Goal: Task Accomplishment & Management: Use online tool/utility

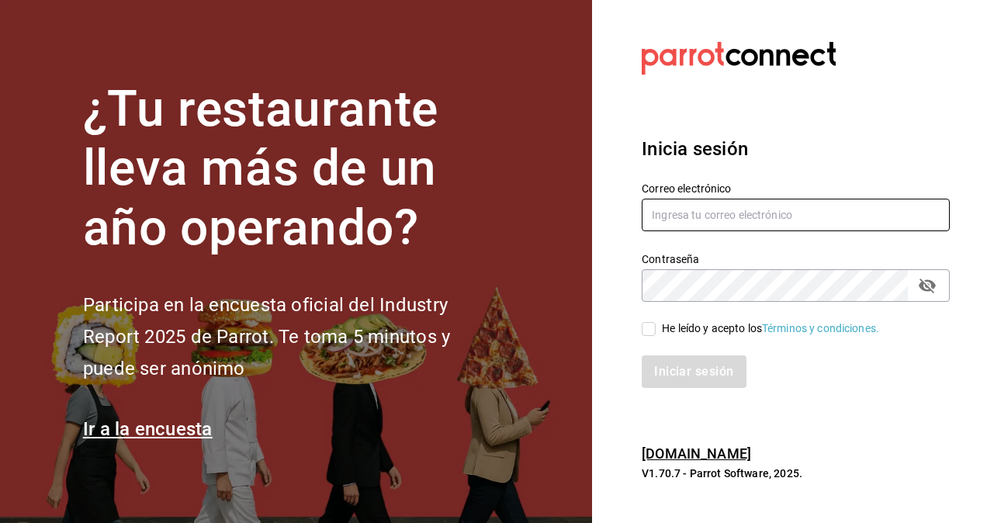
type input "[PERSON_NAME][EMAIL_ADDRESS][PERSON_NAME][DOMAIN_NAME]"
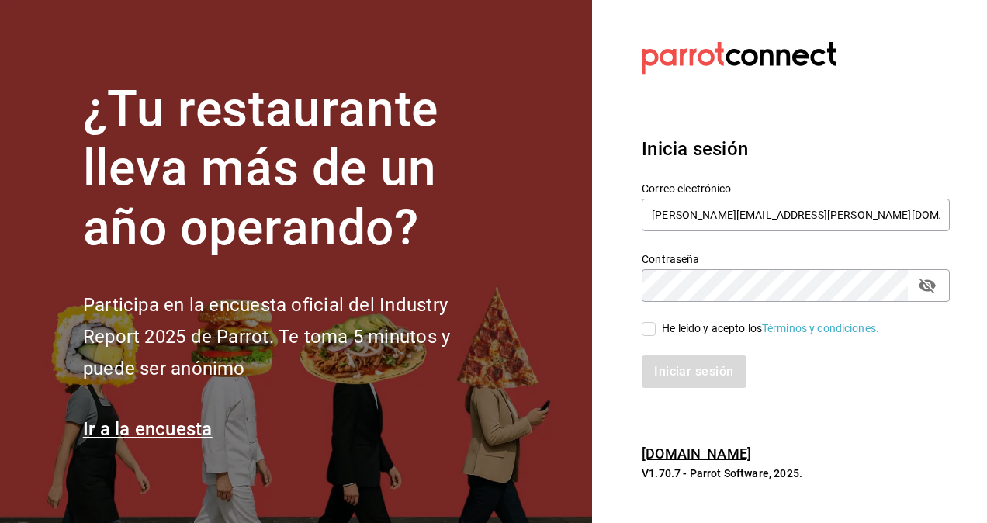
click at [647, 332] on input "He leído y acepto los Términos y condiciones." at bounding box center [649, 329] width 14 height 14
checkbox input "true"
click at [686, 376] on button "Iniciar sesión" at bounding box center [695, 372] width 106 height 33
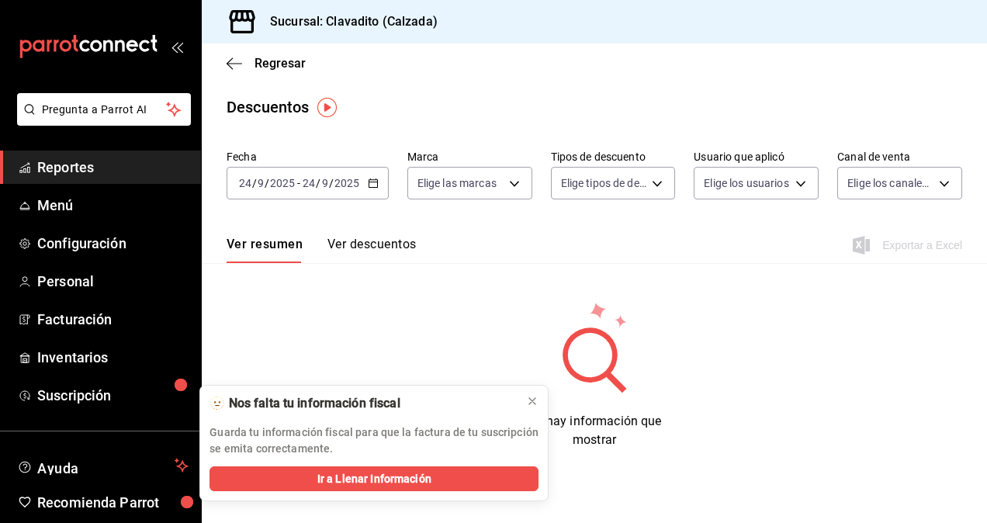
click at [374, 182] on \(Stroke\) "button" at bounding box center [373, 182] width 9 height 1
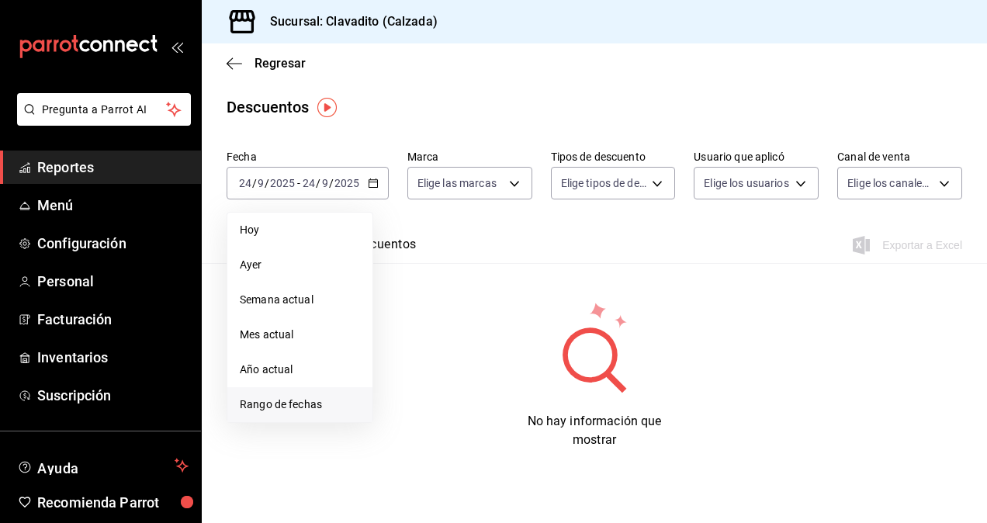
click at [255, 398] on span "Rango de fechas" at bounding box center [300, 405] width 120 height 16
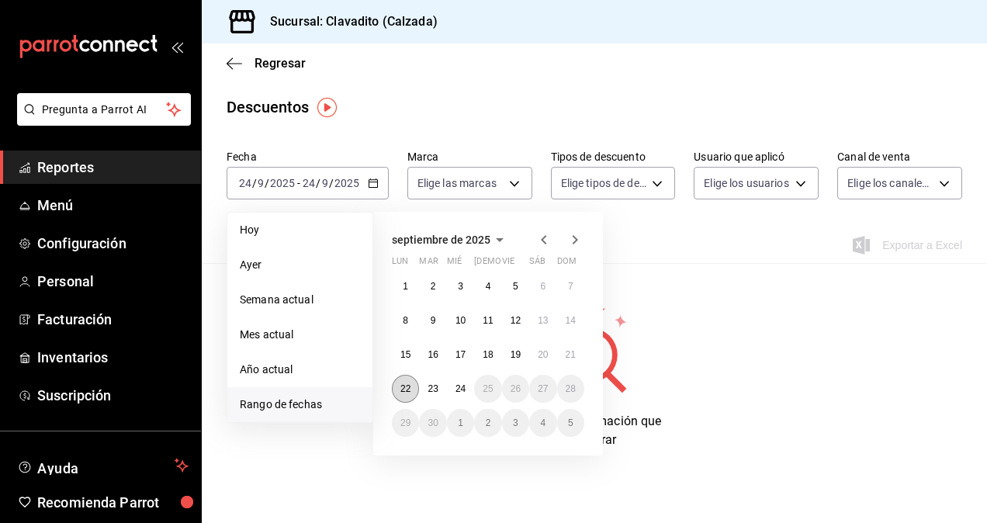
click at [403, 390] on abbr "22" at bounding box center [406, 388] width 10 height 11
click at [457, 392] on abbr "24" at bounding box center [461, 388] width 10 height 11
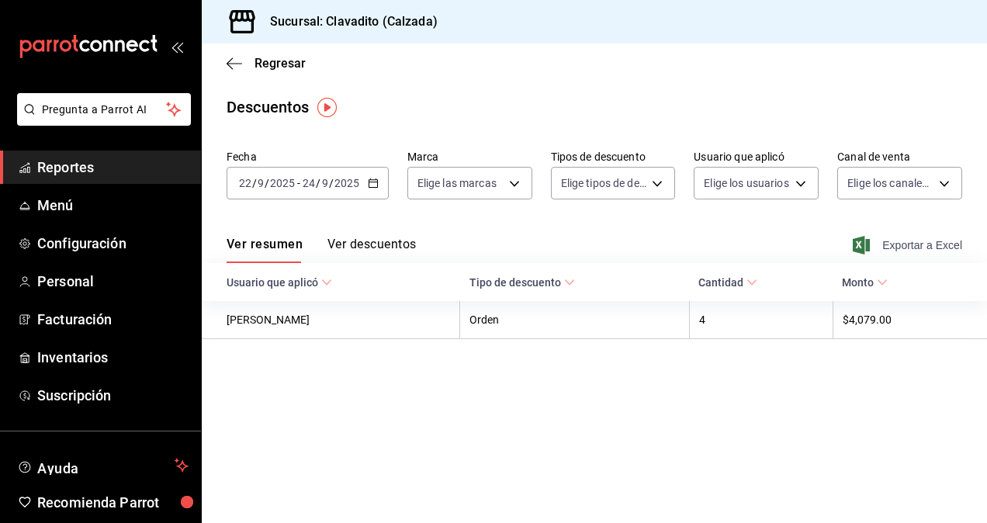
click at [920, 248] on span "Exportar a Excel" at bounding box center [909, 245] width 106 height 19
click at [120, 166] on span "Reportes" at bounding box center [112, 167] width 151 height 21
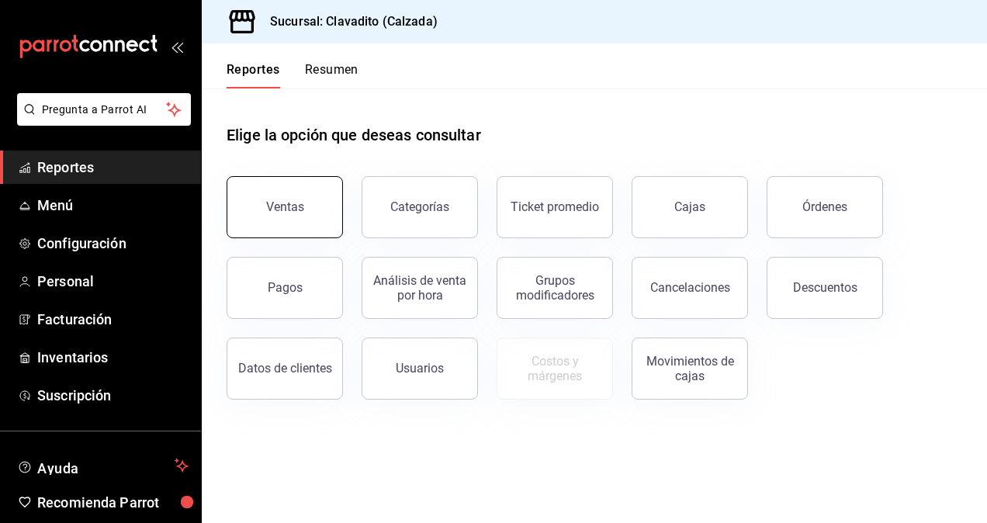
click at [293, 221] on button "Ventas" at bounding box center [285, 207] width 116 height 62
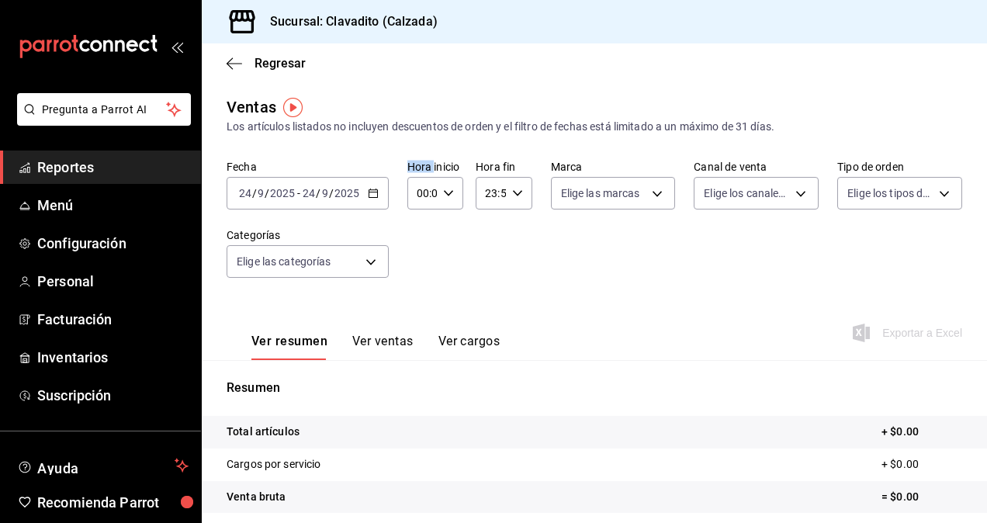
click at [380, 206] on div "[DATE] [DATE] - [DATE] [DATE]" at bounding box center [308, 193] width 162 height 33
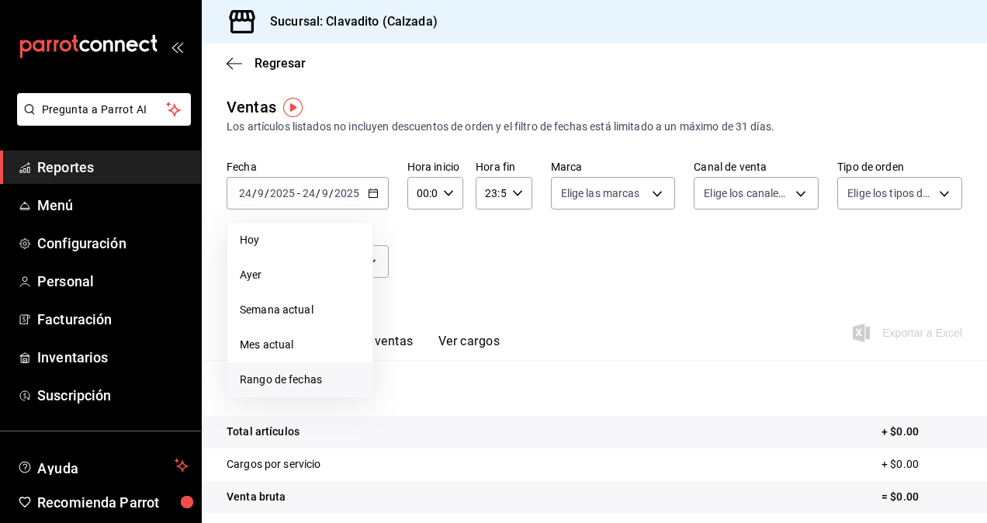
click at [265, 377] on span "Rango de fechas" at bounding box center [300, 380] width 120 height 16
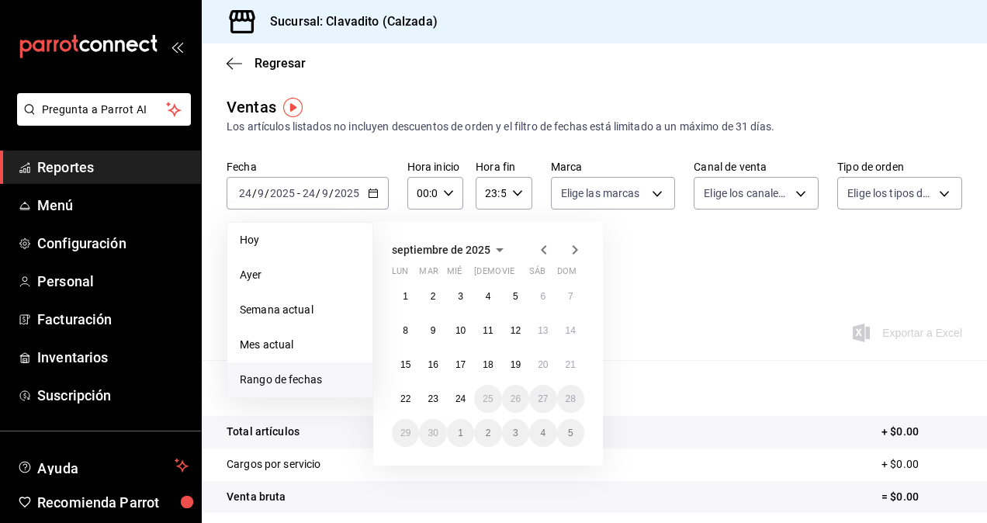
click at [395, 392] on button "22" at bounding box center [405, 399] width 27 height 28
click at [458, 404] on abbr "24" at bounding box center [461, 399] width 10 height 11
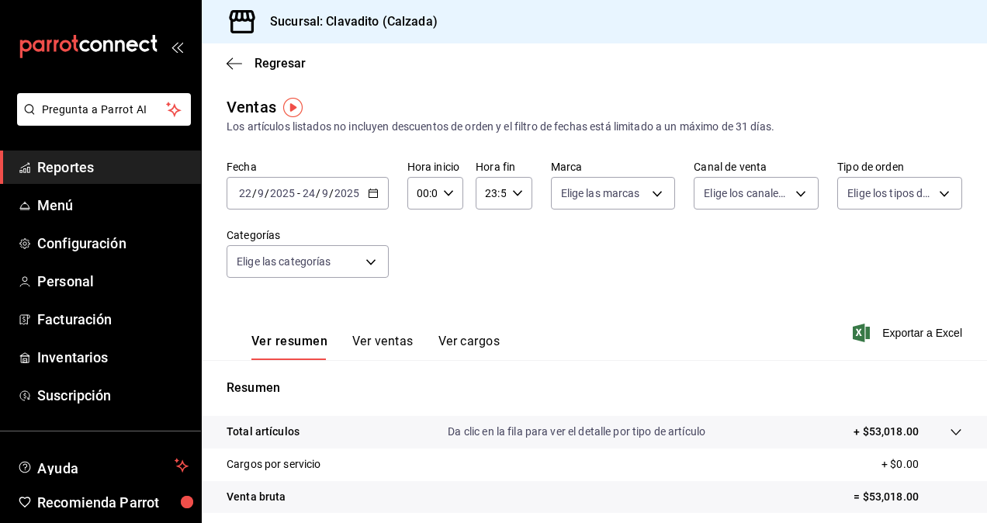
click at [915, 335] on span "Exportar a Excel" at bounding box center [909, 333] width 106 height 19
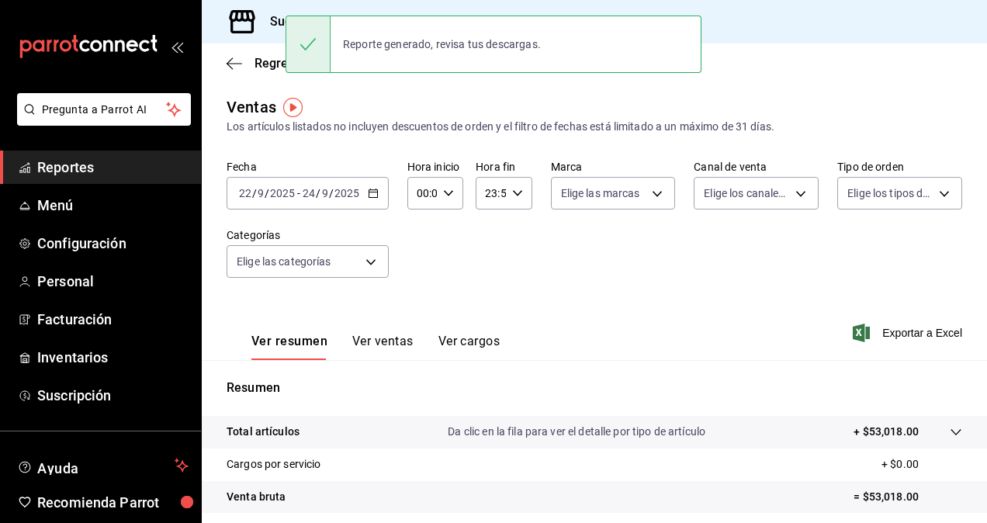
click at [509, 269] on div "Fecha [DATE] [DATE] - [DATE] [DATE] Hora inicio 00:00 Hora inicio Hora fin 23:5…" at bounding box center [595, 228] width 736 height 137
click at [374, 205] on div "[DATE] [DATE] - [DATE] [DATE]" at bounding box center [308, 193] width 162 height 33
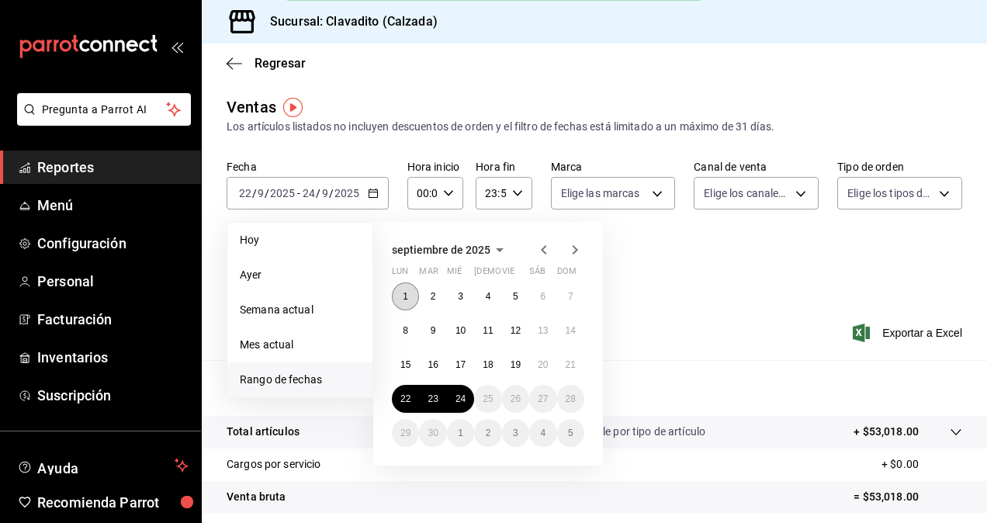
click at [399, 297] on button "1" at bounding box center [405, 297] width 27 height 28
click at [568, 304] on button "7" at bounding box center [570, 297] width 27 height 28
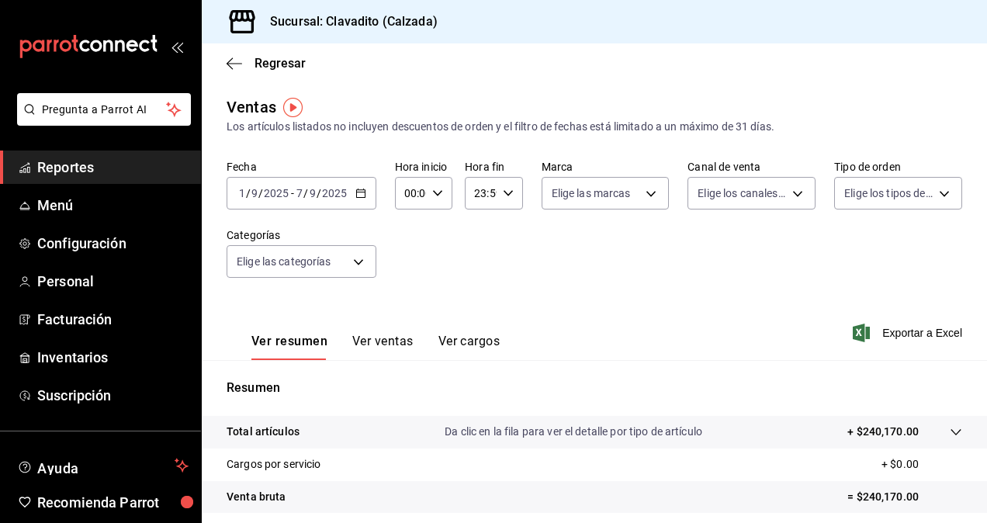
click at [427, 189] on div "00:00 Hora inicio" at bounding box center [423, 193] width 57 height 33
click at [410, 275] on span "05" at bounding box center [408, 280] width 4 height 12
type input "05:00"
click at [504, 189] on div at bounding box center [493, 261] width 987 height 523
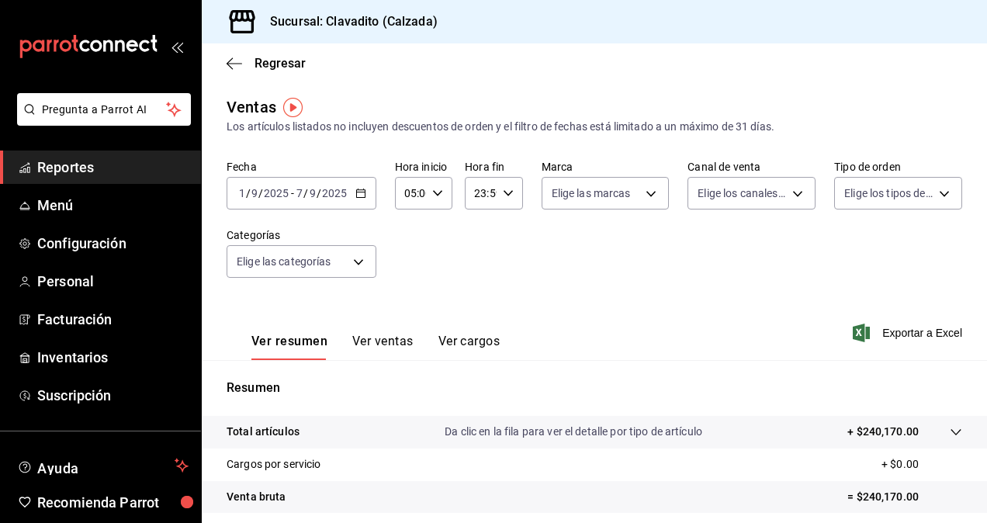
click at [503, 194] on \(Stroke\) "button" at bounding box center [507, 192] width 9 height 5
click at [475, 284] on span "05" at bounding box center [477, 286] width 4 height 12
click at [505, 236] on span "00" at bounding box center [506, 233] width 4 height 12
type input "05:00"
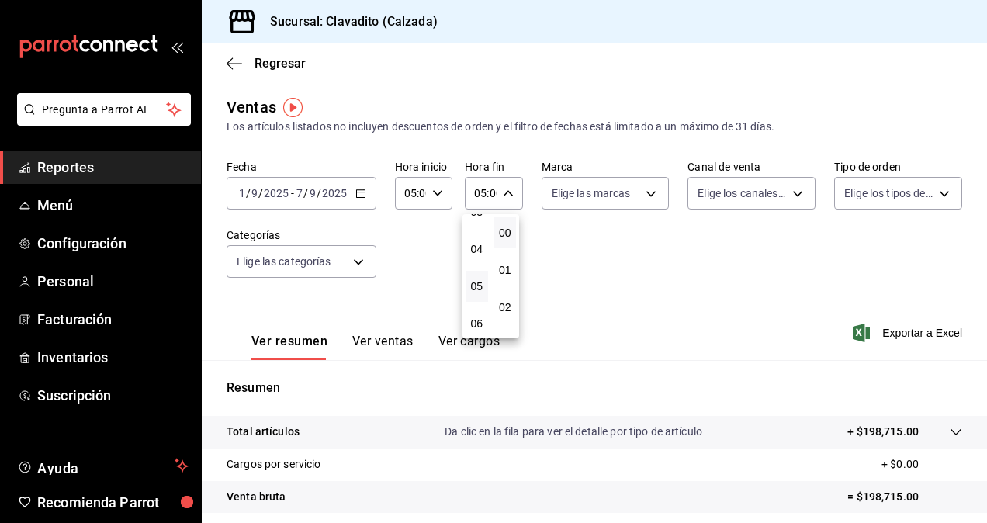
click at [650, 199] on div at bounding box center [493, 261] width 987 height 523
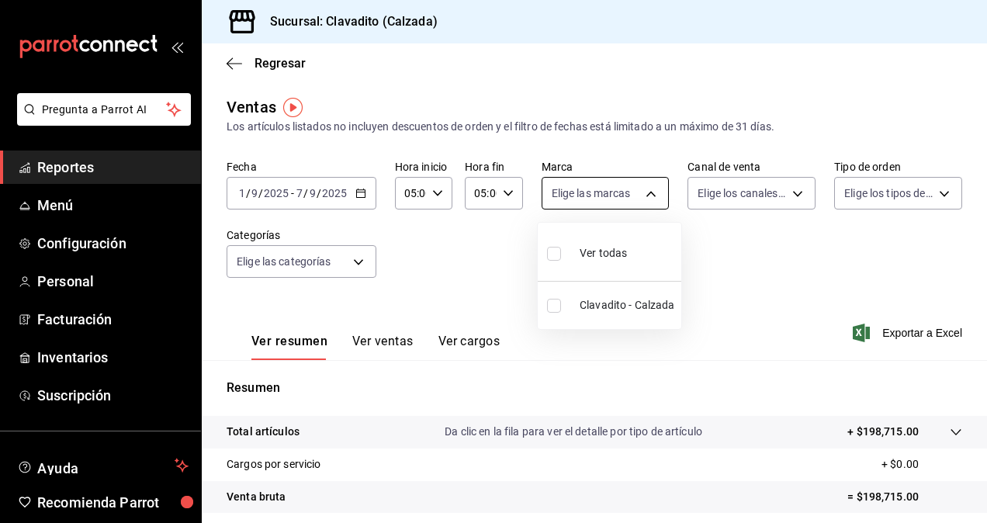
click at [649, 199] on body "Pregunta a Parrot AI Reportes Menú Configuración Personal Facturación Inventari…" at bounding box center [493, 261] width 987 height 523
click at [593, 252] on span "Ver todas" at bounding box center [603, 253] width 47 height 16
type input "7c6329b2-7c80-4d0a-92e1-359a60270725"
checkbox input "true"
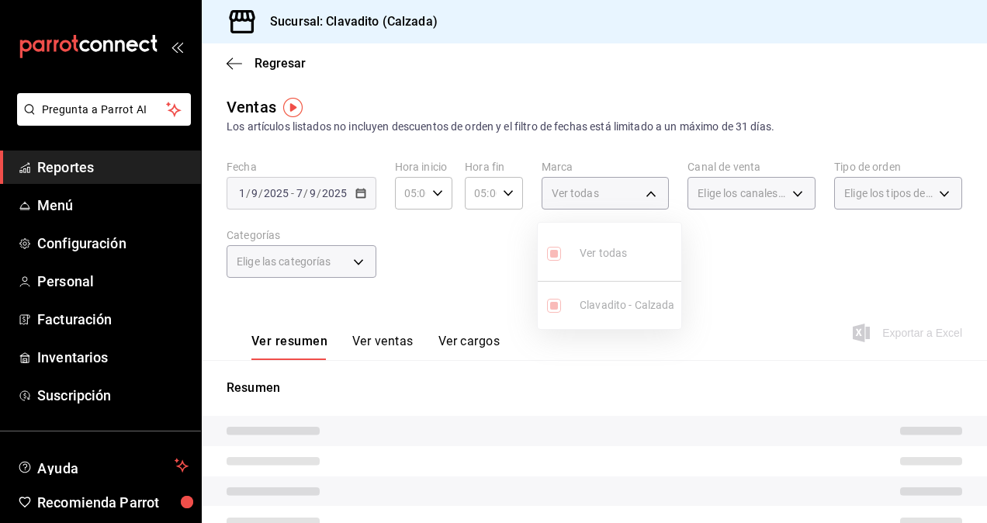
click at [809, 194] on div at bounding box center [493, 261] width 987 height 523
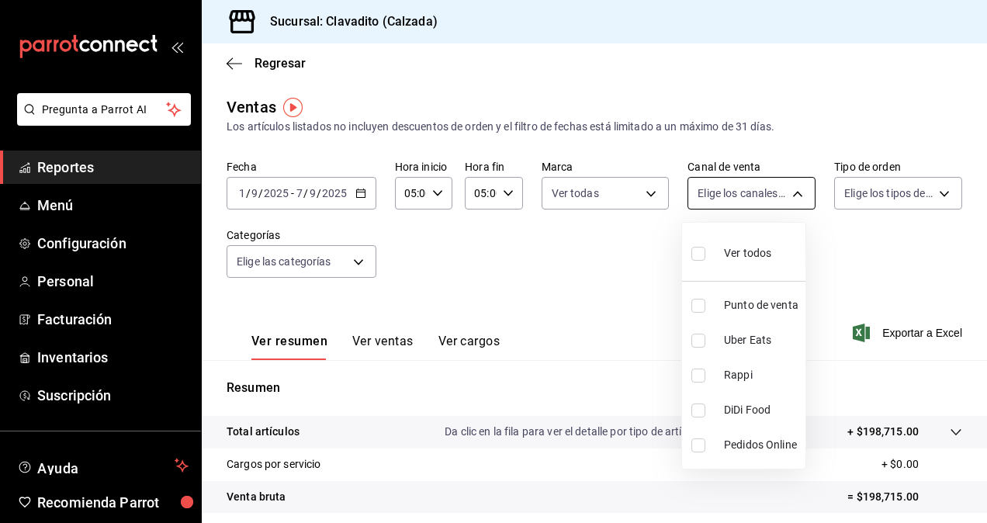
click at [801, 189] on body "Pregunta a Parrot AI Reportes Menú Configuración Personal Facturación Inventari…" at bounding box center [493, 261] width 987 height 523
click at [737, 252] on span "Ver todos" at bounding box center [747, 253] width 47 height 16
type input "PARROT,UBER_EATS,RAPPI,DIDI_FOOD,ONLINE"
checkbox input "true"
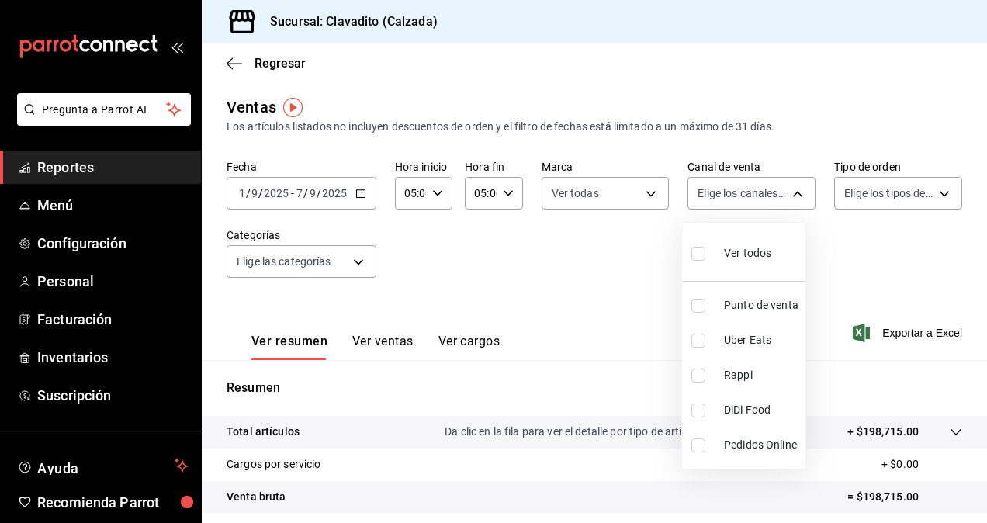
checkbox input "true"
click at [921, 198] on div at bounding box center [493, 261] width 987 height 523
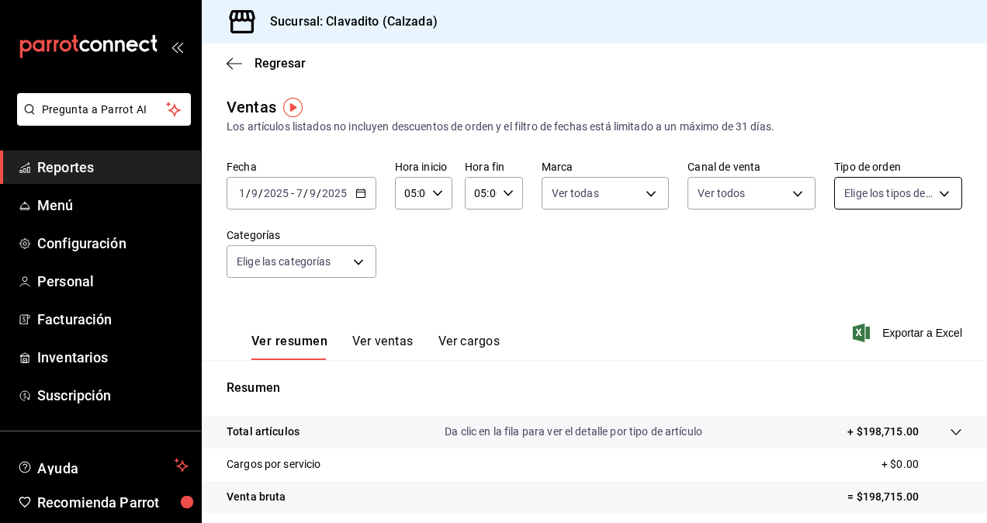
click at [935, 197] on body "Pregunta a Parrot AI Reportes Menú Configuración Personal Facturación Inventari…" at bounding box center [493, 261] width 987 height 523
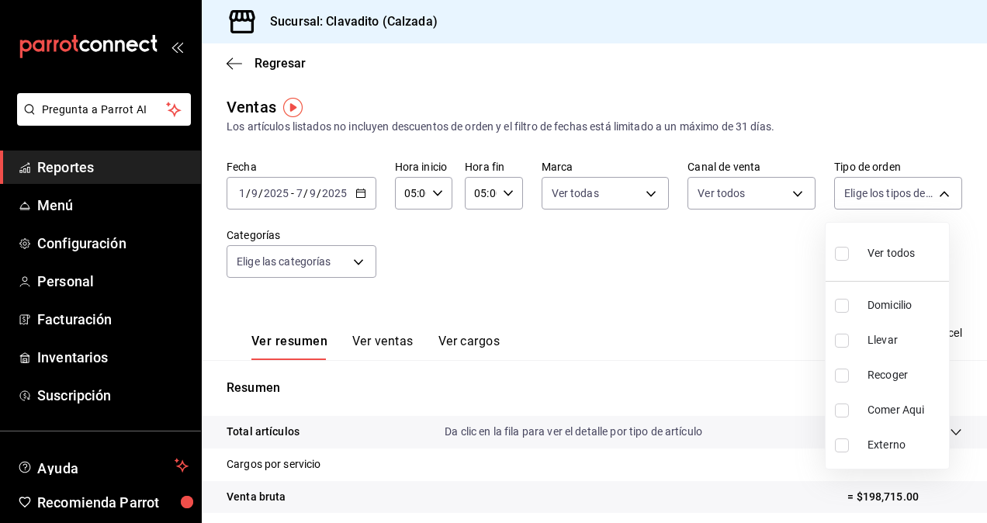
click at [878, 252] on span "Ver todos" at bounding box center [891, 253] width 47 height 16
type input "20a2434e-5507-4b1d-99f8-d1d700608abd,c8008fd8-0959-4104-94f5-898138fc7a10,5c160…"
checkbox input "true"
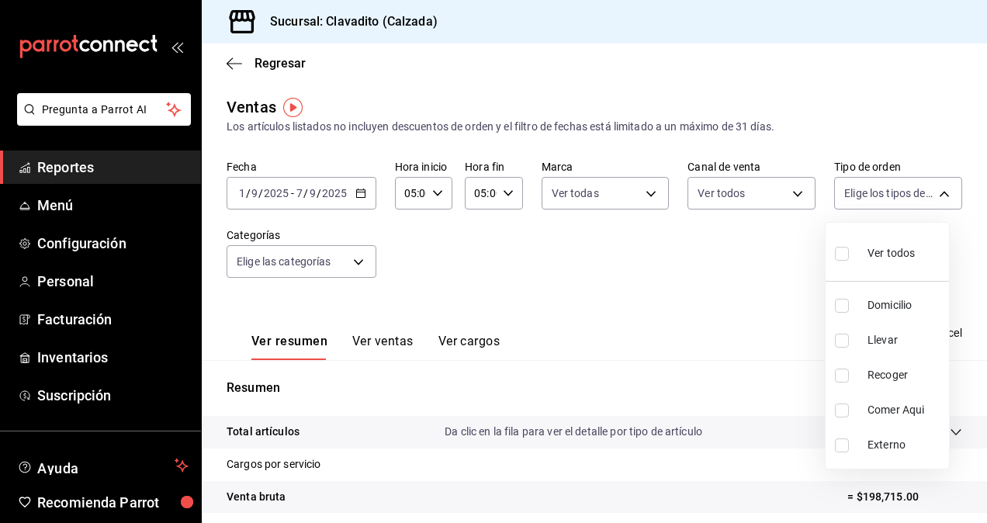
checkbox input "true"
click at [355, 259] on div at bounding box center [493, 261] width 987 height 523
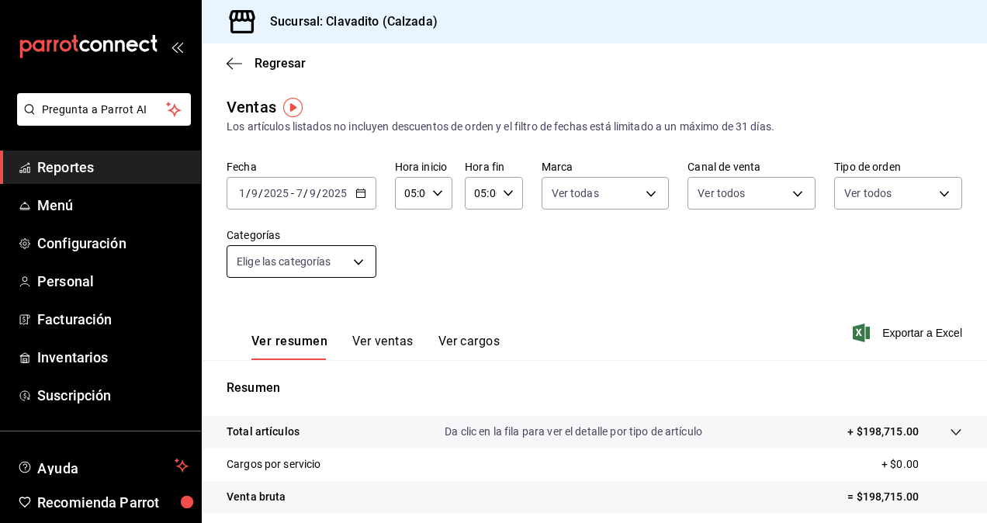
click at [370, 262] on body "Pregunta a Parrot AI Reportes Menú Configuración Personal Facturación Inventari…" at bounding box center [493, 261] width 987 height 523
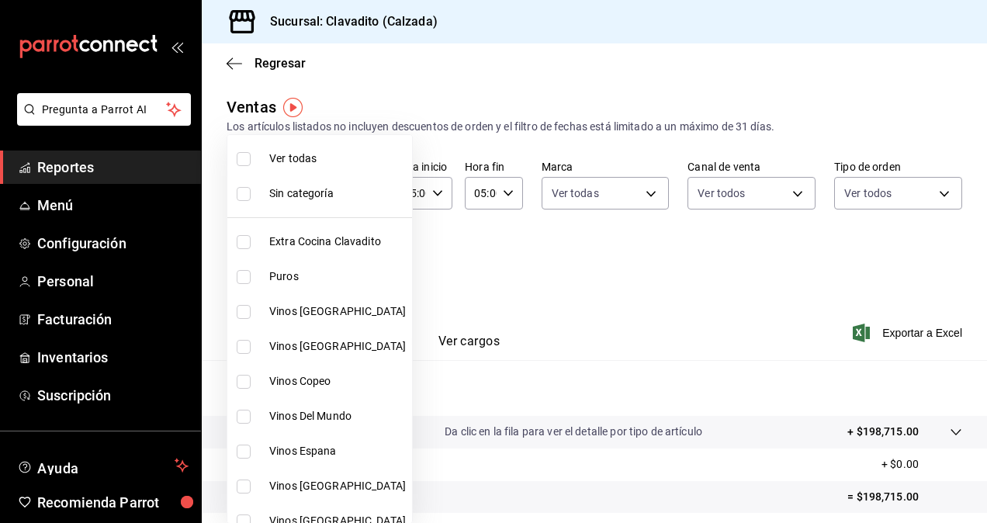
click at [286, 161] on span "Ver todas" at bounding box center [337, 159] width 137 height 16
type input "baf57ed1-919f-4c82-8763-5f61bb5ecf6c,a733550a-1833-4f39-b337-4b288d8ef239,37b97…"
checkbox input "true"
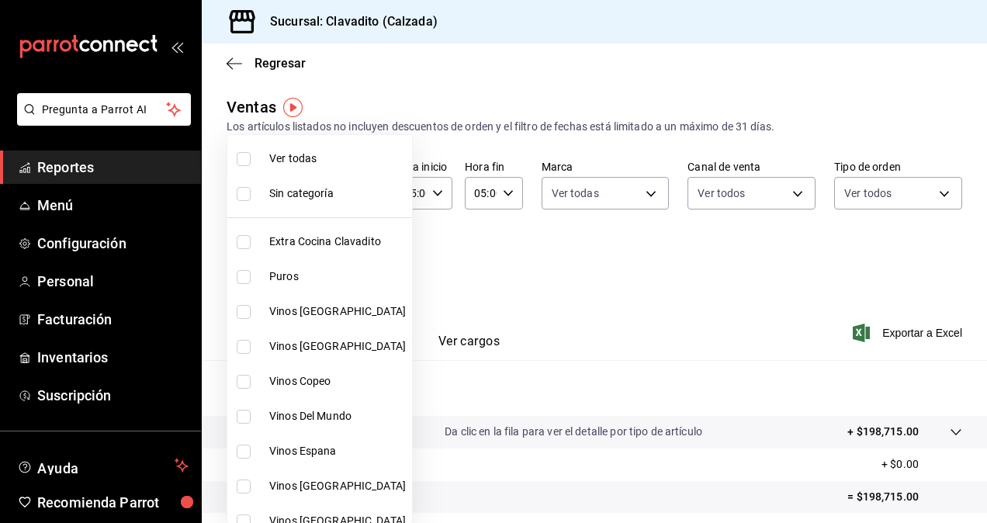
checkbox input "true"
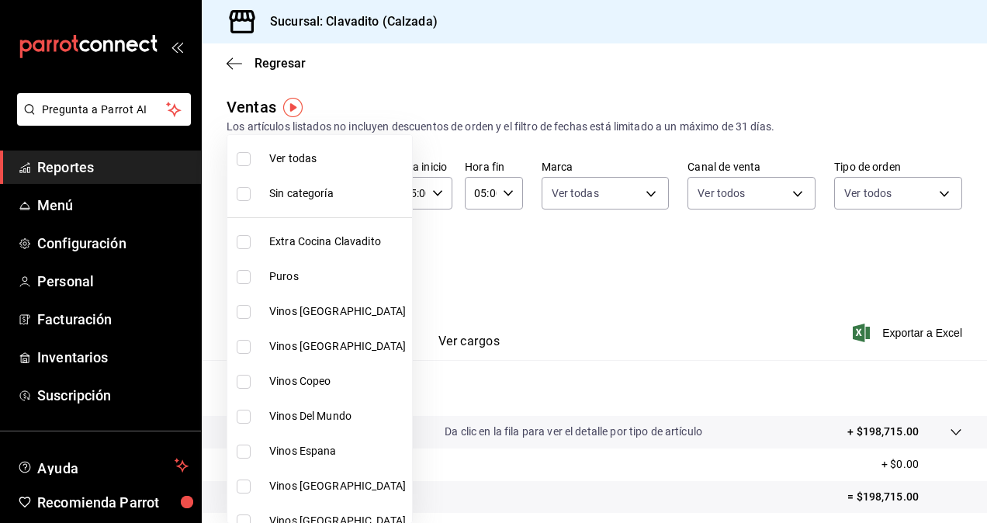
checkbox input "true"
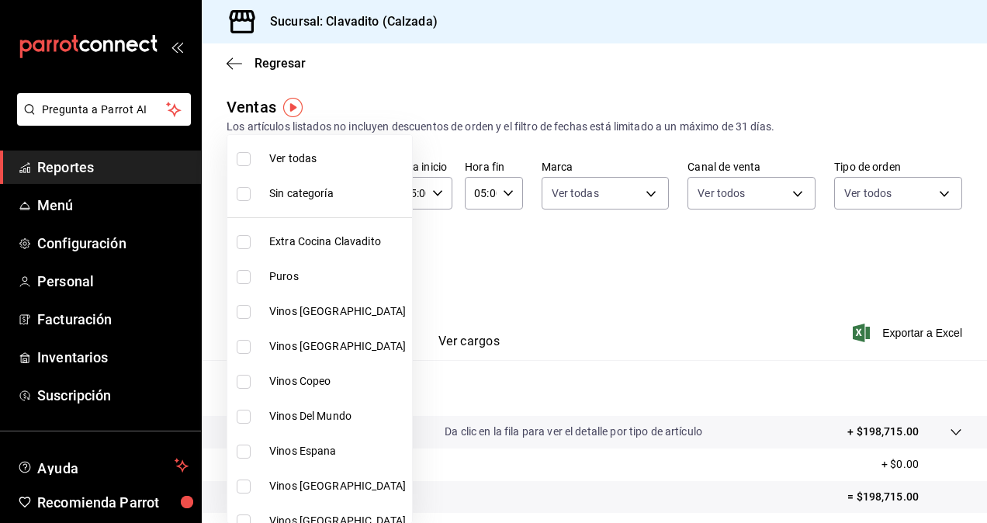
checkbox input "true"
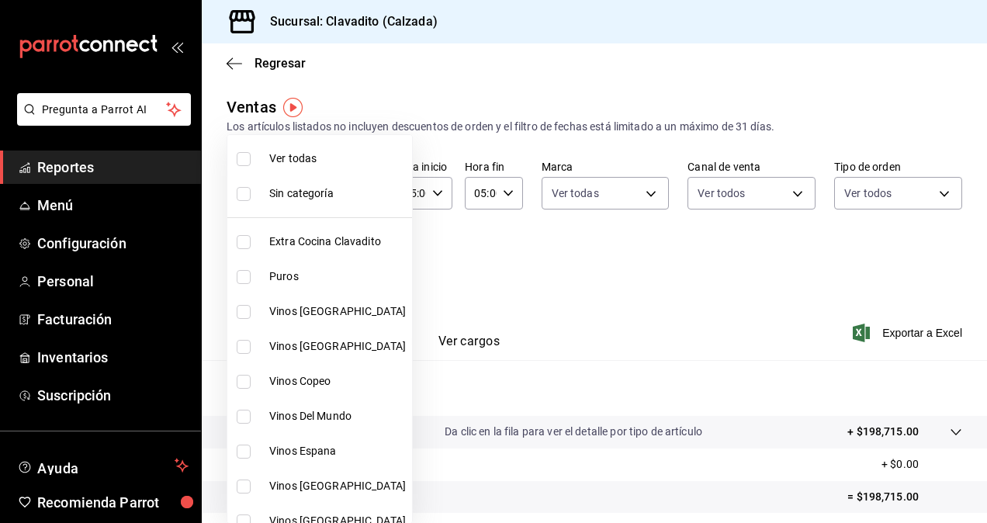
checkbox input "true"
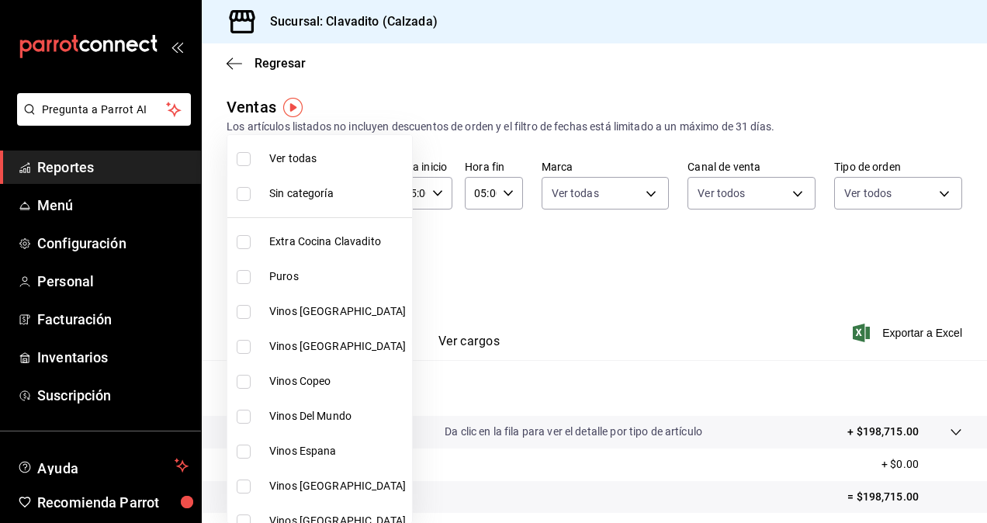
checkbox input "true"
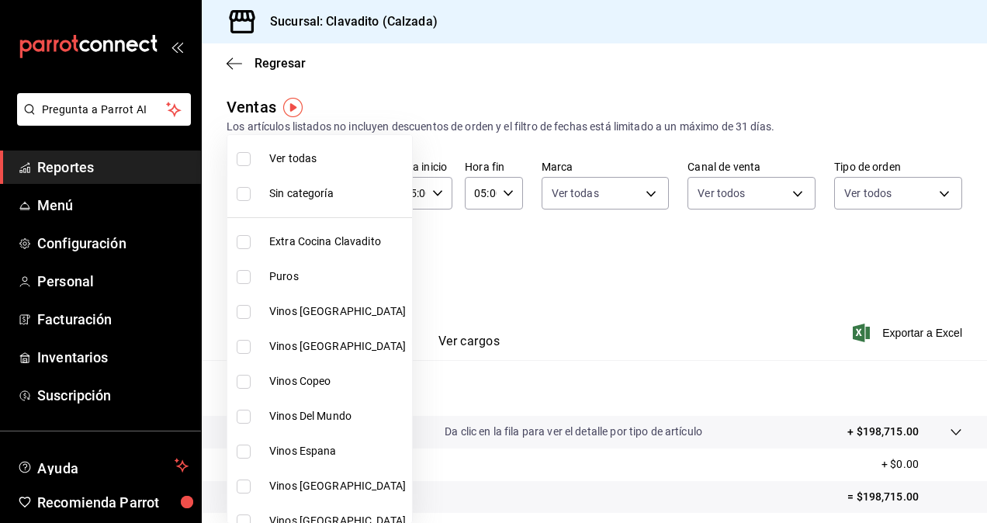
checkbox input "true"
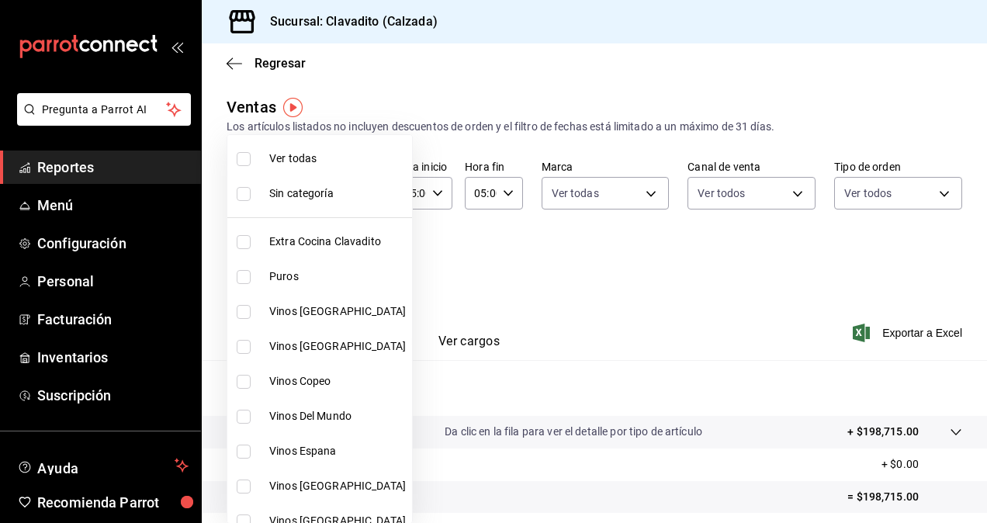
checkbox input "true"
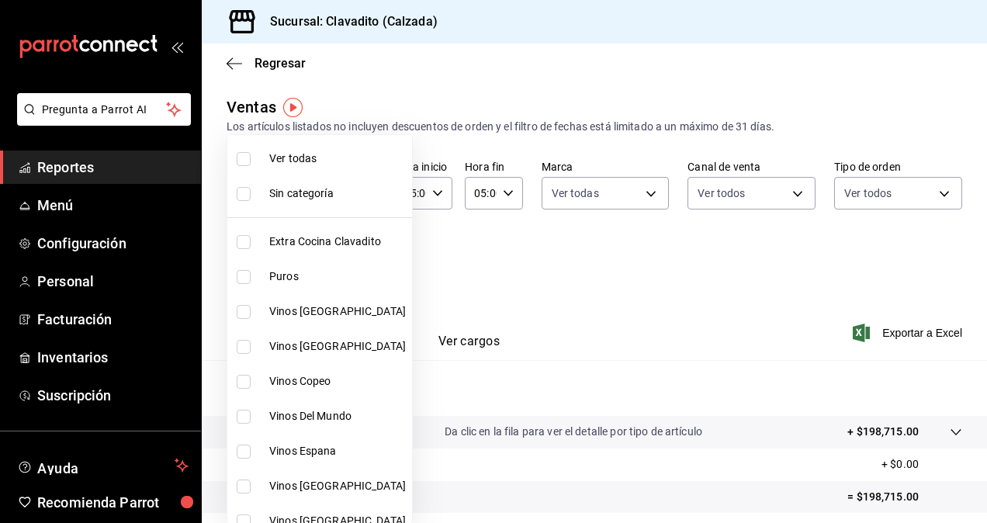
checkbox input "true"
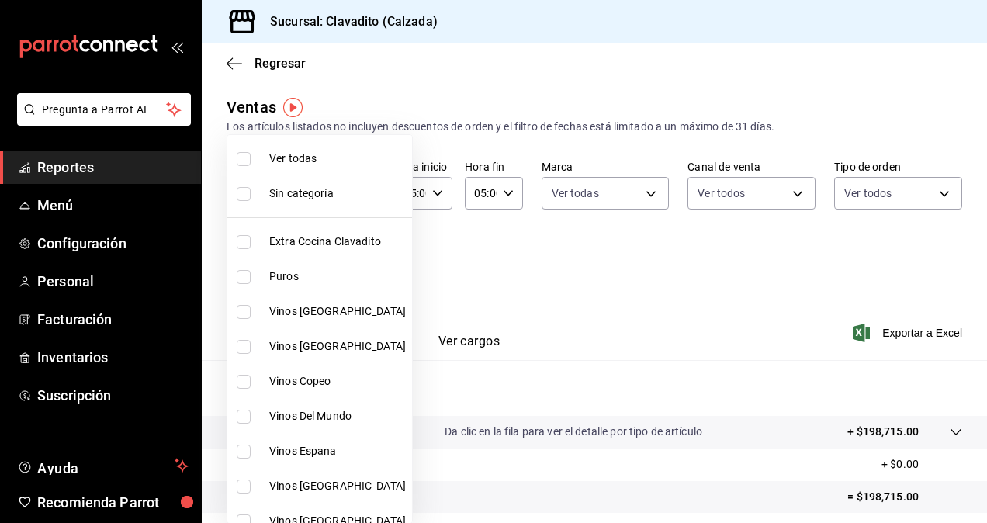
checkbox input "true"
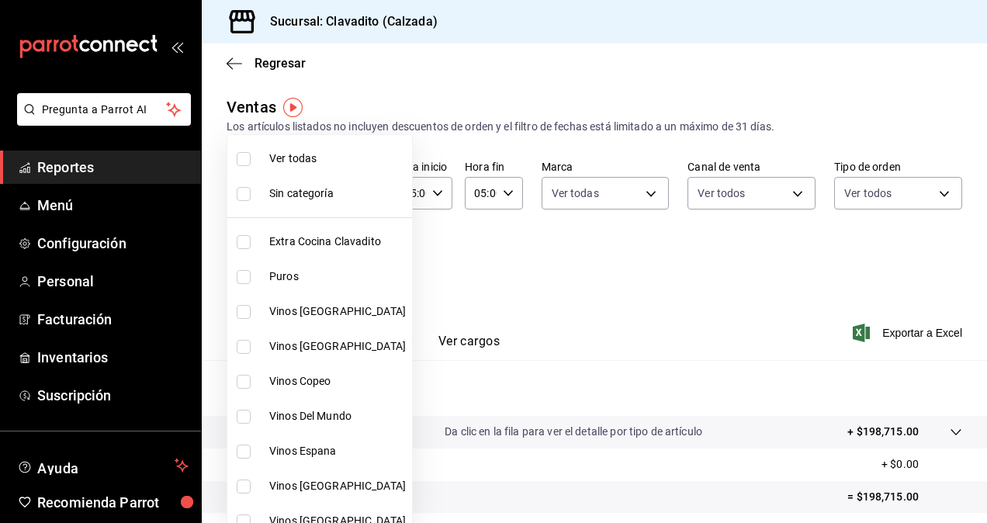
checkbox input "true"
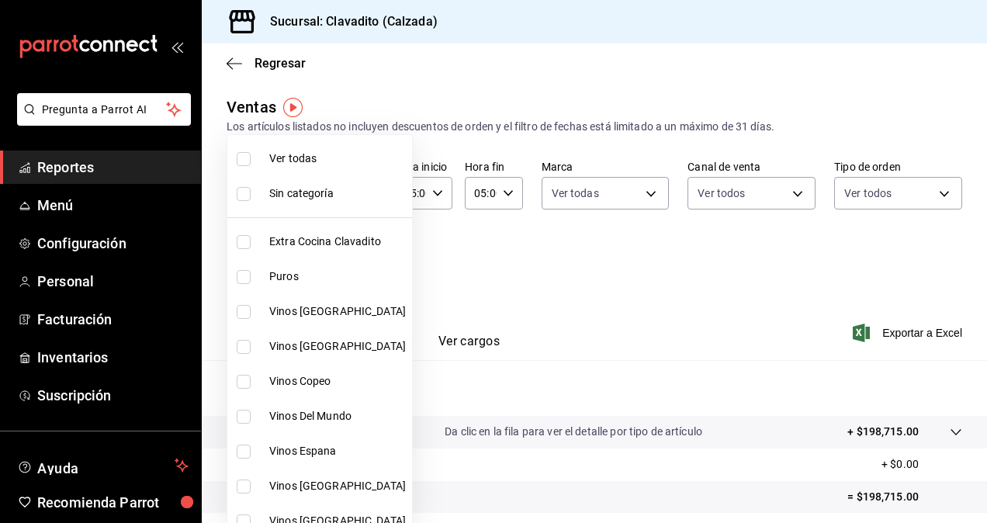
checkbox input "true"
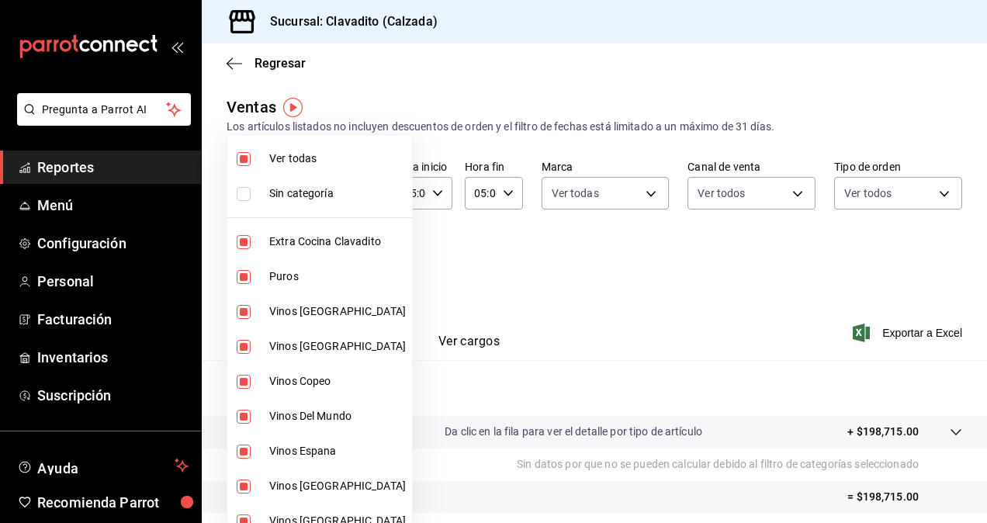
click at [477, 269] on div at bounding box center [493, 261] width 987 height 523
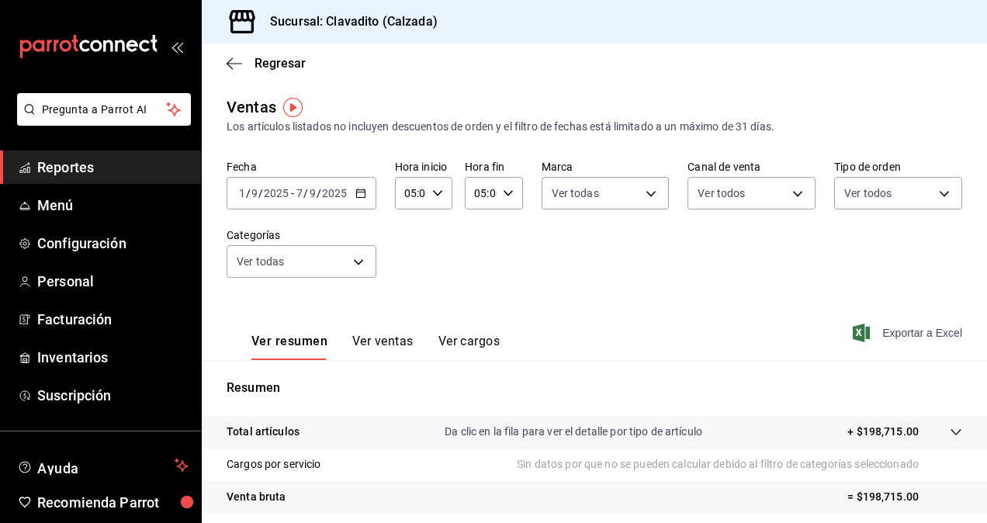
click at [926, 328] on span "Exportar a Excel" at bounding box center [909, 333] width 106 height 19
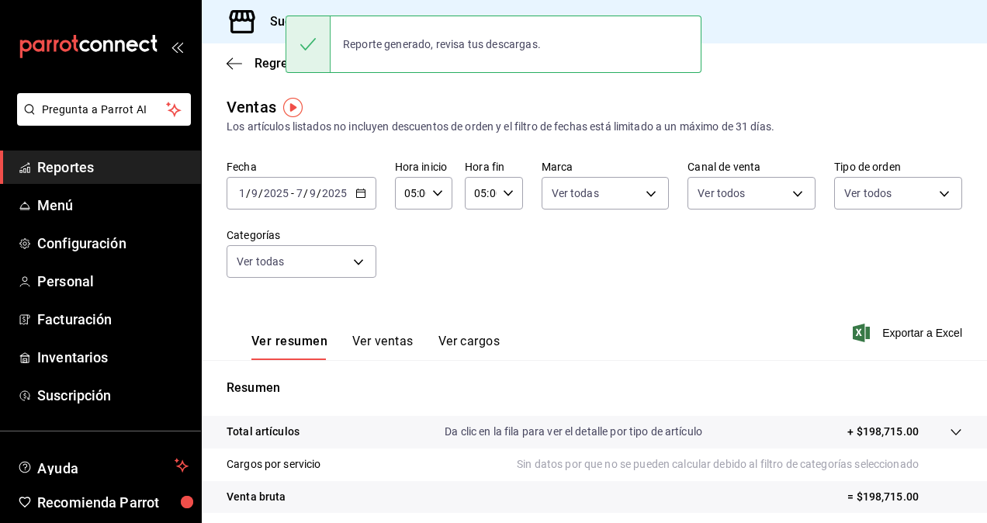
click at [104, 161] on span "Reportes" at bounding box center [112, 167] width 151 height 21
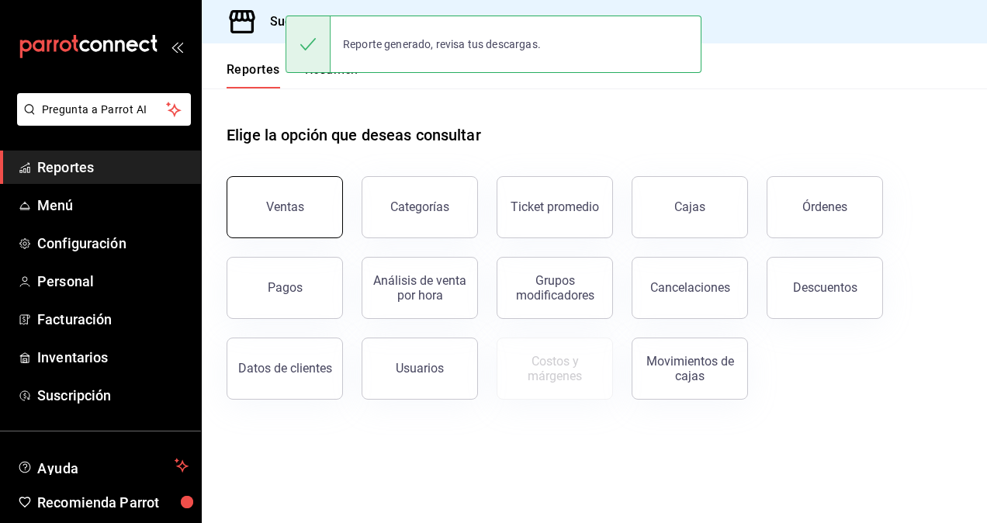
click at [236, 196] on button "Ventas" at bounding box center [285, 207] width 116 height 62
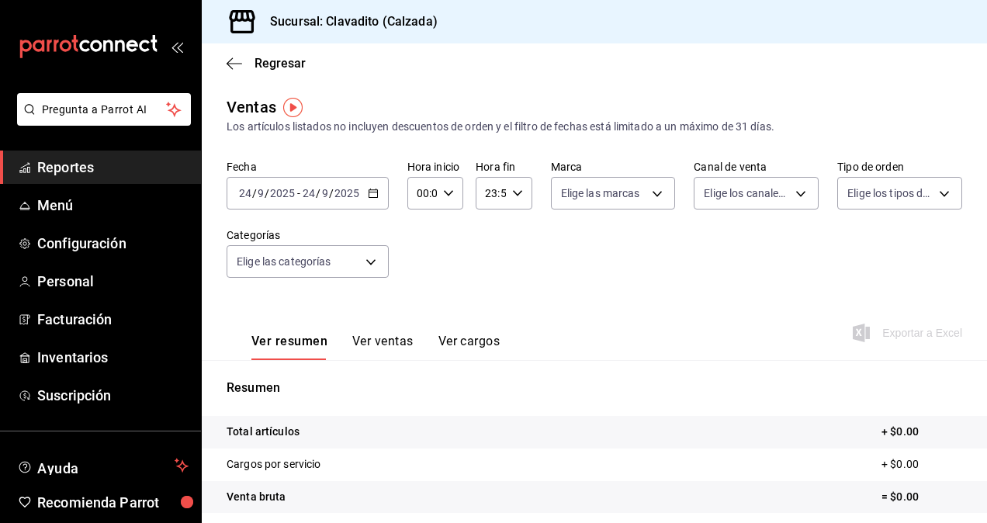
click at [97, 165] on span "Reportes" at bounding box center [112, 167] width 151 height 21
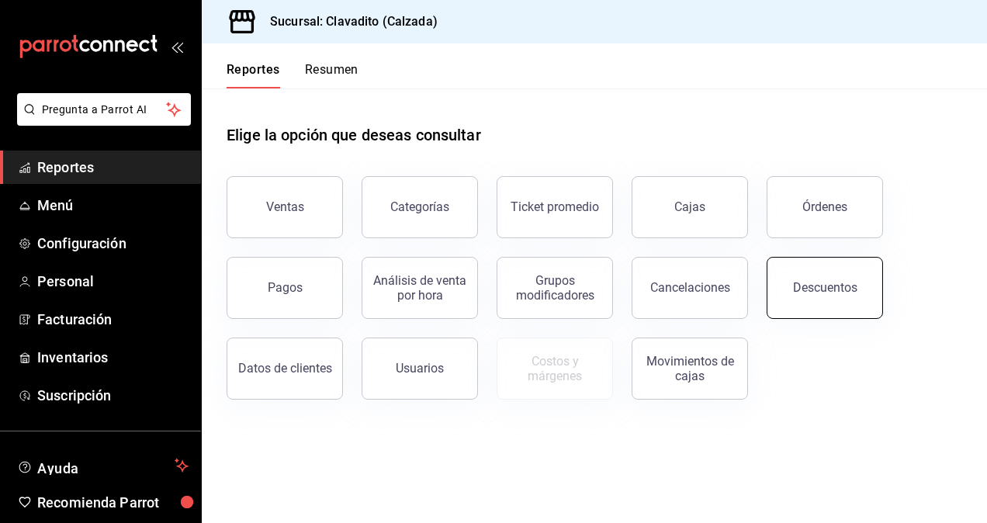
click at [832, 314] on button "Descuentos" at bounding box center [825, 288] width 116 height 62
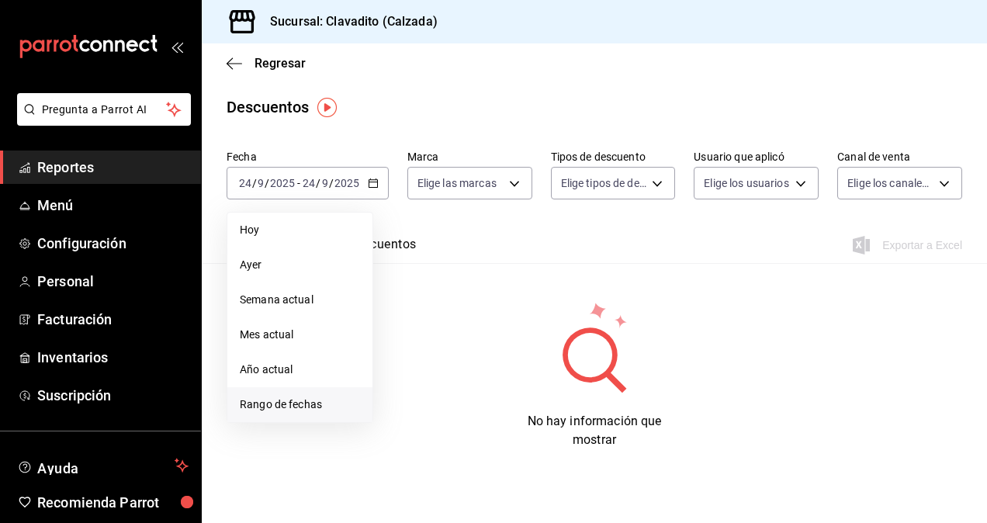
click at [256, 395] on li "Rango de fechas" at bounding box center [299, 404] width 145 height 35
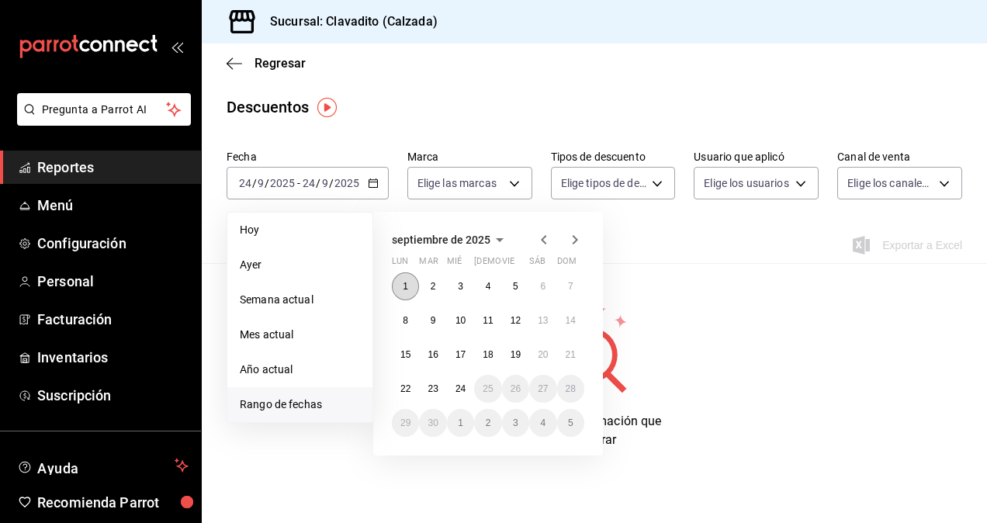
click at [410, 286] on button "1" at bounding box center [405, 286] width 27 height 28
click at [577, 299] on div "1 2 3 4 5 6 7 8 9 10 11 12 13 14 15 16 17 18 19 20 21 22 23 24 25 26 27 28 29 3…" at bounding box center [488, 354] width 193 height 165
click at [575, 297] on button "7" at bounding box center [570, 286] width 27 height 28
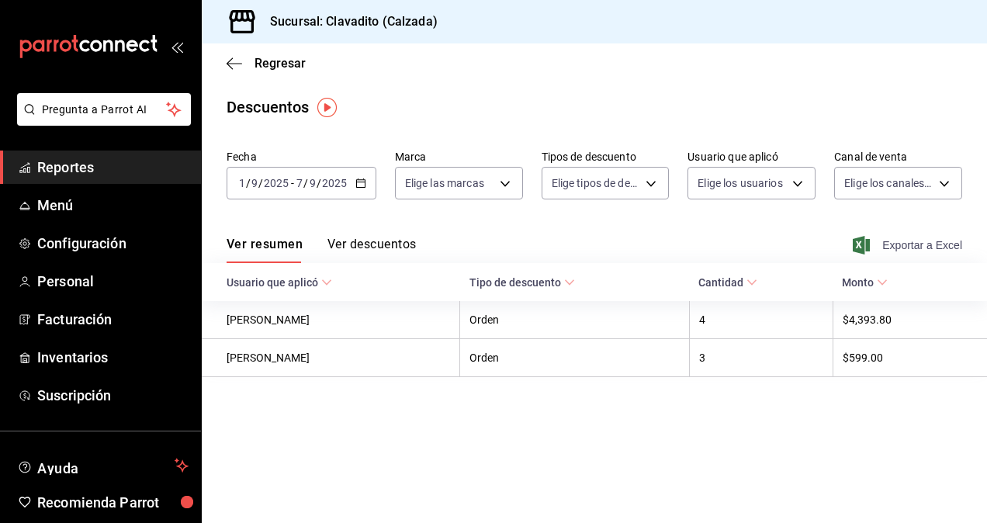
click at [925, 240] on span "Exportar a Excel" at bounding box center [909, 245] width 106 height 19
click at [92, 165] on span "Reportes" at bounding box center [112, 167] width 151 height 21
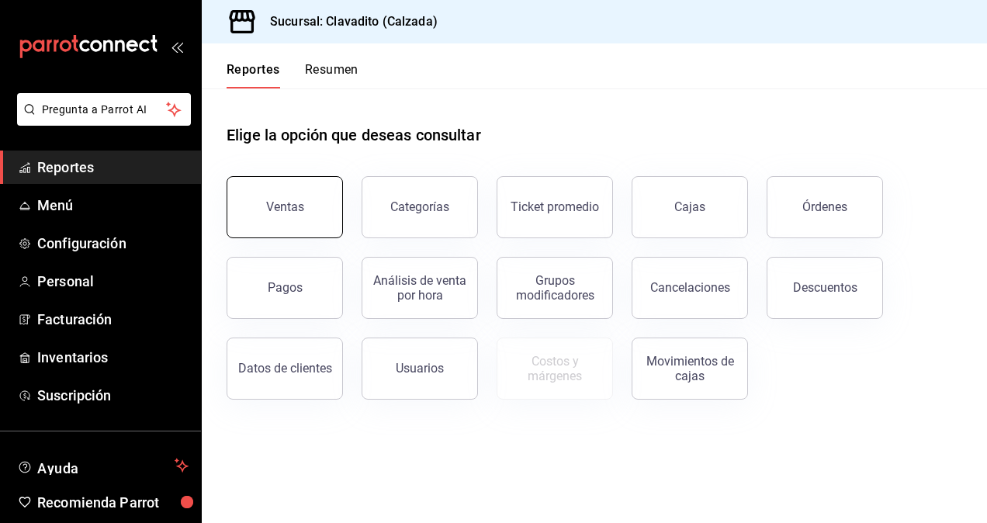
click at [291, 202] on div "Ventas" at bounding box center [285, 207] width 38 height 15
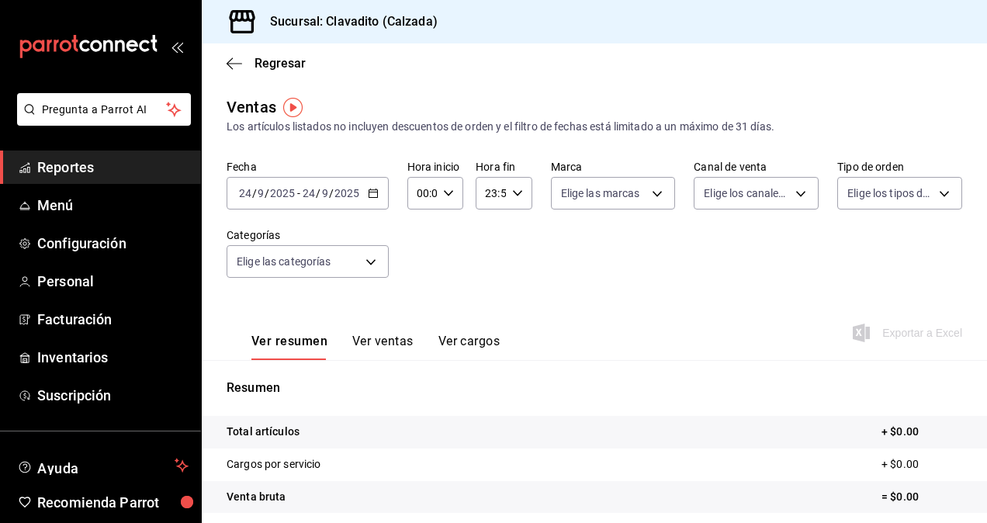
click at [374, 197] on \(Stroke\) "button" at bounding box center [373, 193] width 9 height 9
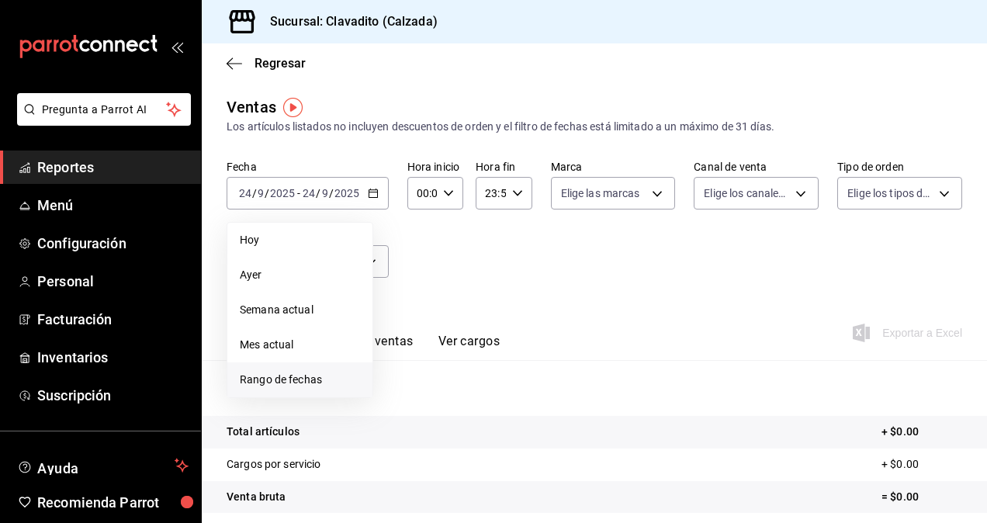
click at [256, 376] on span "Rango de fechas" at bounding box center [300, 380] width 120 height 16
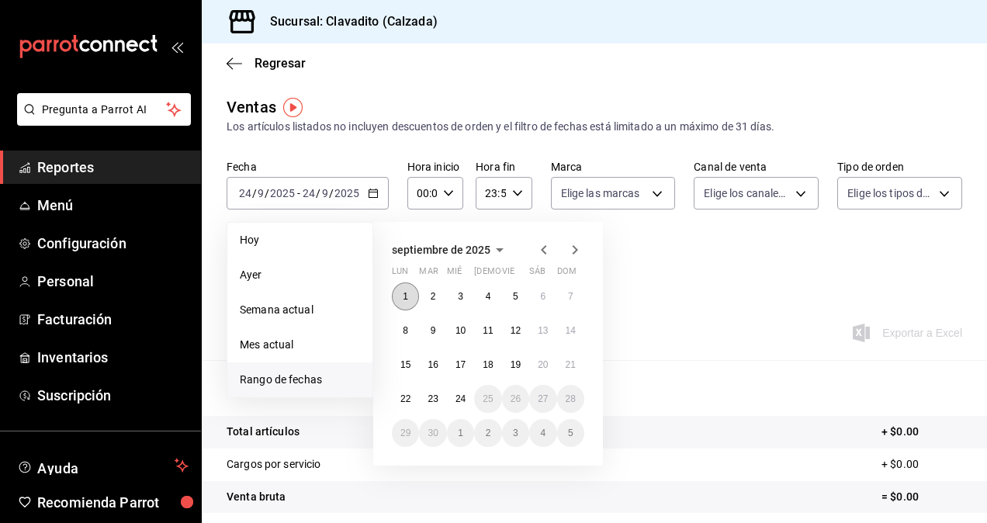
click at [402, 302] on button "1" at bounding box center [405, 297] width 27 height 28
click at [564, 299] on button "7" at bounding box center [570, 297] width 27 height 28
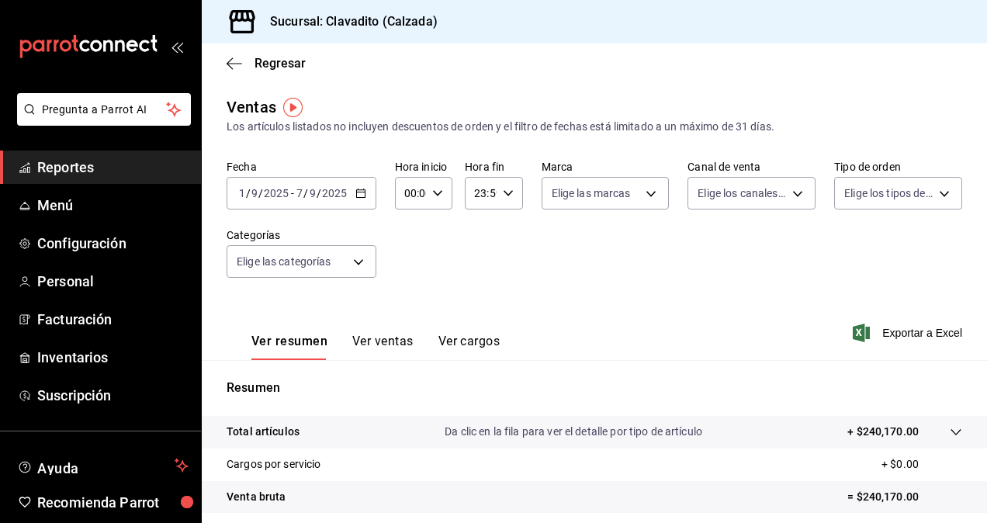
click at [504, 192] on icon "button" at bounding box center [508, 193] width 11 height 11
click at [508, 220] on button "00" at bounding box center [506, 232] width 23 height 31
click at [481, 236] on button "05" at bounding box center [477, 228] width 23 height 31
type input "05:00"
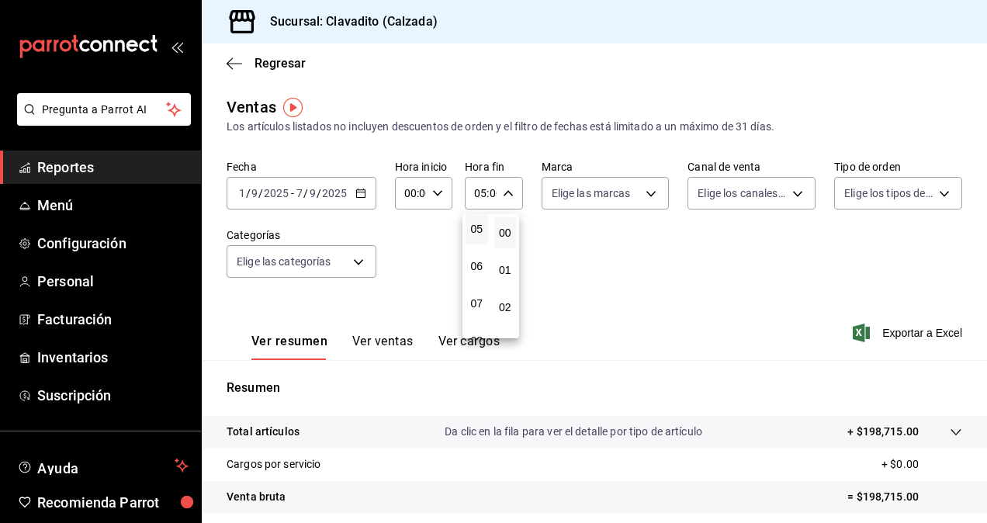
click at [444, 202] on div at bounding box center [493, 261] width 987 height 523
click at [437, 199] on icon "button" at bounding box center [437, 193] width 11 height 11
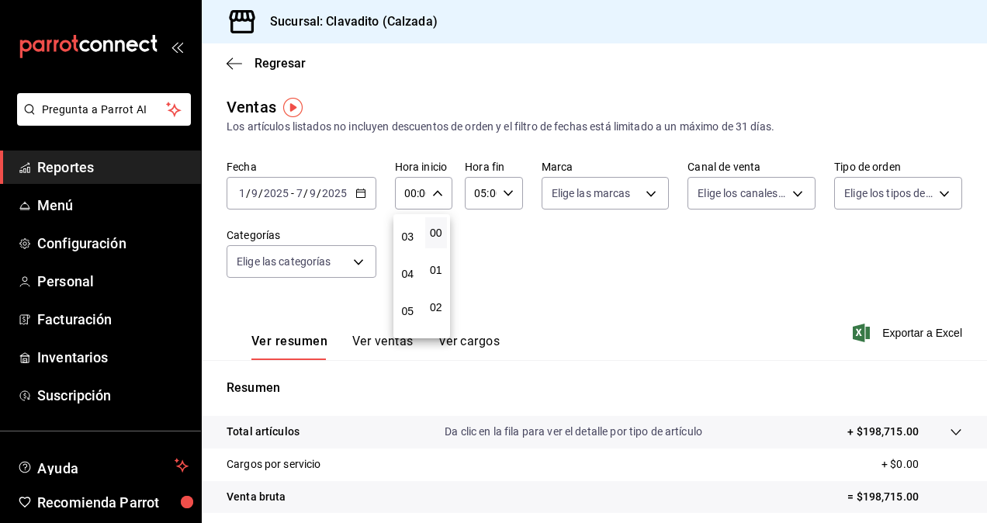
scroll to position [156, 0]
click at [406, 263] on span "05" at bounding box center [408, 263] width 4 height 12
type input "05:00"
click at [641, 196] on div at bounding box center [493, 261] width 987 height 523
click at [655, 195] on body "Pregunta a Parrot AI Reportes Menú Configuración Personal Facturación Inventari…" at bounding box center [493, 261] width 987 height 523
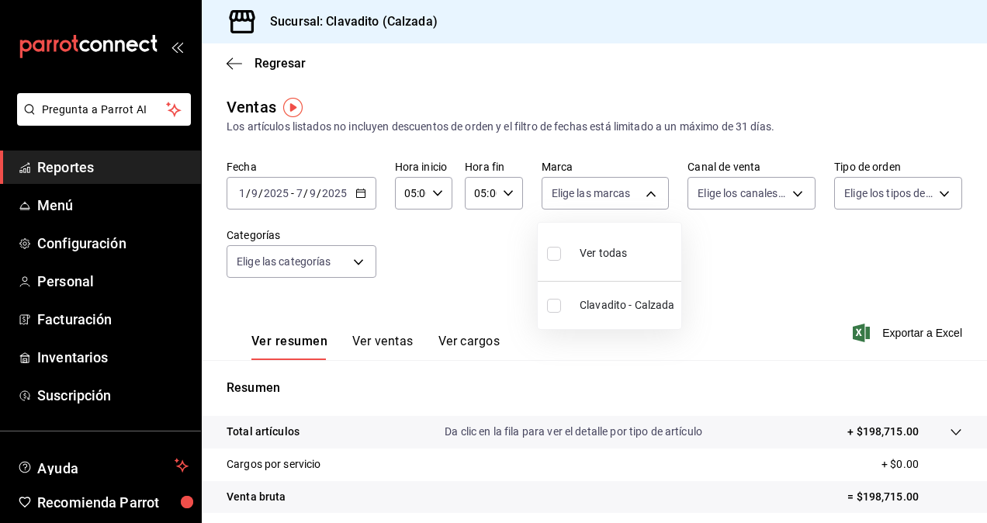
click at [609, 244] on div "Ver todas" at bounding box center [587, 251] width 80 height 33
type input "7c6329b2-7c80-4d0a-92e1-359a60270725"
checkbox input "true"
click at [789, 196] on div at bounding box center [493, 261] width 987 height 523
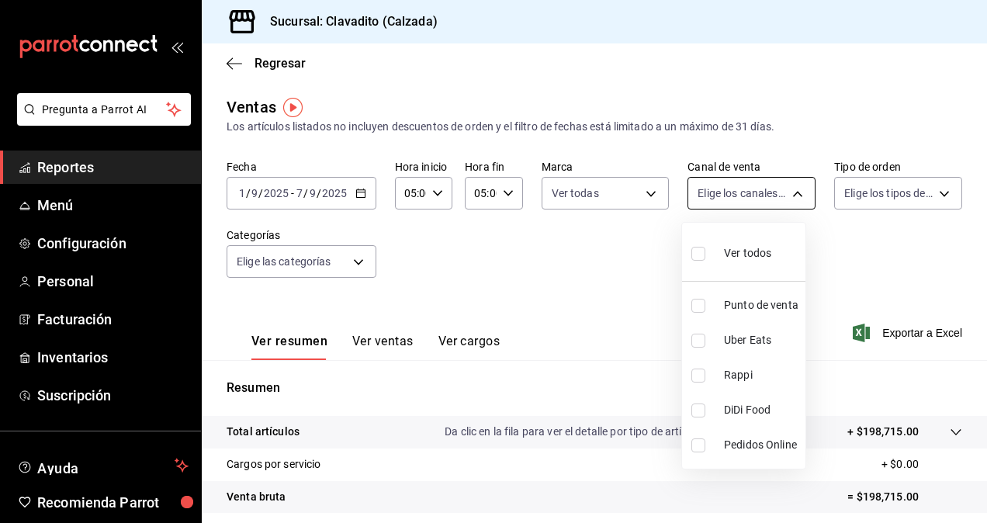
click at [799, 195] on body "Pregunta a Parrot AI Reportes Menú Configuración Personal Facturación Inventari…" at bounding box center [493, 261] width 987 height 523
click at [738, 255] on span "Ver todos" at bounding box center [747, 253] width 47 height 16
type input "PARROT,UBER_EATS,RAPPI,DIDI_FOOD,ONLINE"
checkbox input "true"
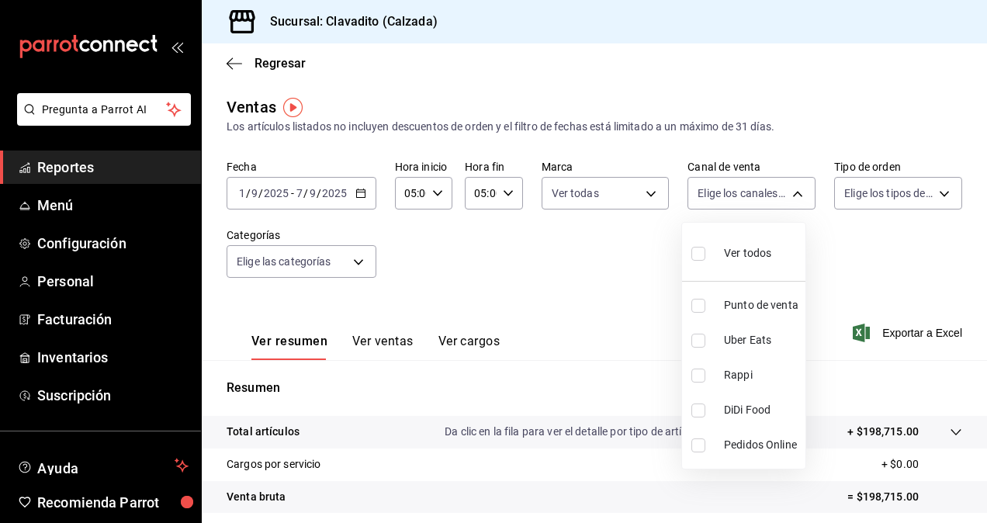
checkbox input "true"
click at [897, 191] on div at bounding box center [493, 261] width 987 height 523
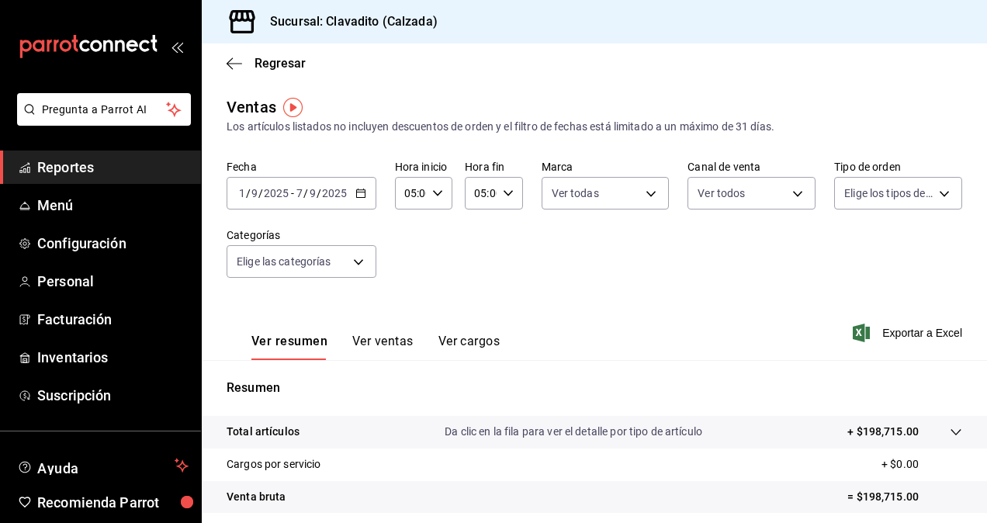
click at [911, 191] on body "Pregunta a Parrot AI Reportes Menú Configuración Personal Facturación Inventari…" at bounding box center [493, 261] width 987 height 523
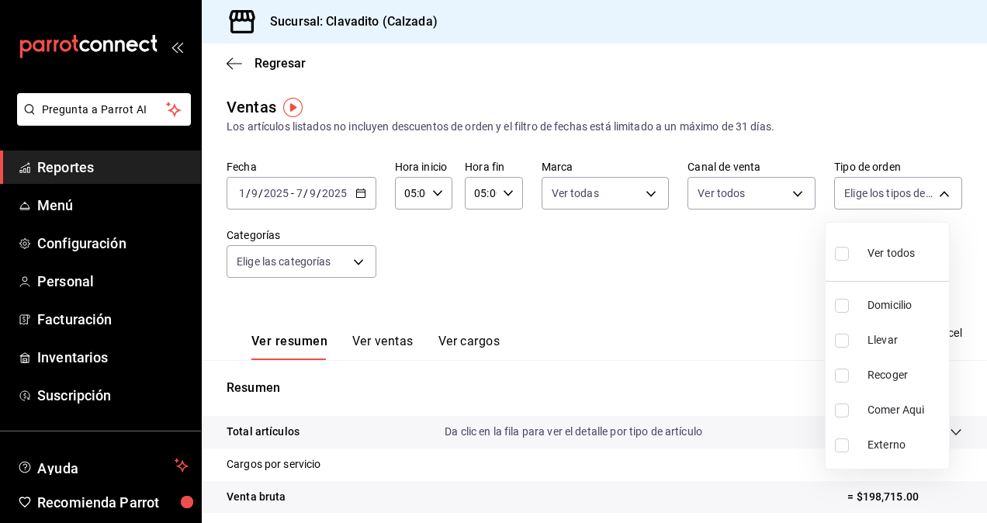
click at [896, 261] on div "Ver todos" at bounding box center [875, 251] width 80 height 33
type input "20a2434e-5507-4b1d-99f8-d1d700608abd,c8008fd8-0959-4104-94f5-898138fc7a10,5c160…"
checkbox input "true"
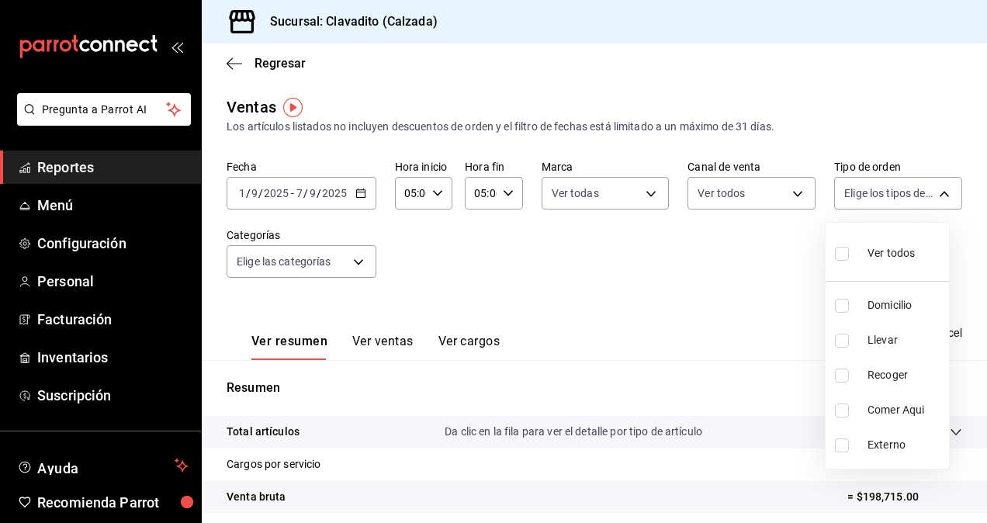
checkbox input "true"
click at [342, 255] on div at bounding box center [493, 261] width 987 height 523
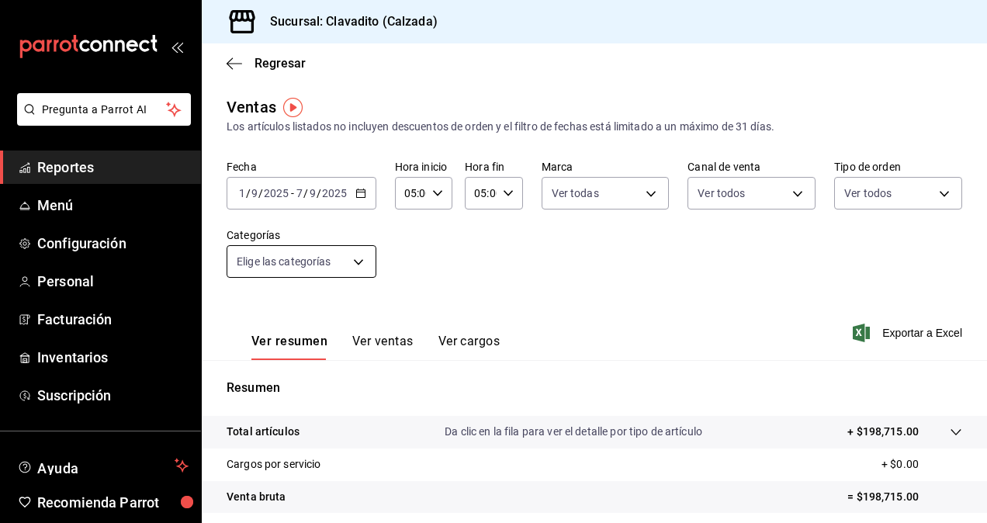
click at [366, 261] on body "Pregunta a Parrot AI Reportes Menú Configuración Personal Facturación Inventari…" at bounding box center [493, 261] width 987 height 523
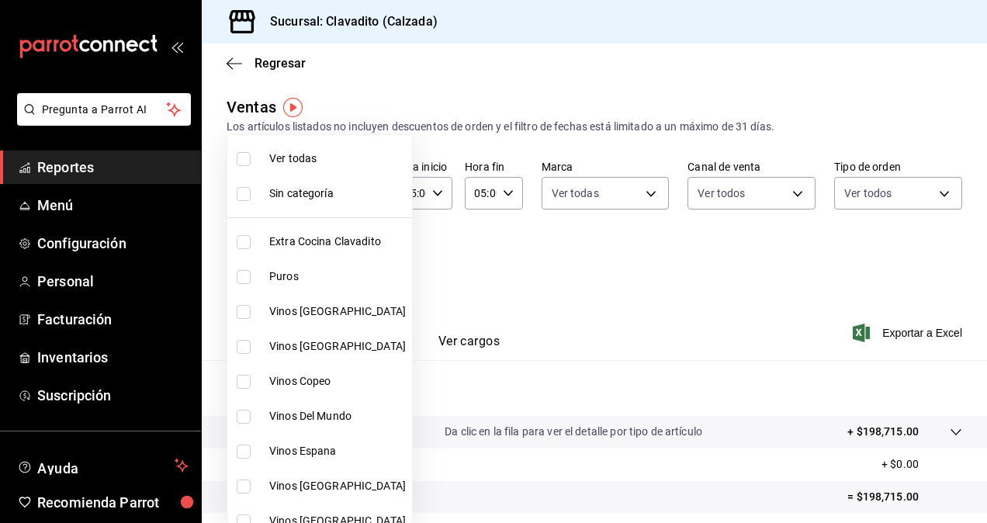
drag, startPoint x: 305, startPoint y: 160, endPoint x: 258, endPoint y: 172, distance: 49.0
click at [263, 165] on li "Ver todas" at bounding box center [319, 158] width 185 height 35
type input "baf57ed1-919f-4c82-8763-5f61bb5ecf6c,a733550a-1833-4f39-b337-4b288d8ef239,37b97…"
checkbox input "true"
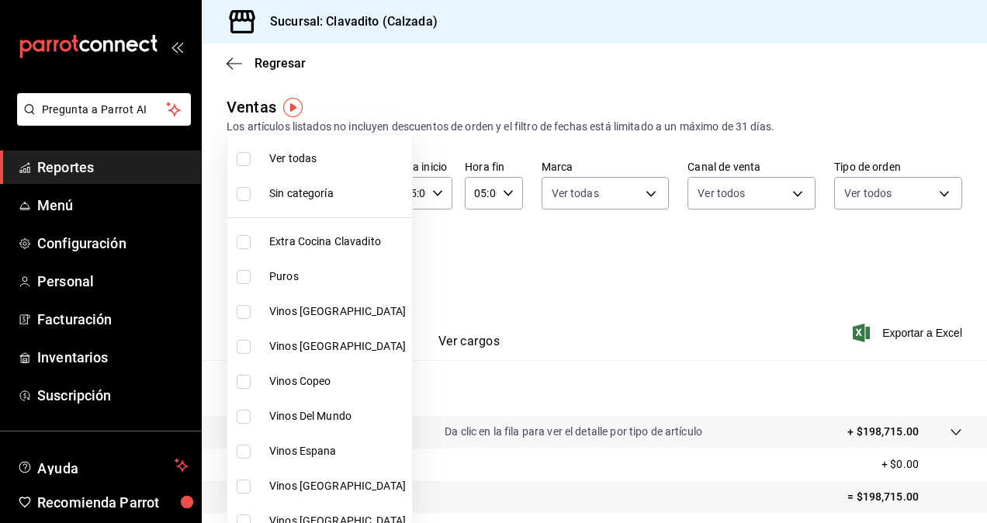
checkbox input "true"
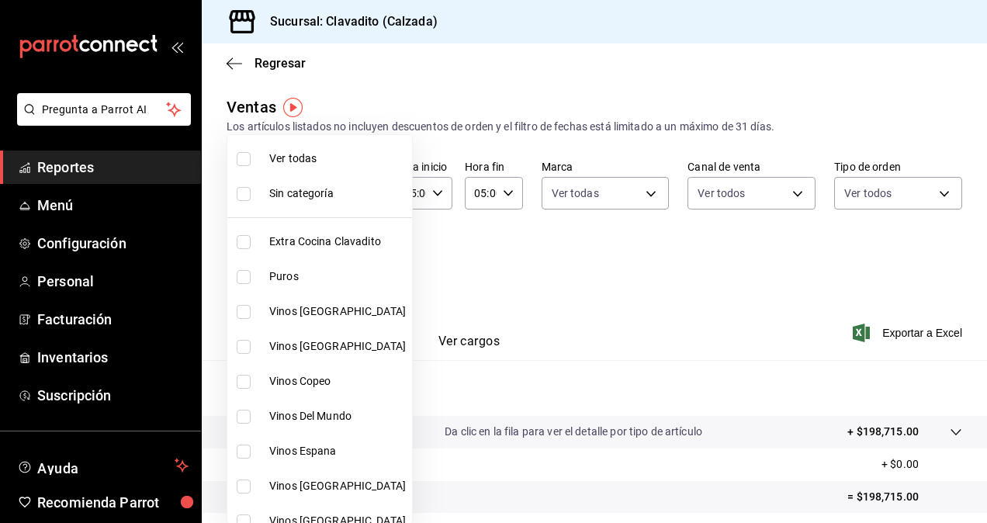
checkbox input "true"
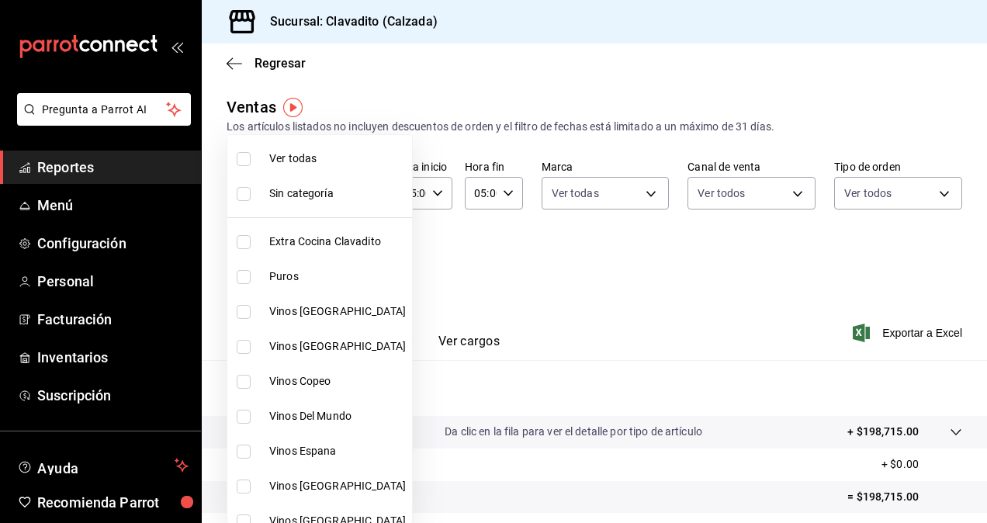
checkbox input "true"
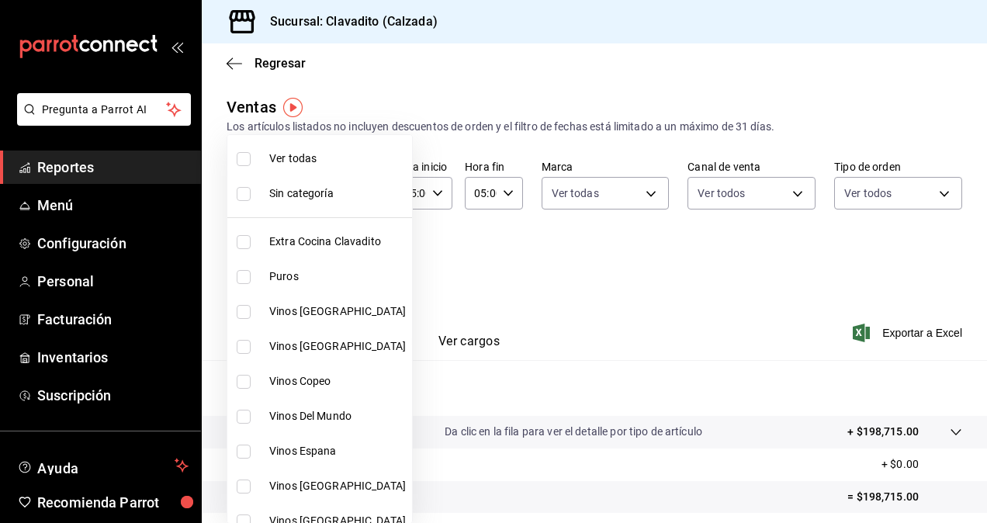
checkbox input "true"
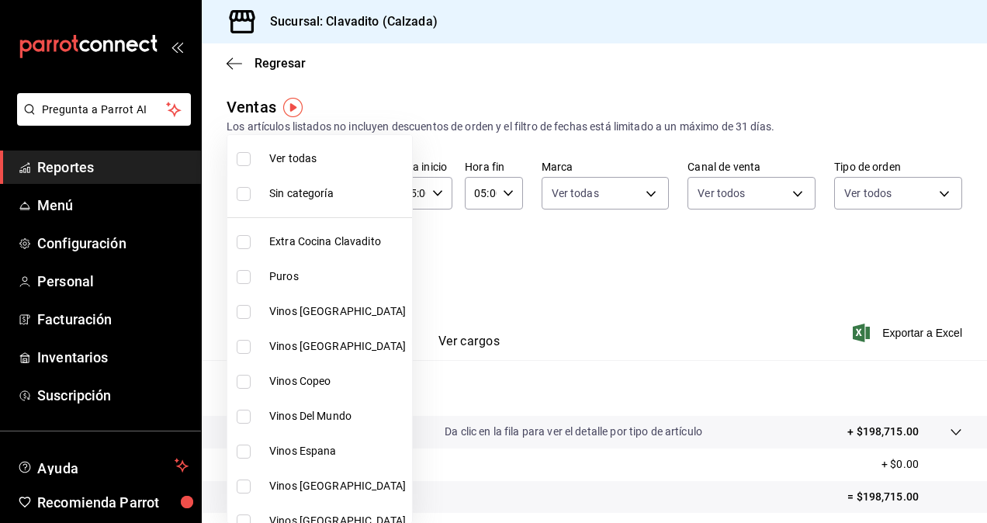
checkbox input "true"
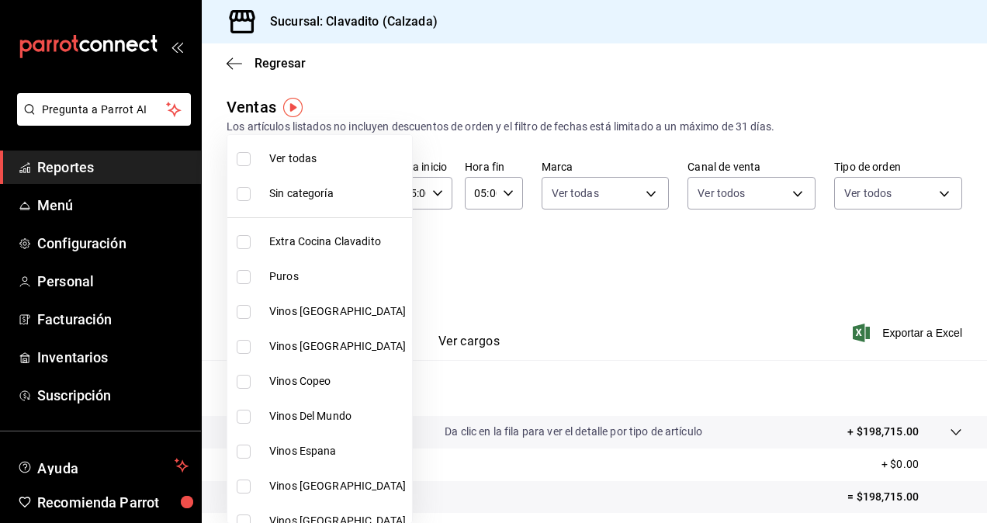
checkbox input "true"
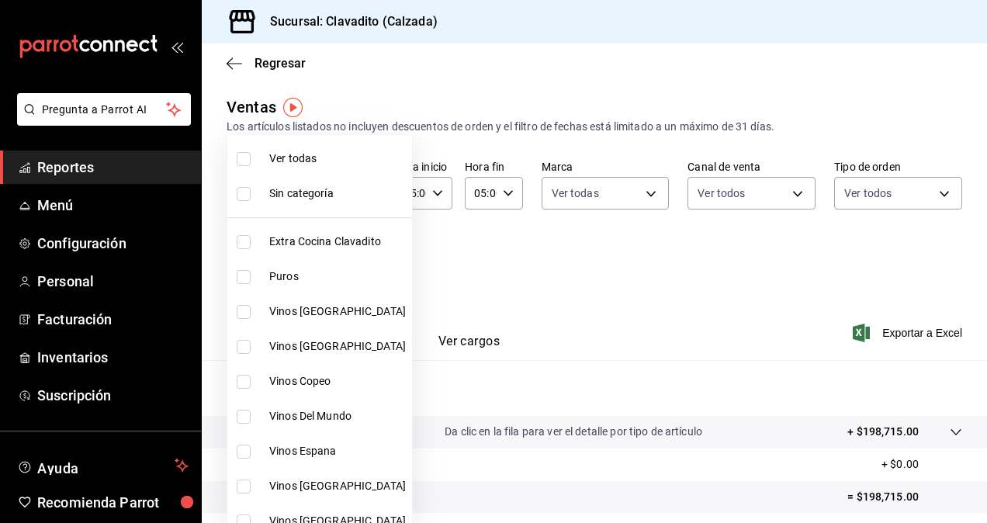
checkbox input "true"
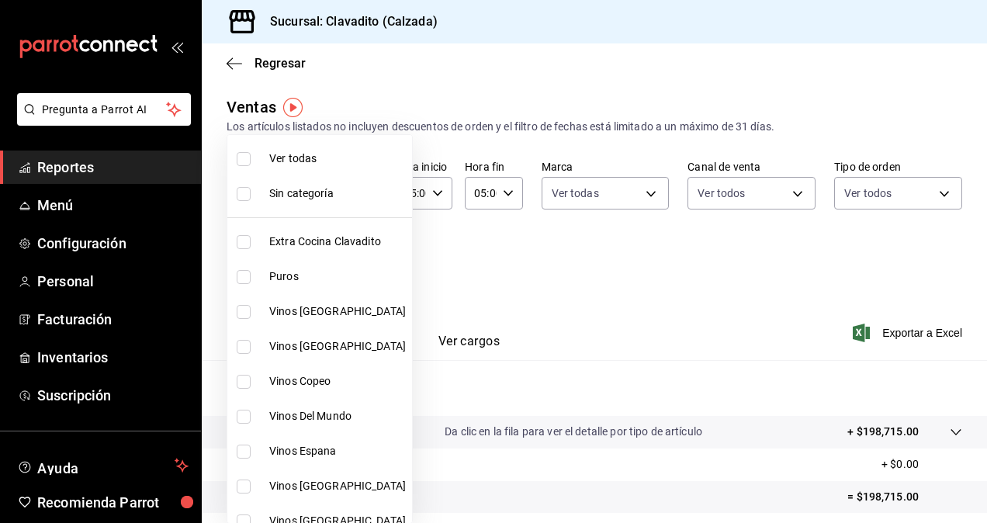
checkbox input "true"
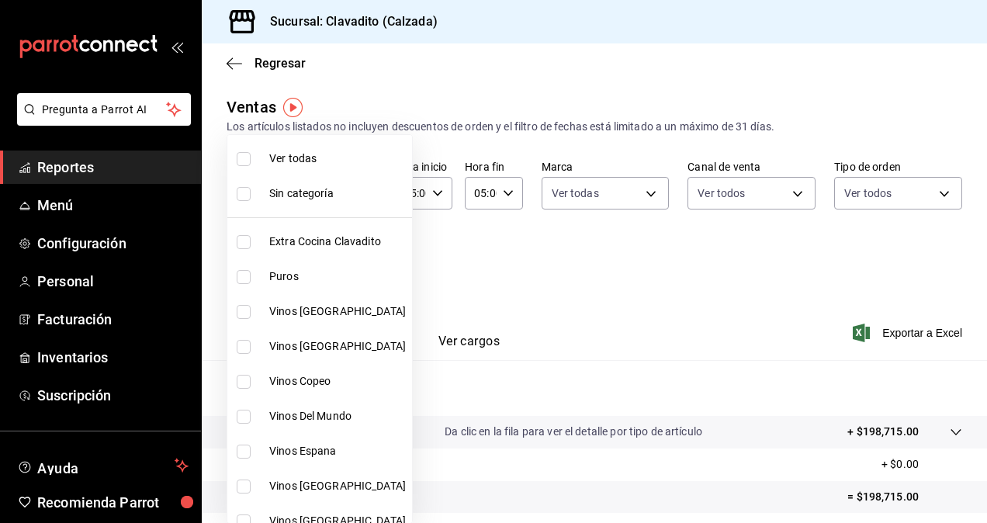
checkbox input "true"
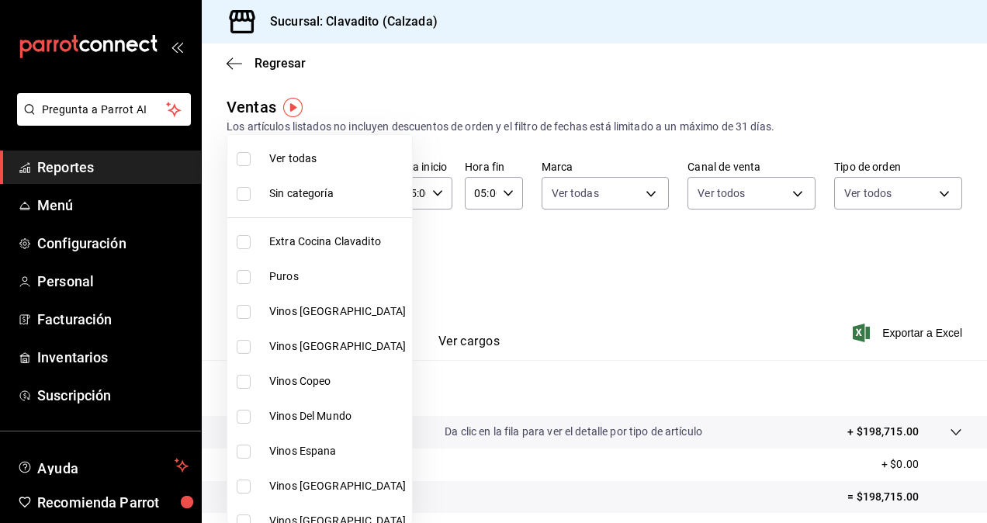
checkbox input "true"
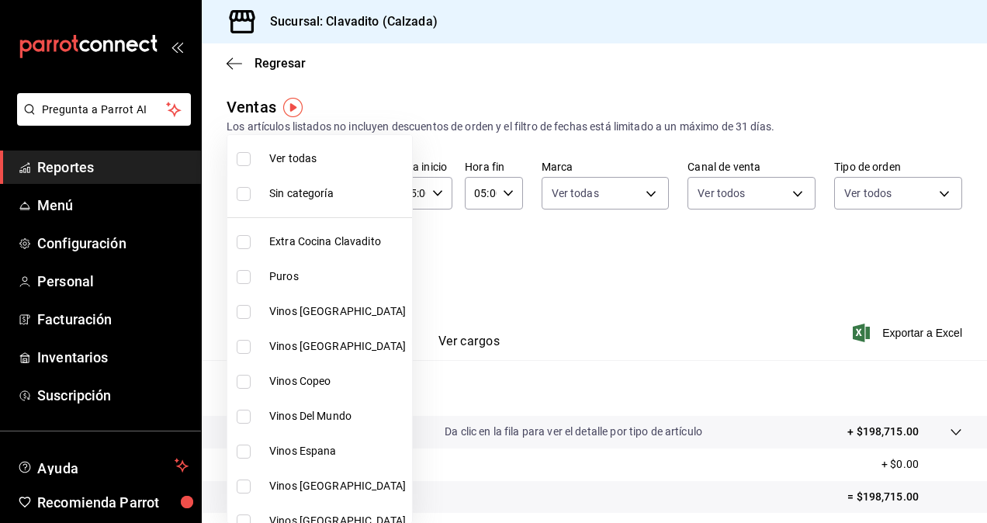
checkbox input "true"
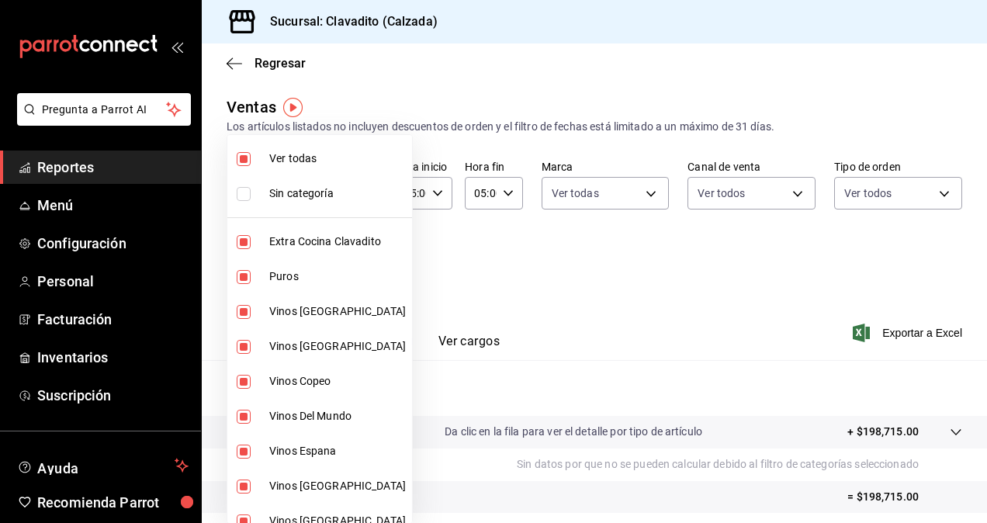
click at [640, 281] on div at bounding box center [493, 261] width 987 height 523
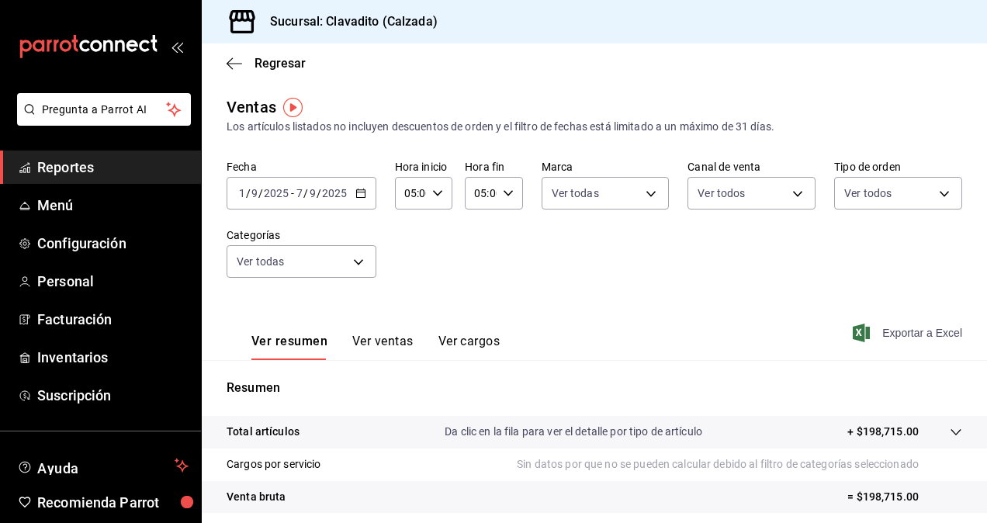
click at [913, 328] on span "Exportar a Excel" at bounding box center [909, 333] width 106 height 19
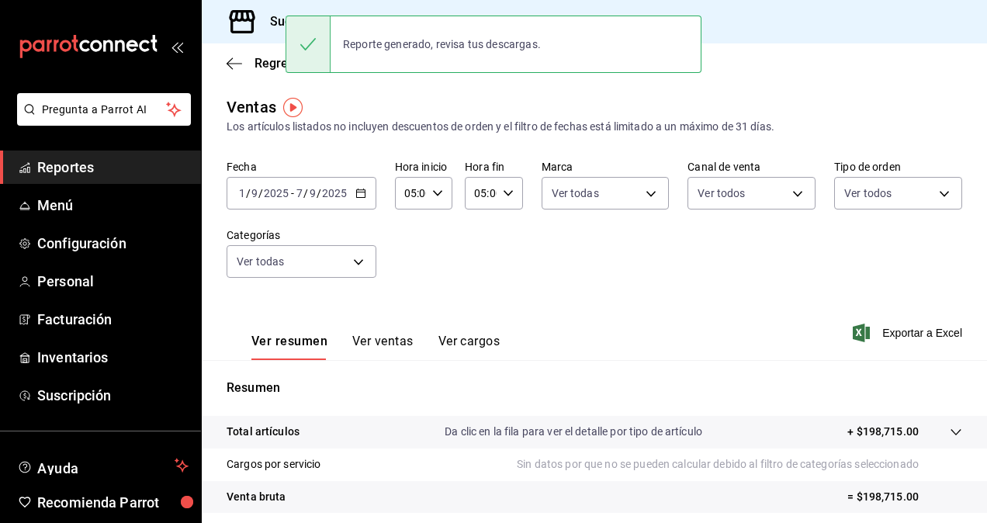
click at [585, 293] on div "Fecha [DATE] [DATE] - [DATE] [DATE] Hora inicio 05:00 Hora inicio Hora fin 05:0…" at bounding box center [595, 228] width 736 height 137
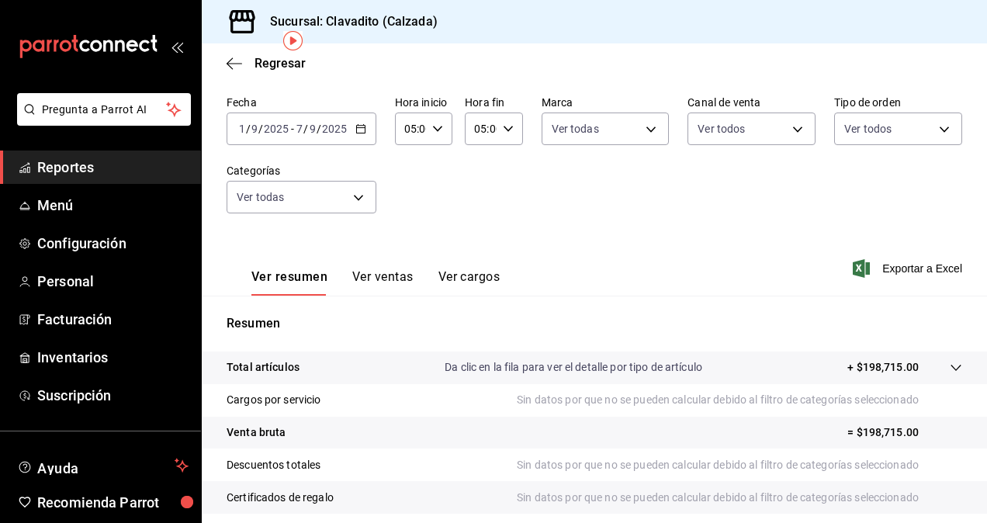
scroll to position [58, 0]
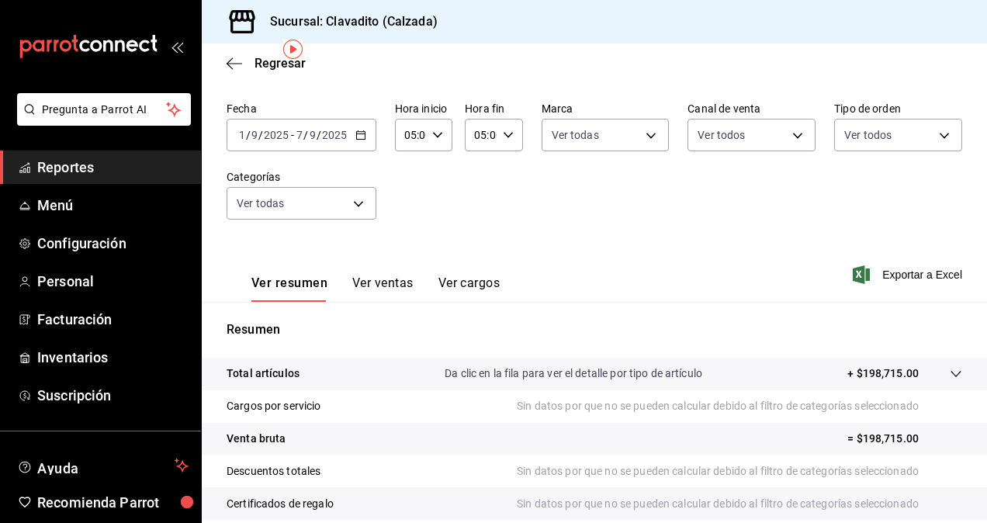
click at [64, 154] on link "Reportes" at bounding box center [100, 167] width 201 height 33
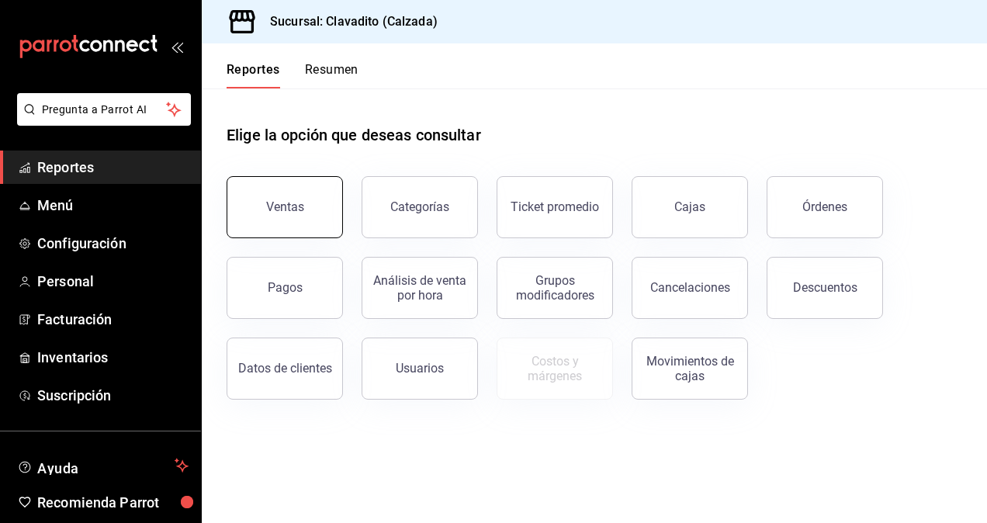
click at [246, 194] on button "Ventas" at bounding box center [285, 207] width 116 height 62
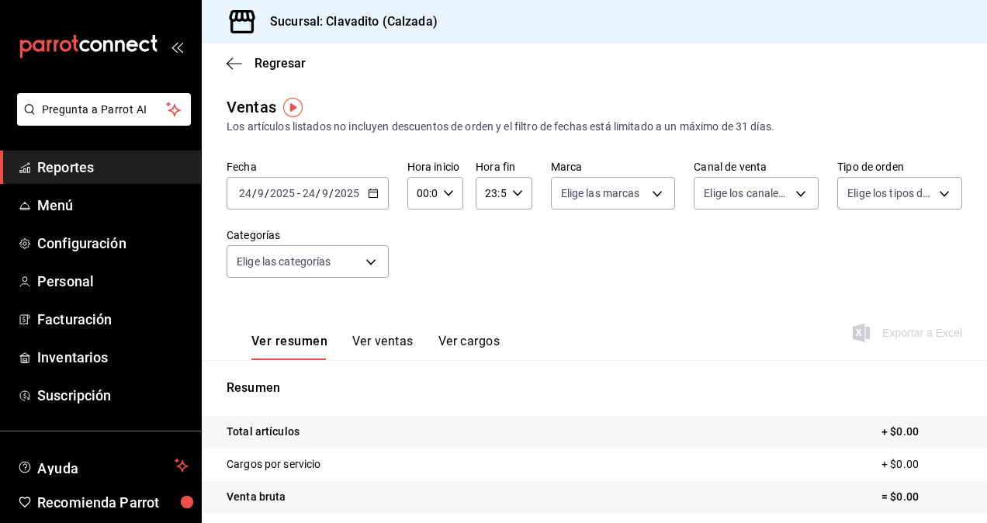
click at [380, 194] on div "[DATE] [DATE] - [DATE] [DATE]" at bounding box center [308, 193] width 162 height 33
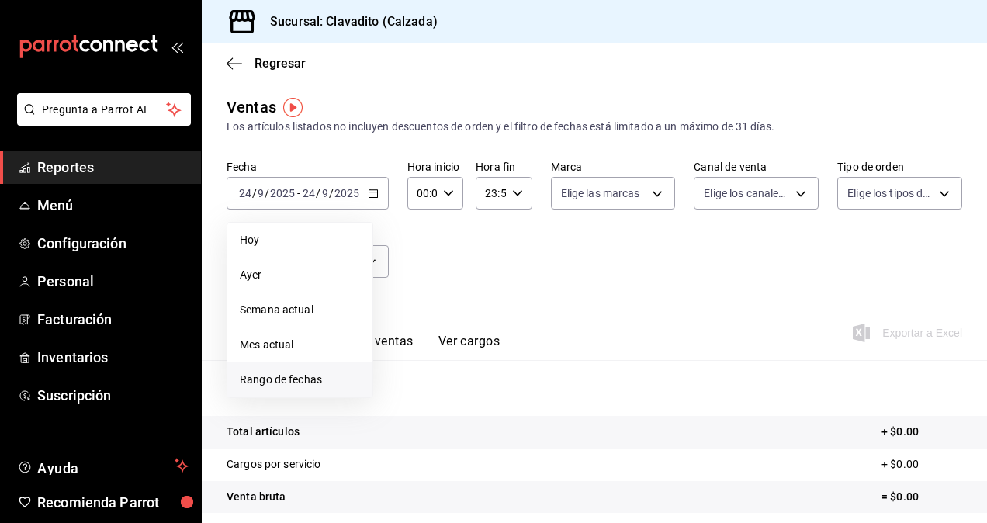
click at [261, 383] on span "Rango de fechas" at bounding box center [300, 380] width 120 height 16
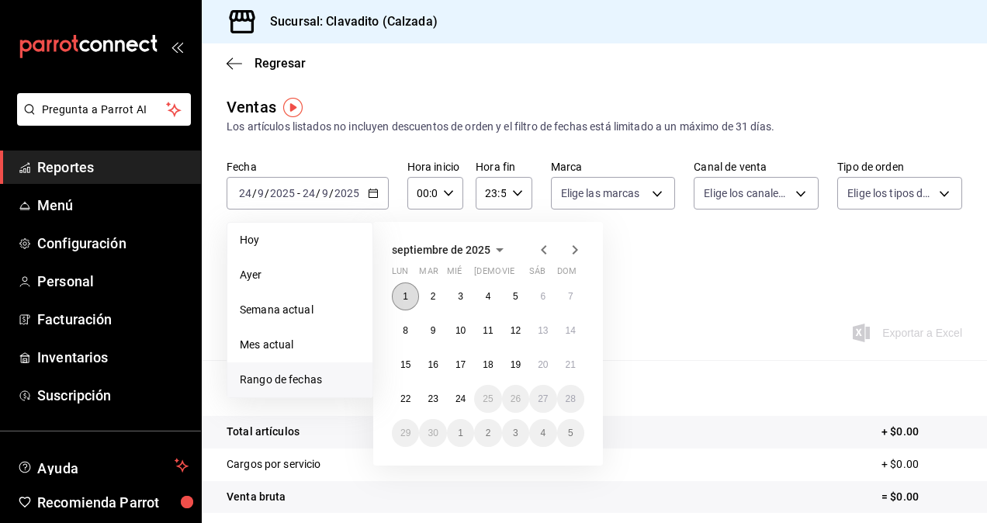
click at [402, 292] on button "1" at bounding box center [405, 297] width 27 height 28
click at [570, 290] on button "7" at bounding box center [570, 297] width 27 height 28
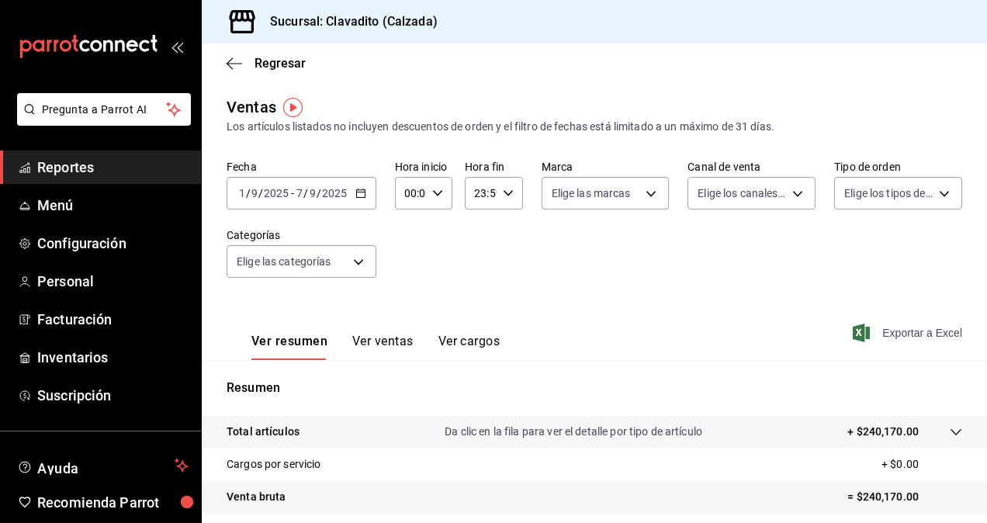
click at [894, 331] on span "Exportar a Excel" at bounding box center [909, 333] width 106 height 19
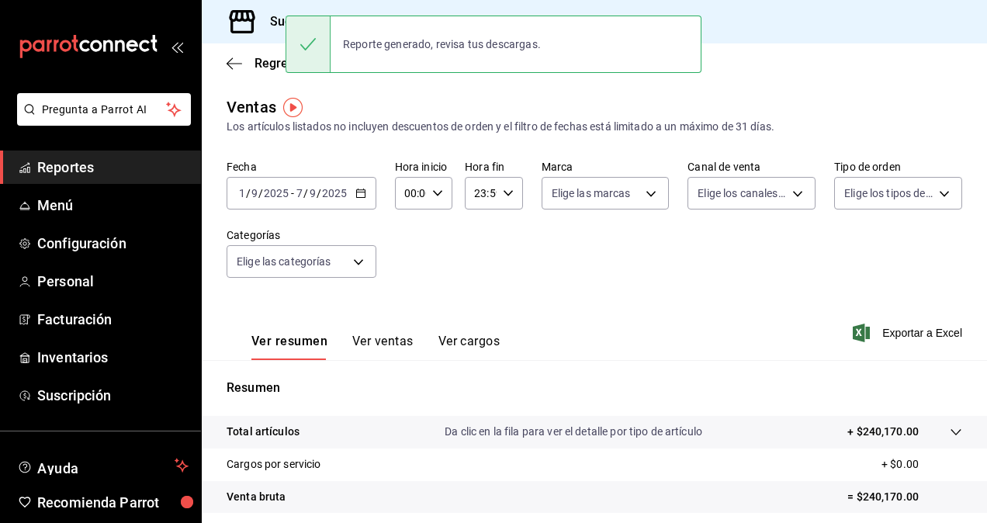
click at [448, 264] on div "Fecha [DATE] [DATE] - [DATE] [DATE] Hora inicio 00:00 Hora inicio Hora fin 23:5…" at bounding box center [595, 228] width 736 height 137
click at [427, 186] on div "00:00 Hora inicio" at bounding box center [423, 193] width 57 height 33
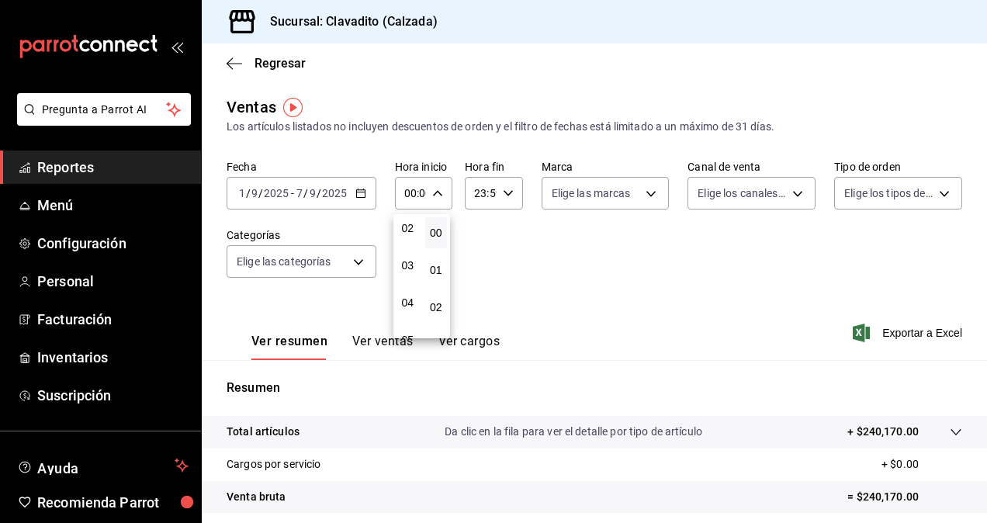
click at [416, 281] on div "03" at bounding box center [408, 265] width 29 height 37
click at [410, 289] on button "05" at bounding box center [408, 296] width 23 height 31
type input "05:00"
click at [510, 191] on div at bounding box center [493, 261] width 987 height 523
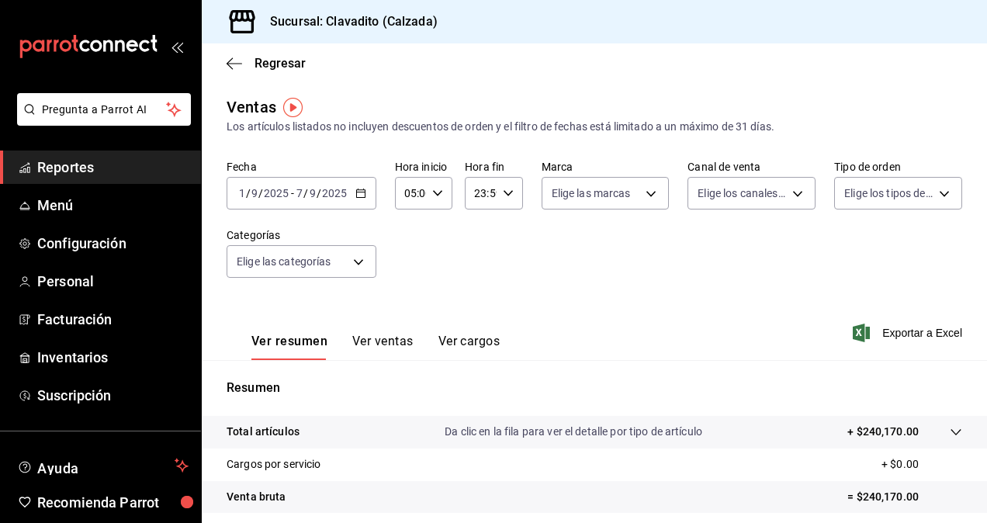
click at [507, 194] on icon "button" at bounding box center [508, 193] width 11 height 11
click at [475, 303] on span "05" at bounding box center [477, 308] width 4 height 12
click at [508, 234] on span "00" at bounding box center [506, 233] width 4 height 12
type input "05:00"
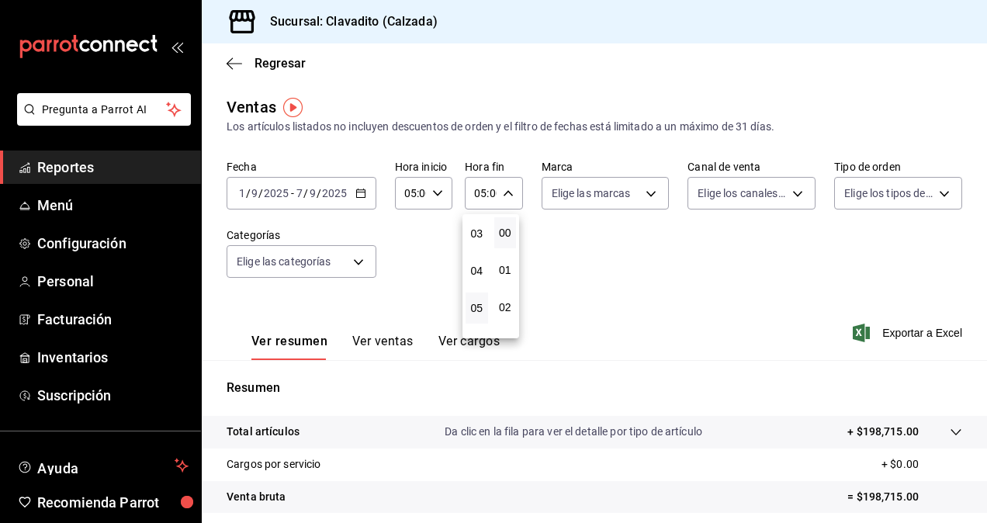
click at [588, 268] on div at bounding box center [493, 261] width 987 height 523
click at [902, 328] on span "Exportar a Excel" at bounding box center [909, 333] width 106 height 19
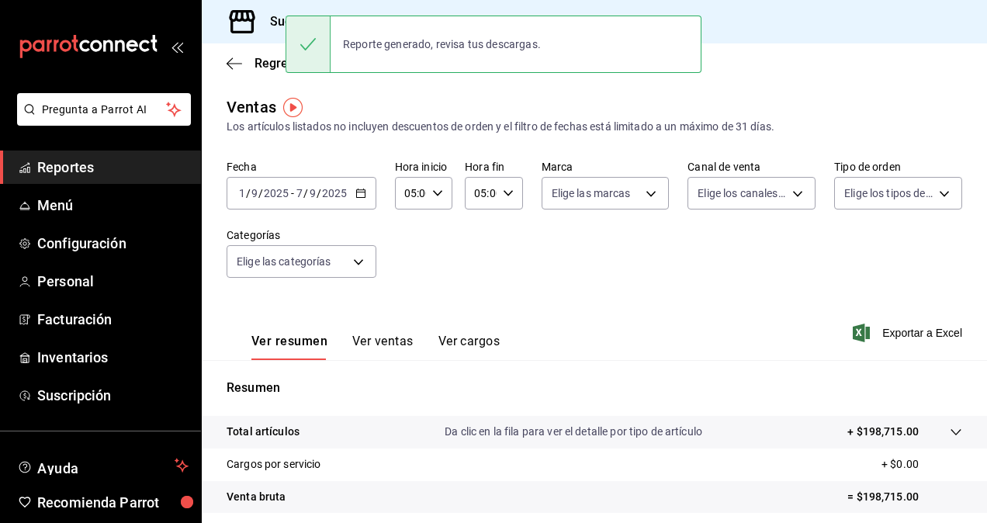
click at [465, 267] on div "Fecha [DATE] [DATE] - [DATE] [DATE] Hora inicio 05:00 Hora inicio Hora fin 05:0…" at bounding box center [595, 228] width 736 height 137
click at [352, 194] on div "[DATE] [DATE] - [DATE] [DATE]" at bounding box center [302, 193] width 150 height 33
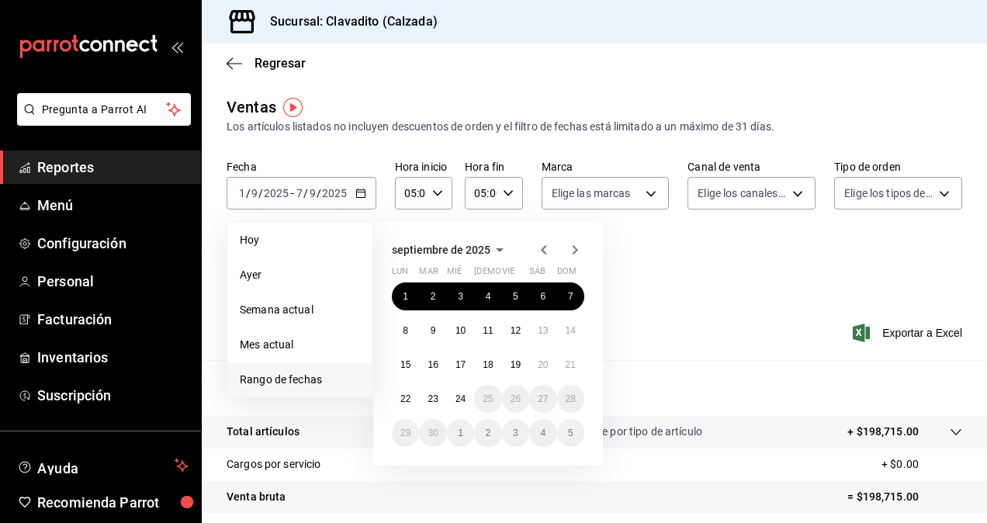
click at [786, 293] on div "Fecha [DATE] [DATE] - [DATE] [DATE] [DATE] [DATE] Semana actual Mes actual [GEO…" at bounding box center [595, 228] width 736 height 137
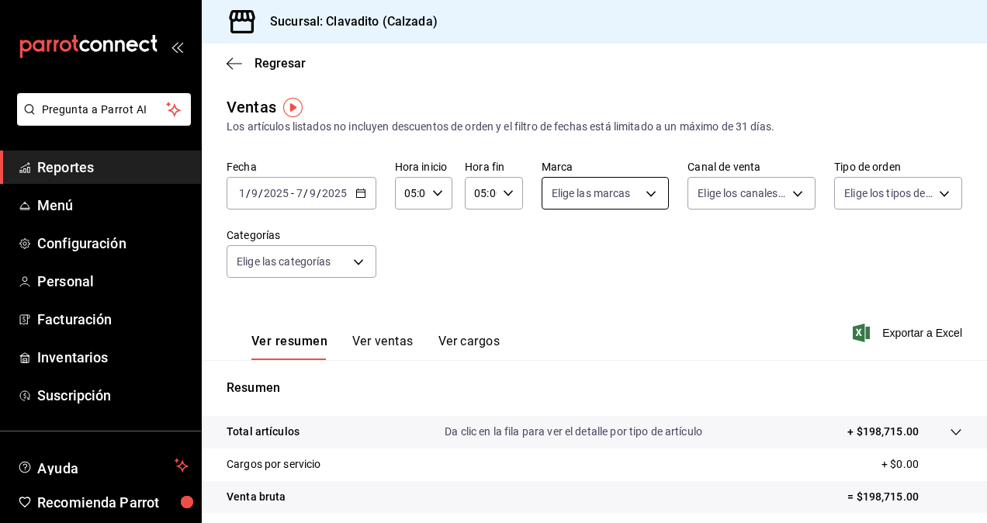
click at [647, 197] on body "Pregunta a Parrot AI Reportes Menú Configuración Personal Facturación Inventari…" at bounding box center [493, 261] width 987 height 523
click at [692, 144] on div at bounding box center [493, 261] width 987 height 523
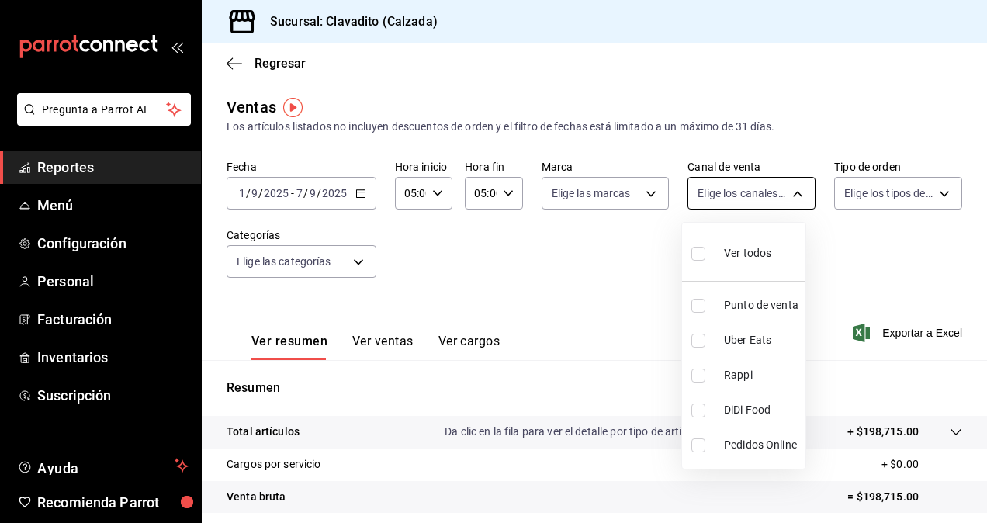
click at [794, 200] on body "Pregunta a Parrot AI Reportes Menú Configuración Personal Facturación Inventari…" at bounding box center [493, 261] width 987 height 523
click at [812, 123] on div at bounding box center [493, 261] width 987 height 523
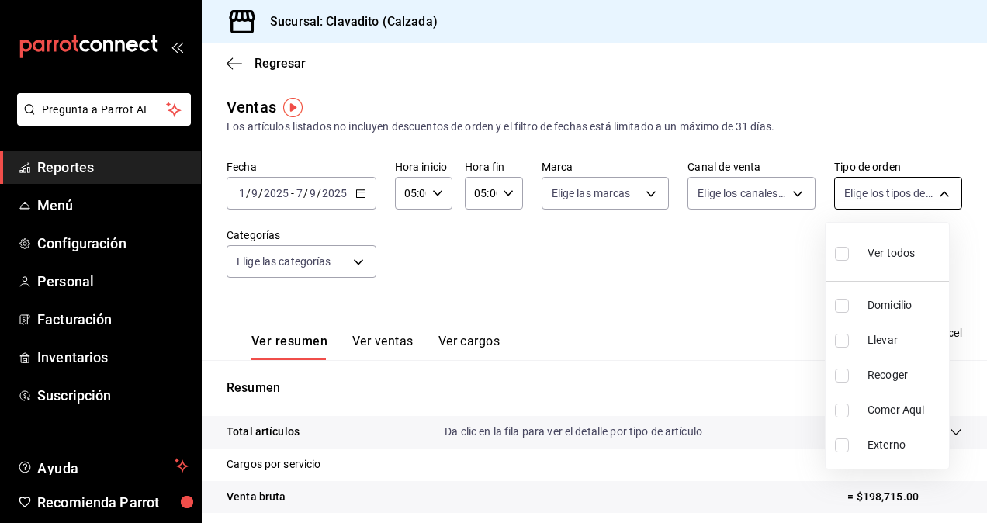
click at [928, 197] on body "Pregunta a Parrot AI Reportes Menú Configuración Personal Facturación Inventari…" at bounding box center [493, 261] width 987 height 523
click at [885, 85] on div at bounding box center [493, 261] width 987 height 523
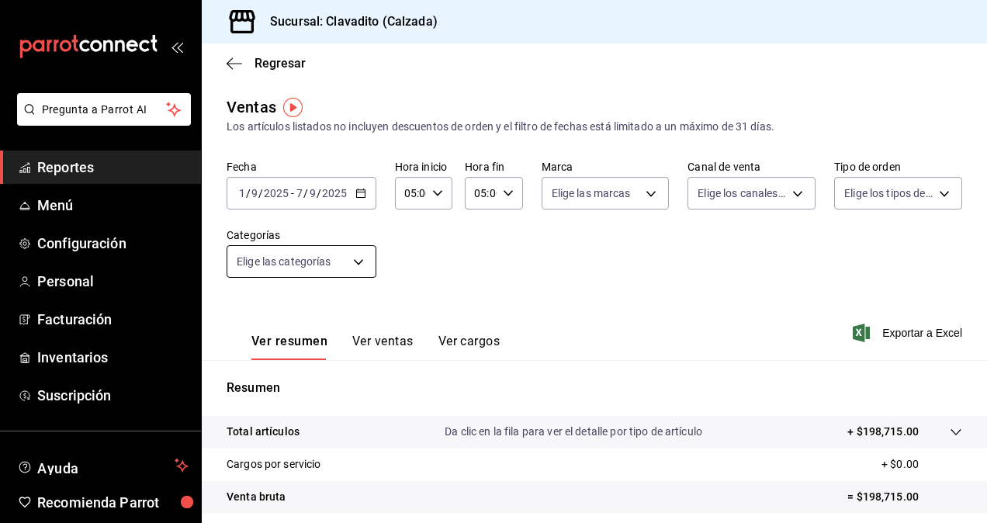
click at [363, 259] on body "Pregunta a Parrot AI Reportes Menú Configuración Personal Facturación Inventari…" at bounding box center [493, 261] width 987 height 523
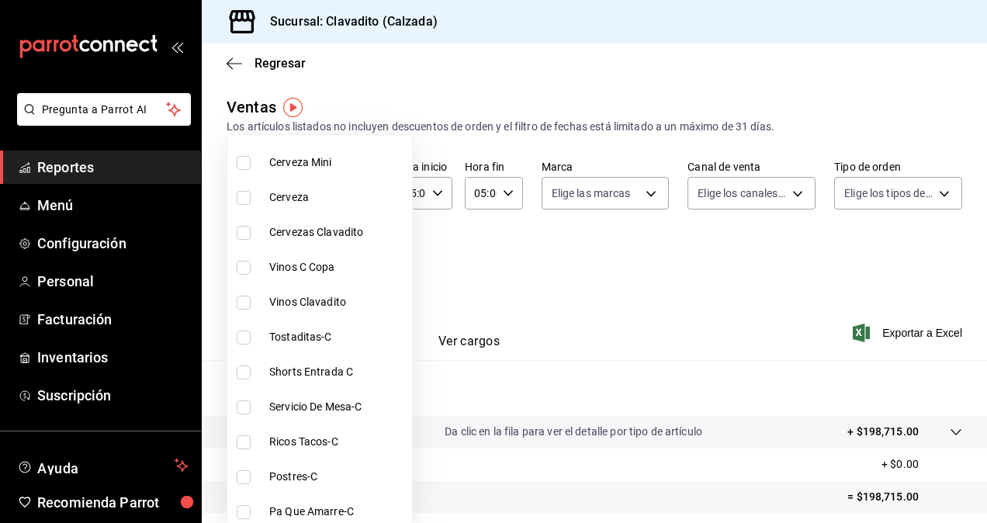
scroll to position [1407, 0]
click at [540, 297] on div at bounding box center [493, 261] width 987 height 523
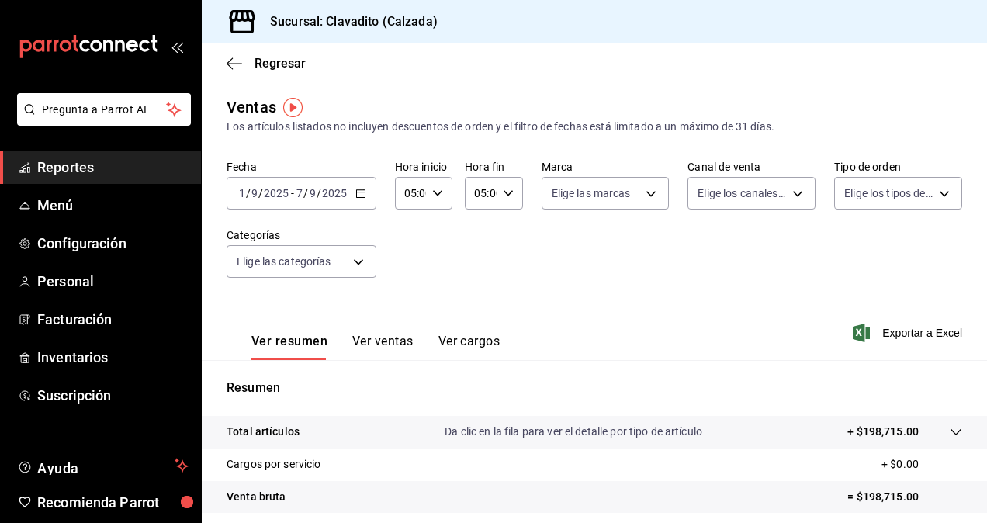
click at [564, 290] on div "Fecha [DATE] [DATE] - [DATE] [DATE] Hora inicio 05:00 Hora inicio Hora fin 05:0…" at bounding box center [595, 228] width 736 height 137
click at [356, 191] on \(Stroke\) "button" at bounding box center [360, 193] width 9 height 9
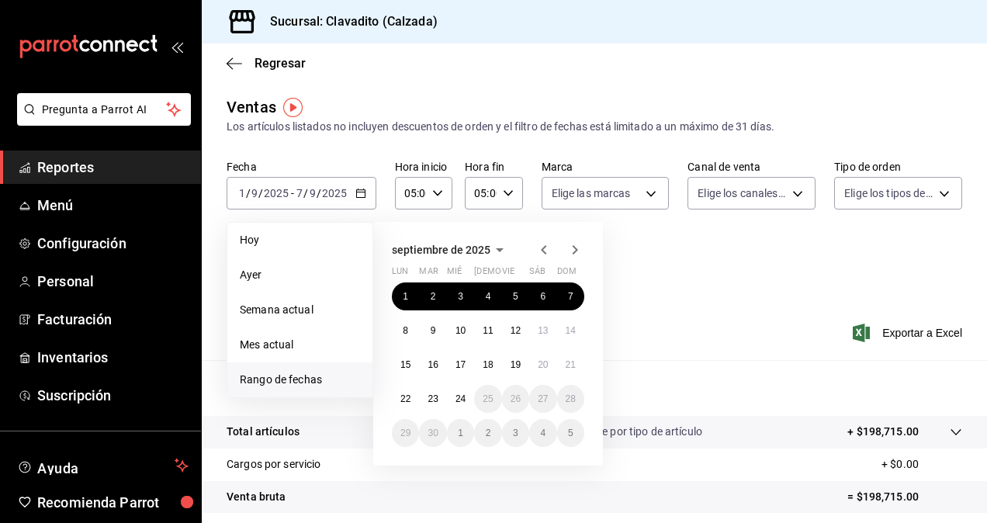
click at [714, 293] on div "Fecha [DATE] [DATE] - [DATE] [DATE] [DATE] [DATE] Semana actual Mes actual [GEO…" at bounding box center [595, 228] width 736 height 137
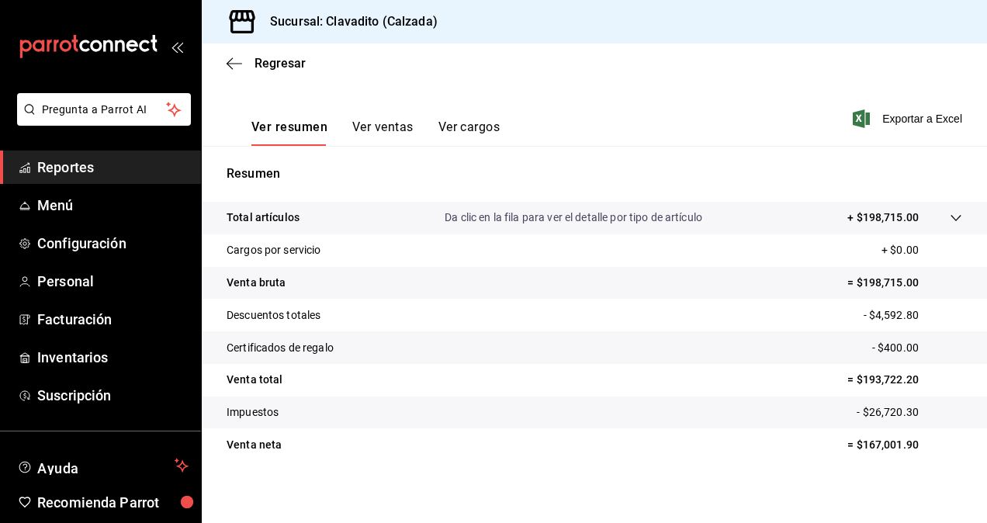
scroll to position [64, 0]
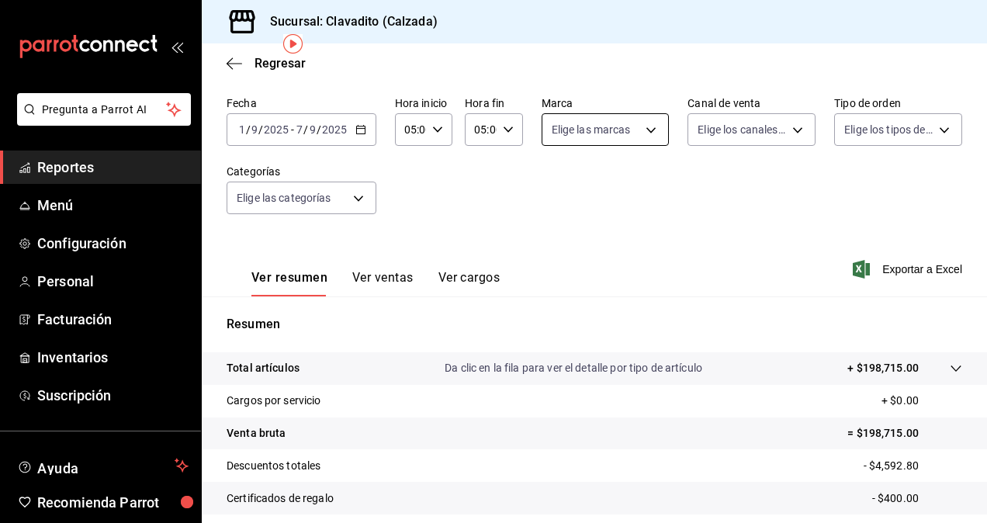
click at [642, 137] on body "Pregunta a Parrot AI Reportes Menú Configuración Personal Facturación Inventari…" at bounding box center [493, 261] width 987 height 523
click at [588, 186] on span "Ver todas" at bounding box center [603, 190] width 47 height 16
type input "7c6329b2-7c80-4d0a-92e1-359a60270725"
checkbox input "true"
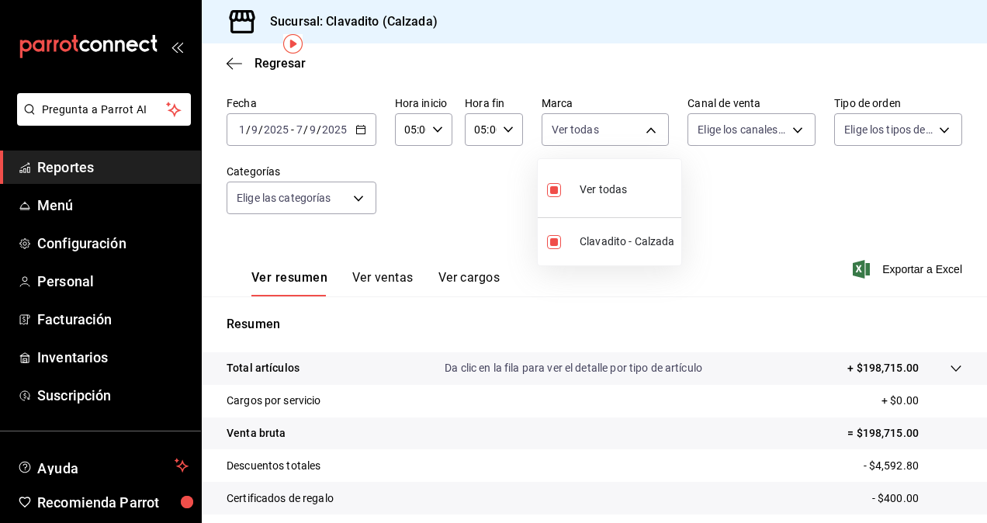
click at [783, 137] on div at bounding box center [493, 261] width 987 height 523
click at [795, 132] on body "Pregunta a Parrot AI Reportes Menú Configuración Personal Facturación Inventari…" at bounding box center [493, 261] width 987 height 523
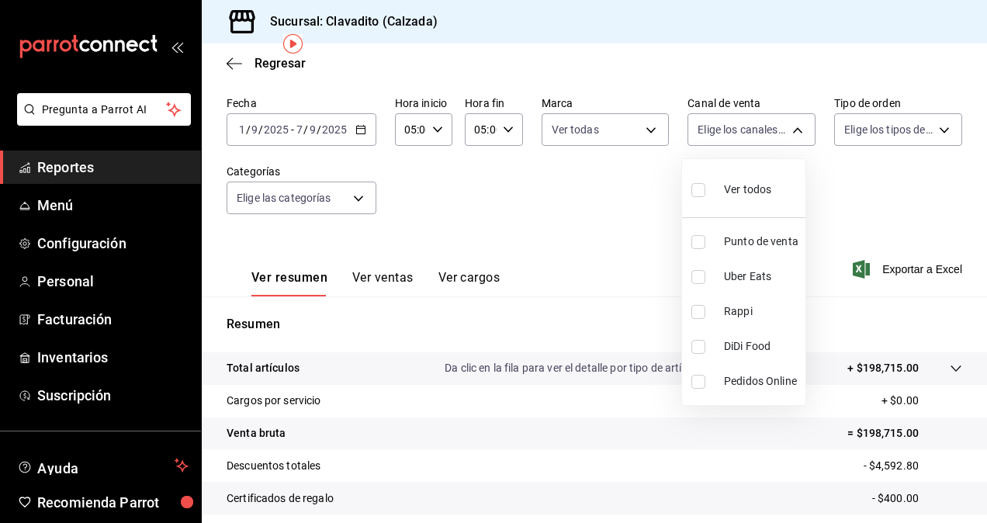
click at [735, 180] on div "Ver todos" at bounding box center [732, 188] width 80 height 33
type input "PARROT,UBER_EATS,RAPPI,DIDI_FOOD,ONLINE"
checkbox input "true"
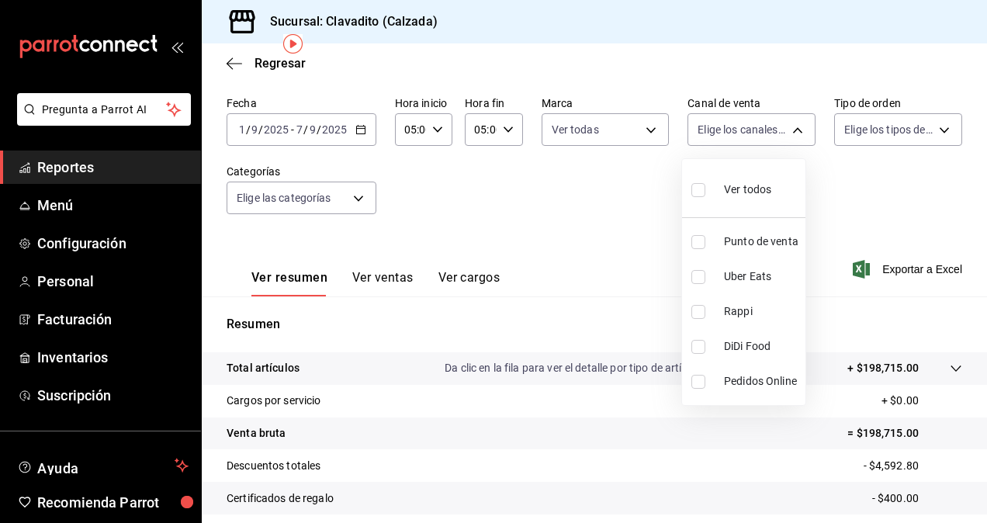
checkbox input "true"
click at [904, 143] on div at bounding box center [493, 261] width 987 height 523
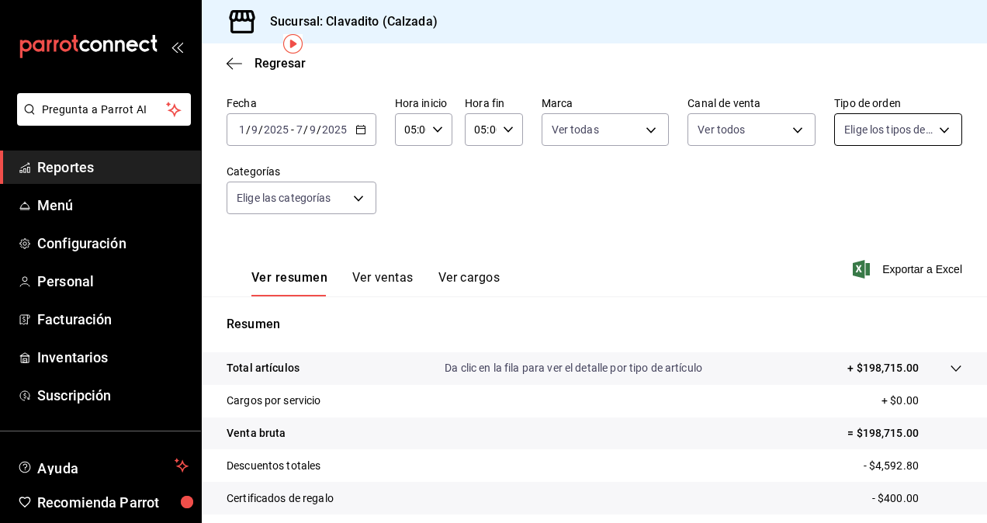
click at [947, 134] on body "Pregunta a Parrot AI Reportes Menú Configuración Personal Facturación Inventari…" at bounding box center [493, 261] width 987 height 523
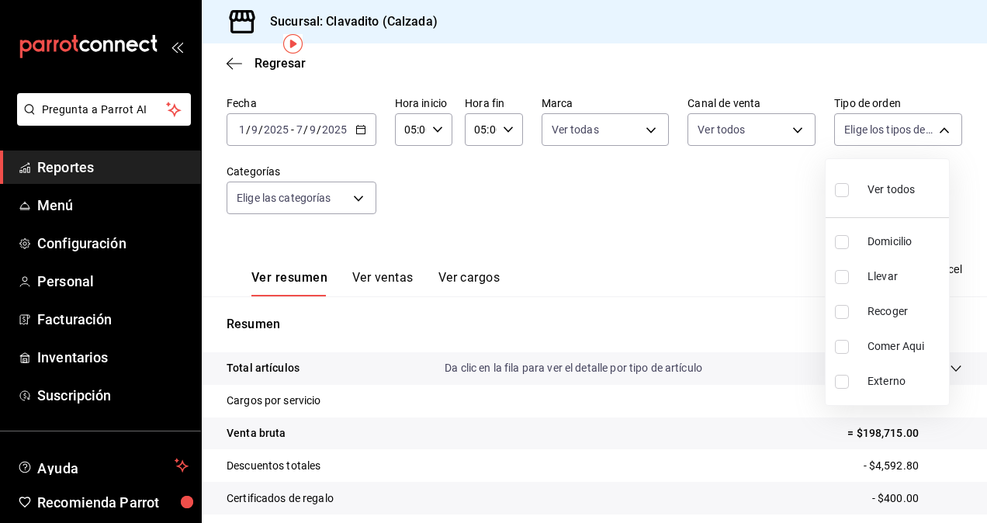
click at [887, 186] on span "Ver todos" at bounding box center [891, 190] width 47 height 16
type input "20a2434e-5507-4b1d-99f8-d1d700608abd,c8008fd8-0959-4104-94f5-898138fc7a10,5c160…"
checkbox input "true"
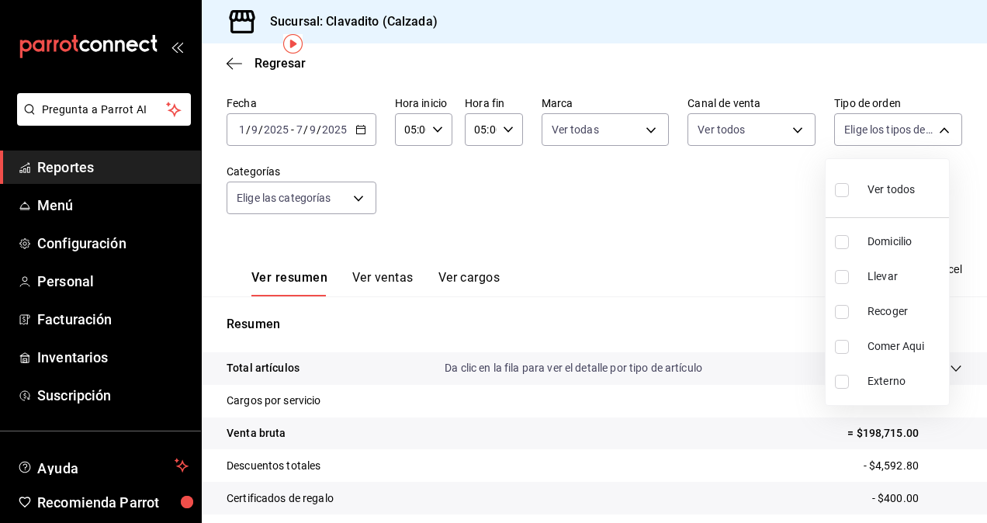
checkbox input "true"
click at [362, 210] on div at bounding box center [493, 261] width 987 height 523
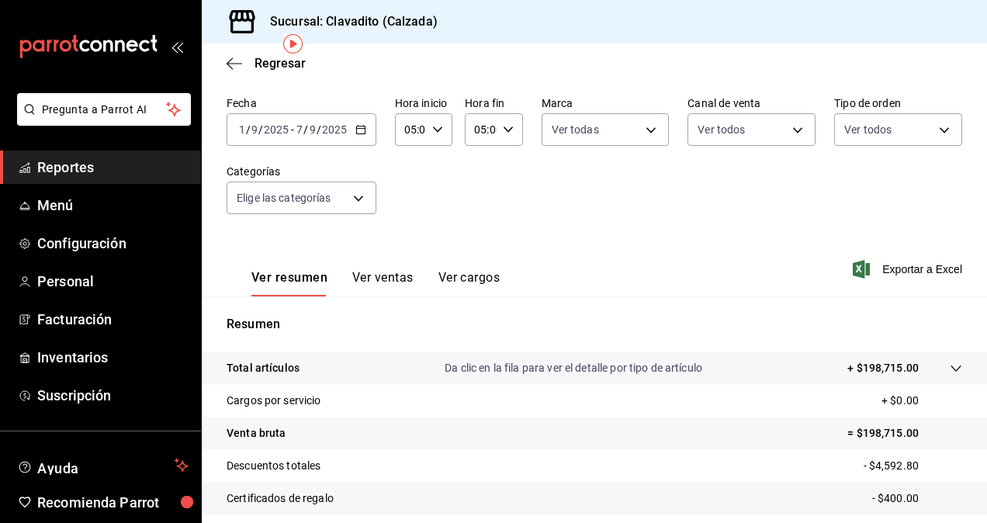
click at [352, 196] on body "Pregunta a Parrot AI Reportes Menú Configuración Personal Facturación Inventari…" at bounding box center [493, 261] width 987 height 523
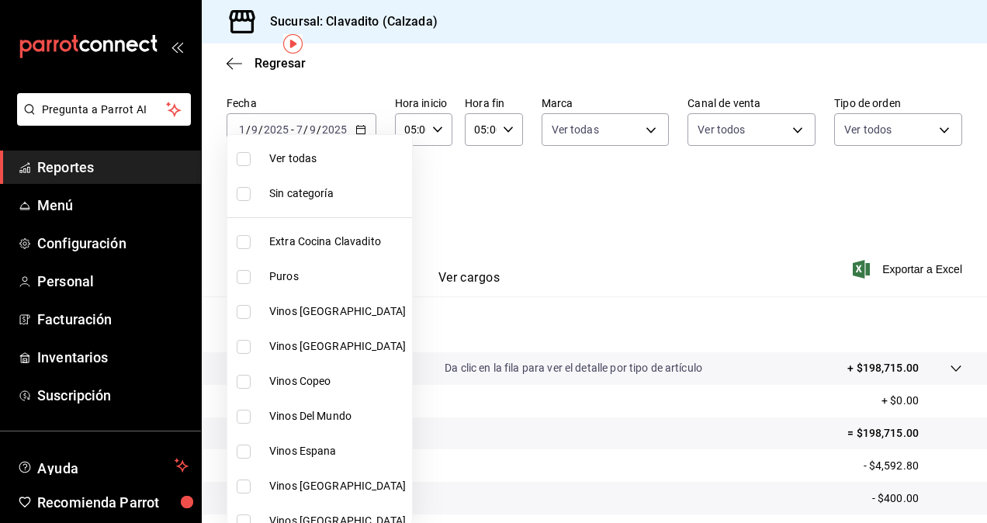
click at [301, 160] on span "Ver todas" at bounding box center [337, 159] width 137 height 16
type input "baf57ed1-919f-4c82-8763-5f61bb5ecf6c,a733550a-1833-4f39-b337-4b288d8ef239,37b97…"
checkbox input "true"
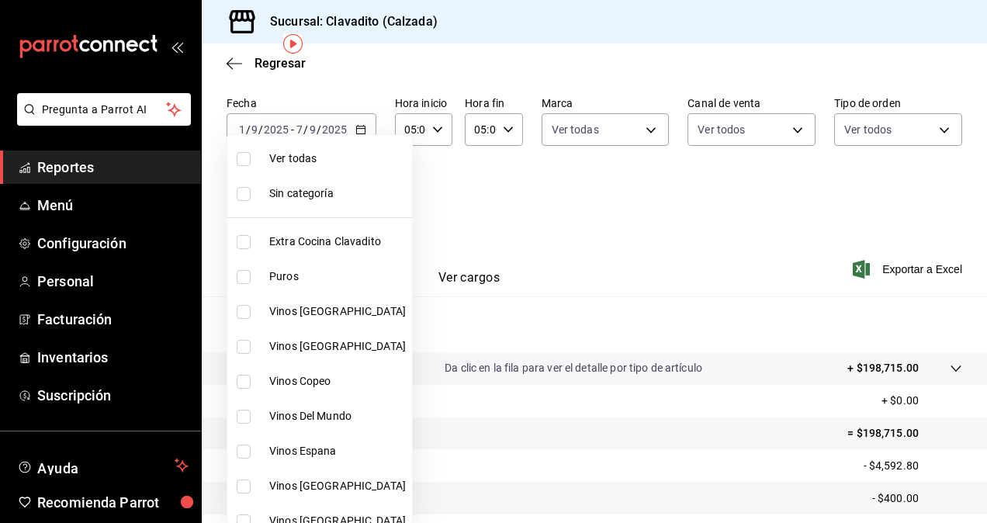
checkbox input "true"
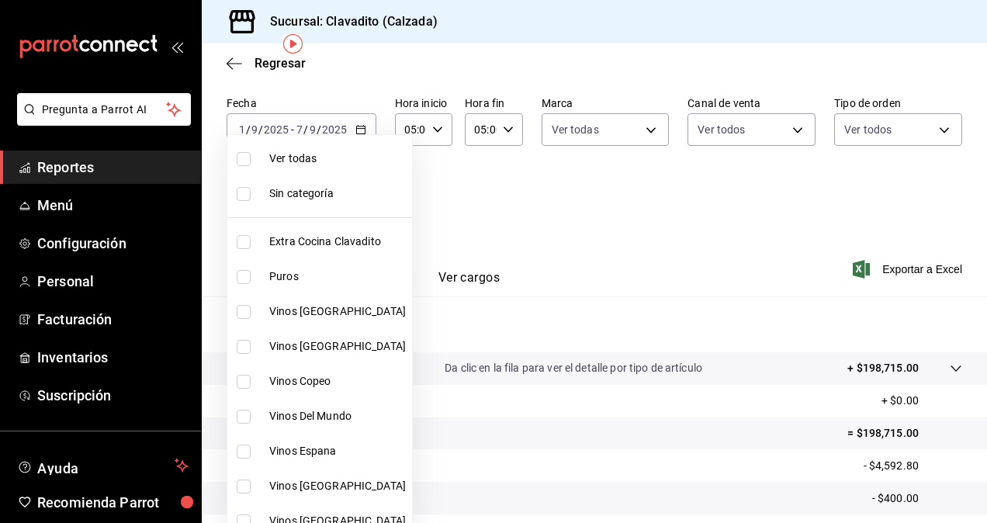
checkbox input "true"
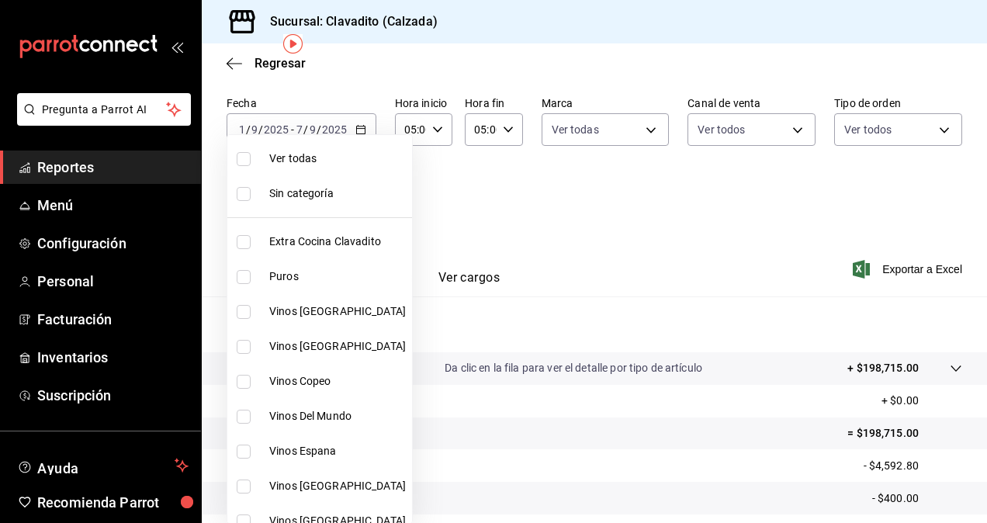
checkbox input "true"
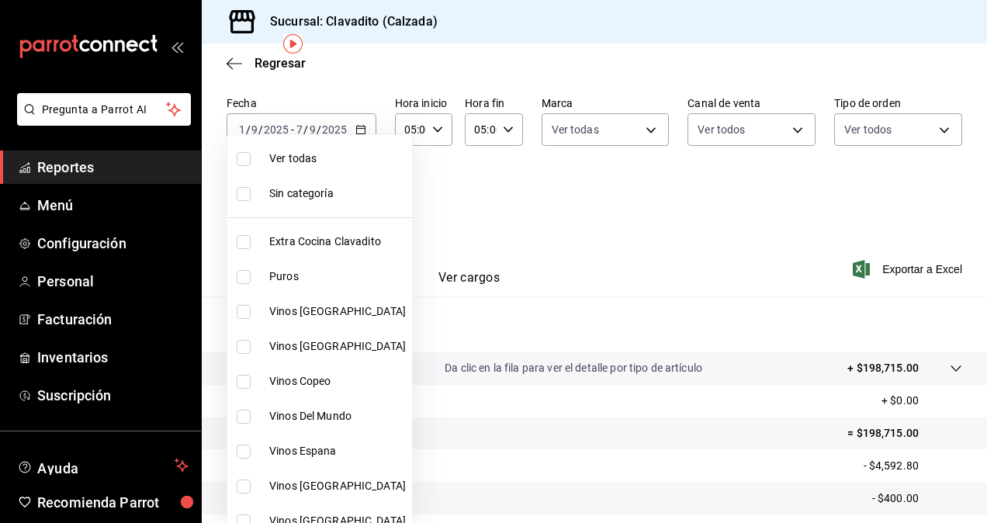
checkbox input "true"
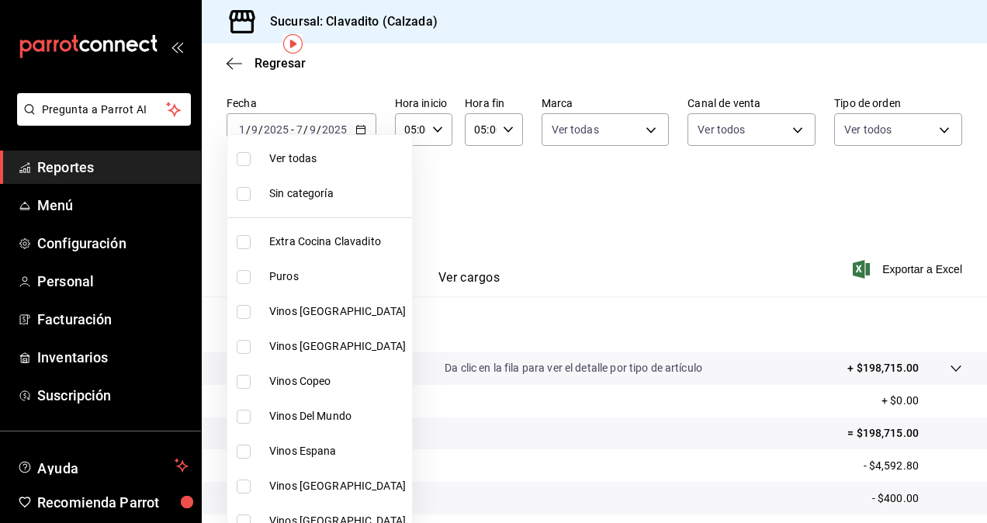
checkbox input "true"
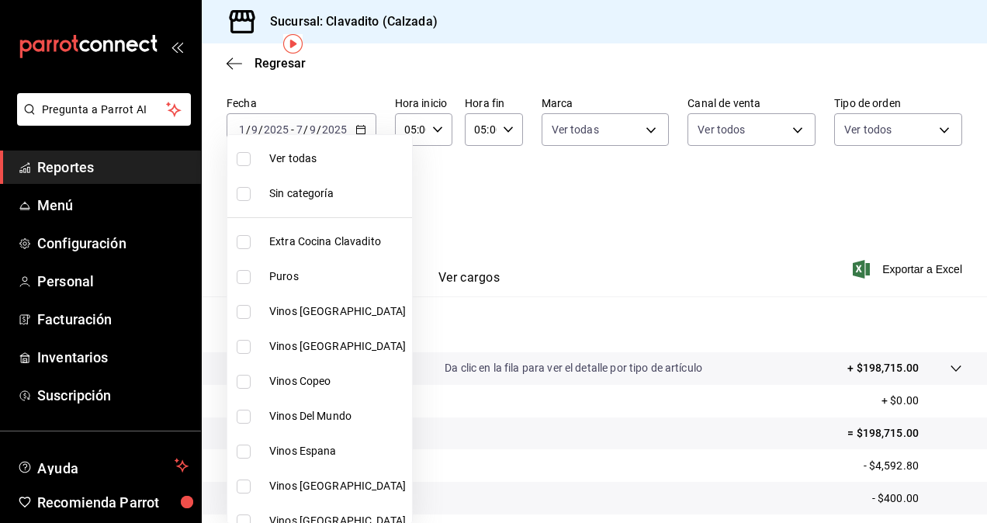
checkbox input "true"
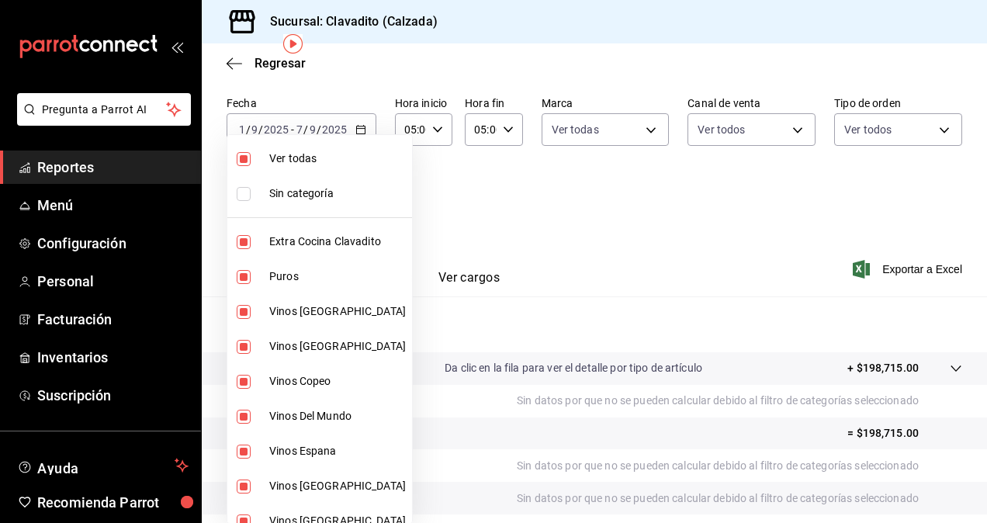
click at [250, 193] on label at bounding box center [247, 194] width 20 height 14
click at [250, 193] on input "checkbox" at bounding box center [244, 194] width 14 height 14
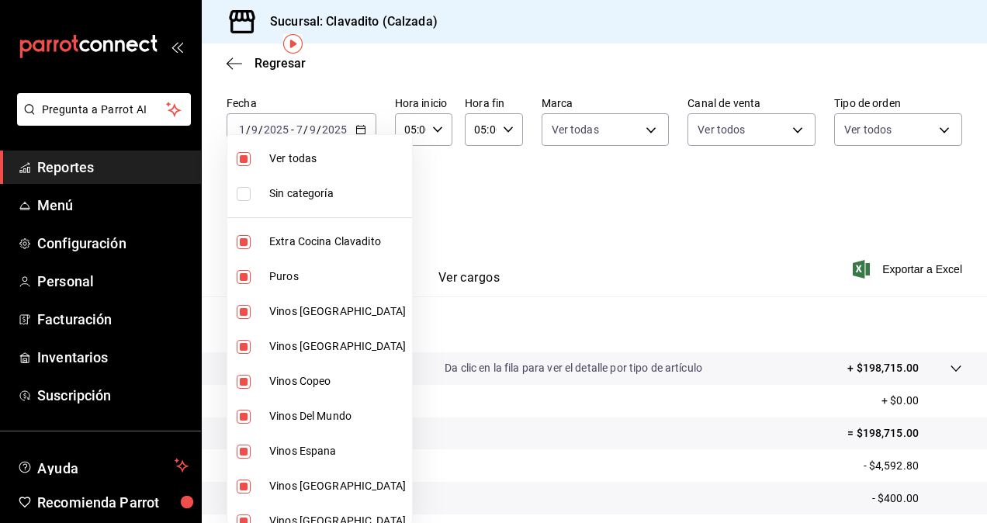
click at [248, 193] on input "checkbox" at bounding box center [244, 194] width 14 height 14
click at [539, 214] on div at bounding box center [493, 261] width 987 height 523
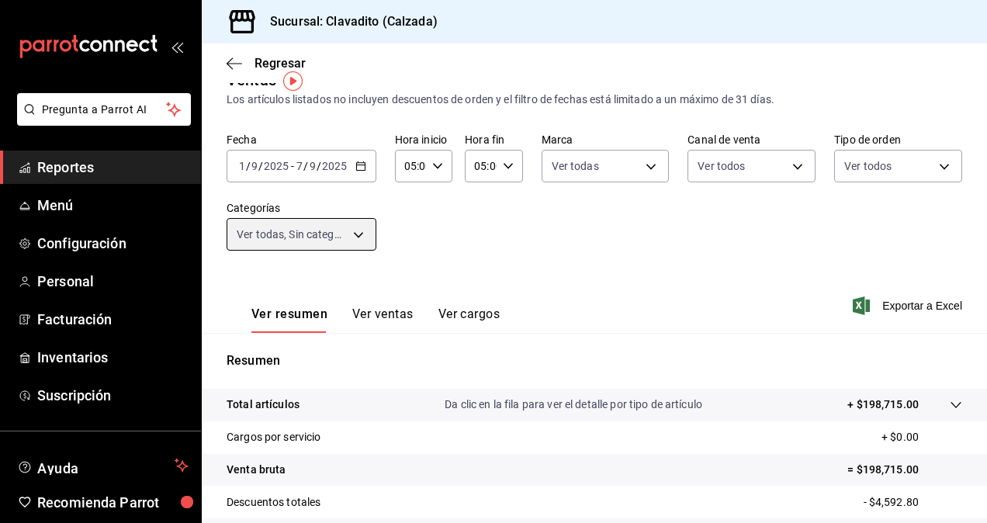
scroll to position [26, 0]
click at [388, 316] on button "Ver ventas" at bounding box center [382, 320] width 61 height 26
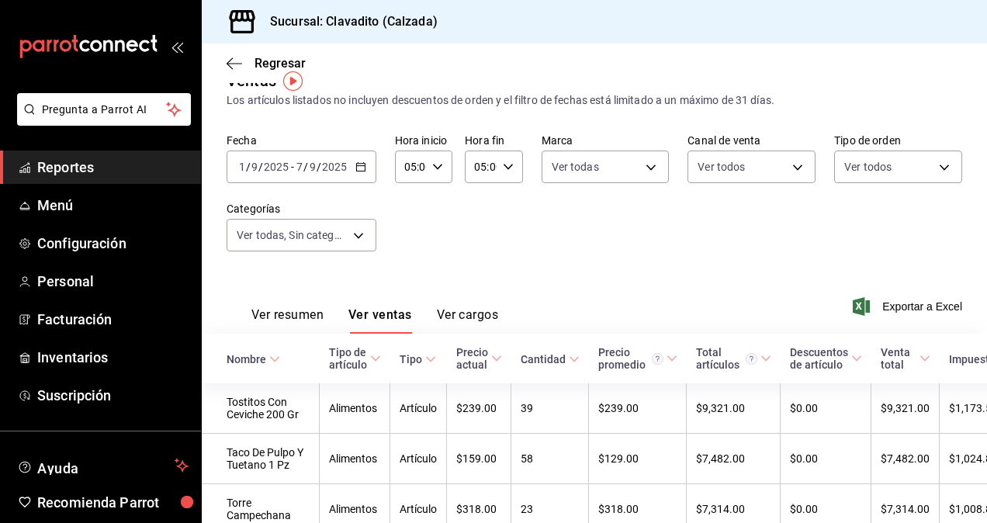
click at [292, 321] on button "Ver resumen" at bounding box center [288, 320] width 72 height 26
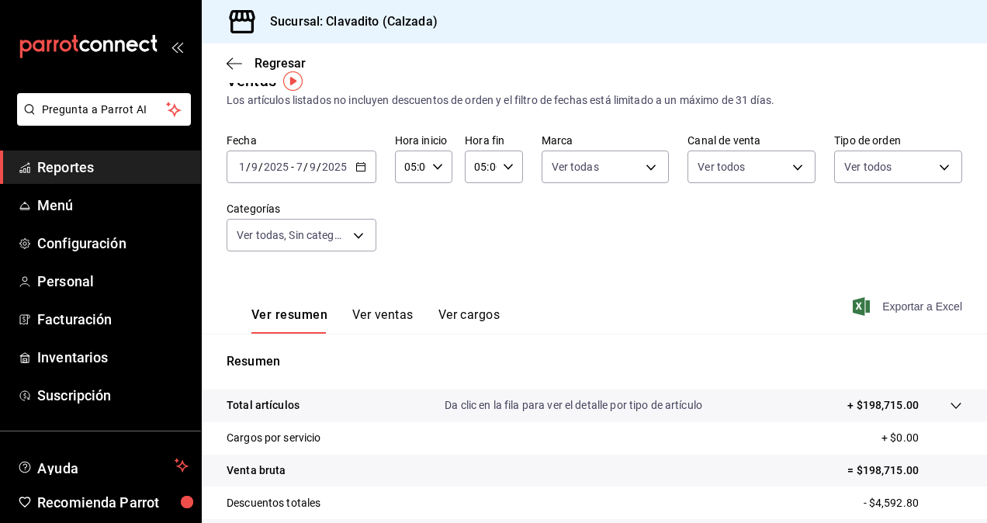
click at [908, 302] on span "Exportar a Excel" at bounding box center [909, 306] width 106 height 19
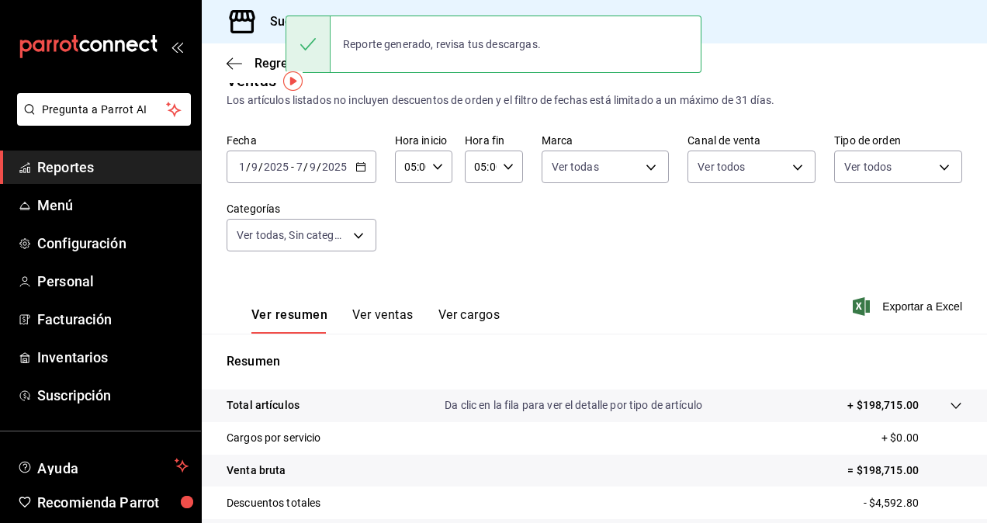
click at [541, 237] on div "Fecha [DATE] [DATE] - [DATE] [DATE] Hora inicio 05:00 Hora inicio Hora fin 05:0…" at bounding box center [595, 202] width 736 height 137
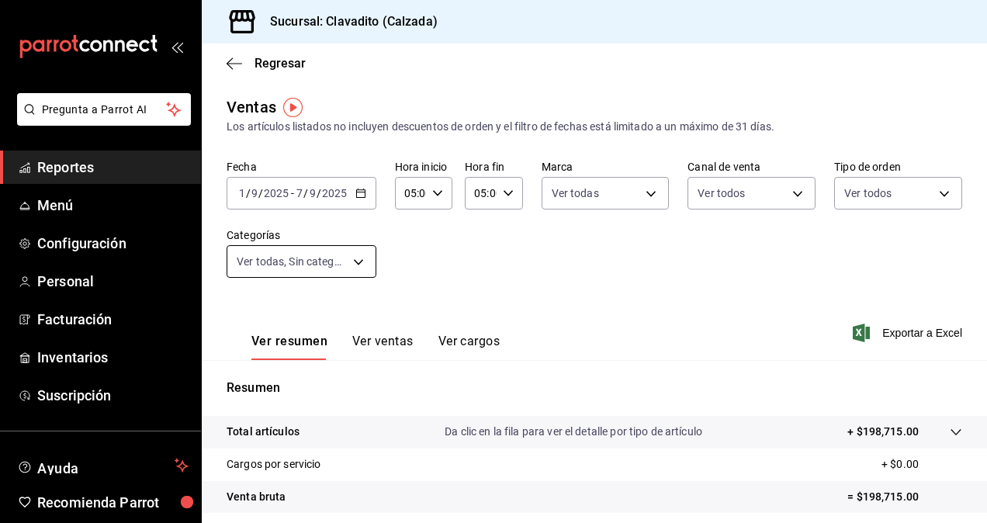
click at [352, 259] on body "Pregunta a Parrot AI Reportes Menú Configuración Personal Facturación Inventari…" at bounding box center [493, 261] width 987 height 523
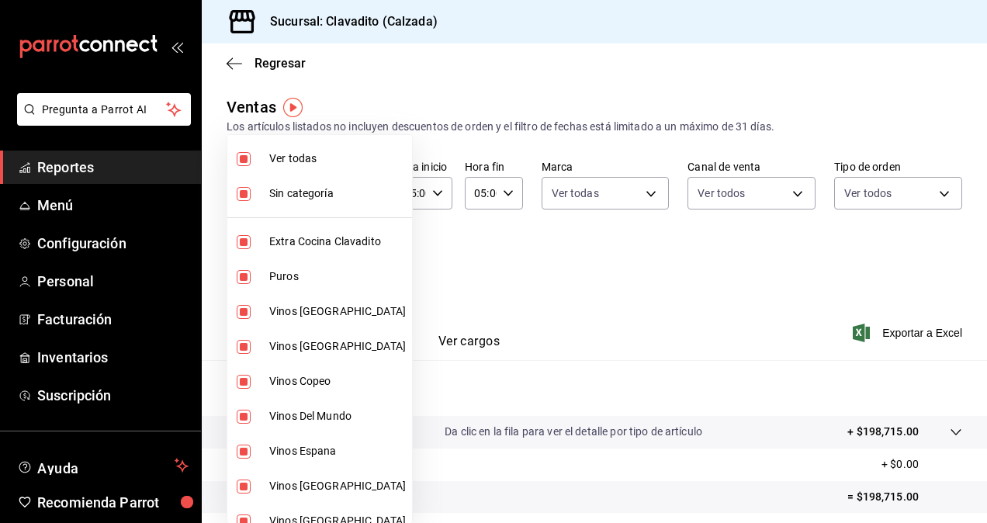
click at [623, 305] on div at bounding box center [493, 261] width 987 height 523
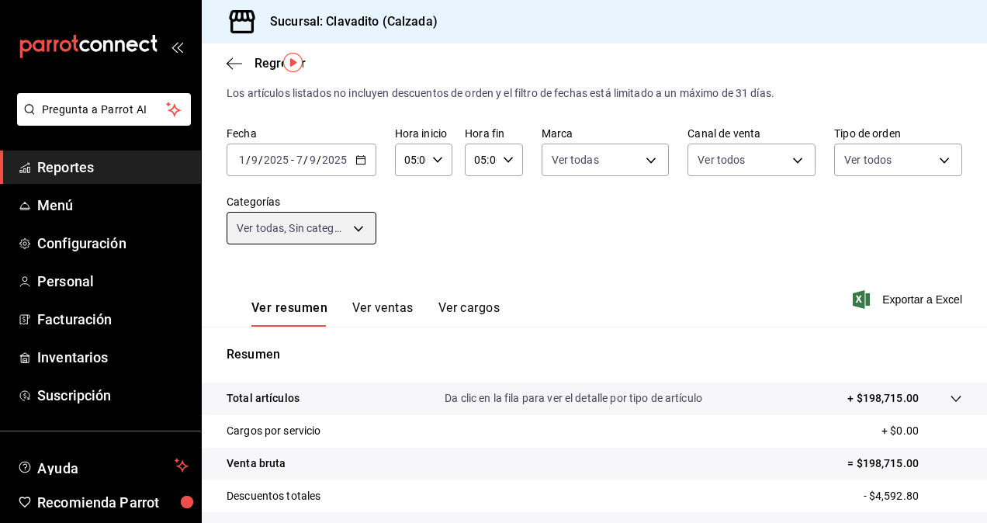
scroll to position [26, 0]
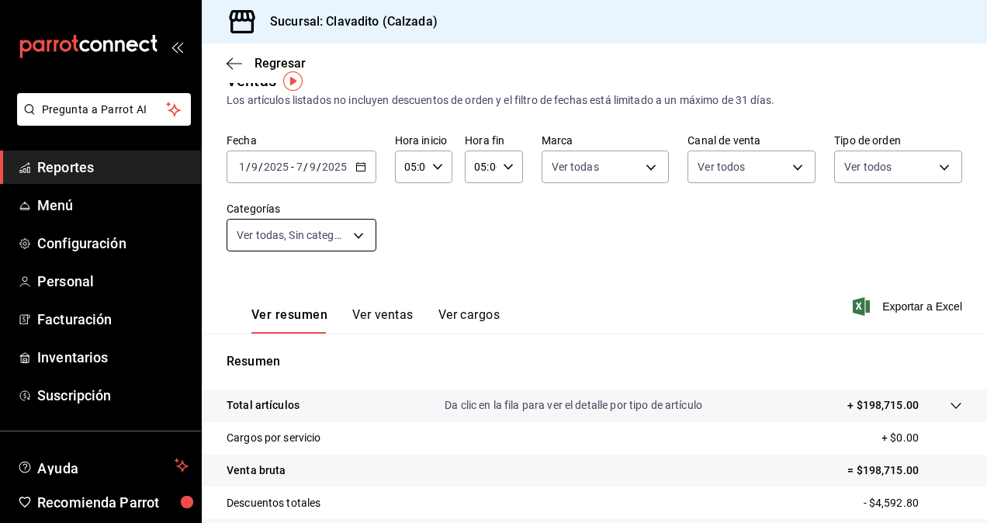
click at [359, 234] on body "Pregunta a Parrot AI Reportes Menú Configuración Personal Facturación Inventari…" at bounding box center [493, 261] width 987 height 523
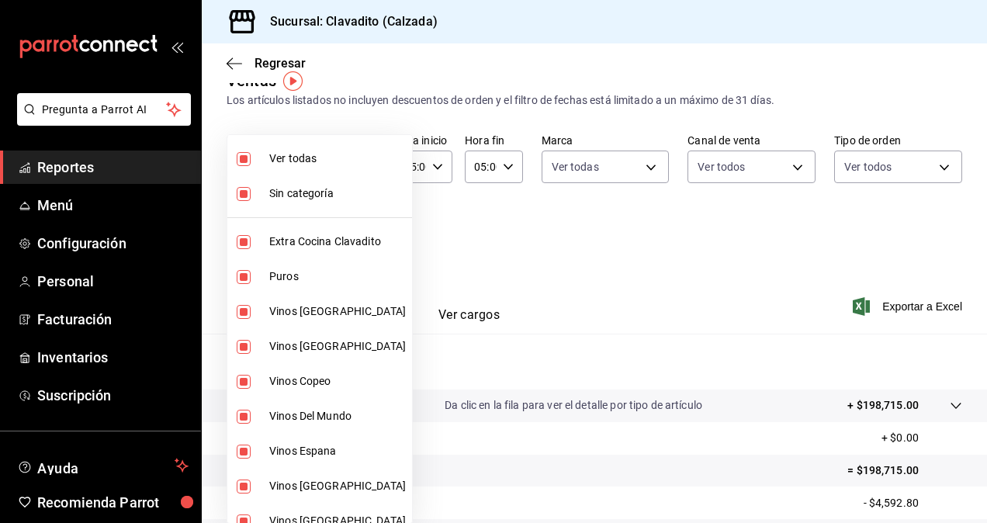
click at [283, 203] on li "Sin categoría" at bounding box center [319, 193] width 185 height 35
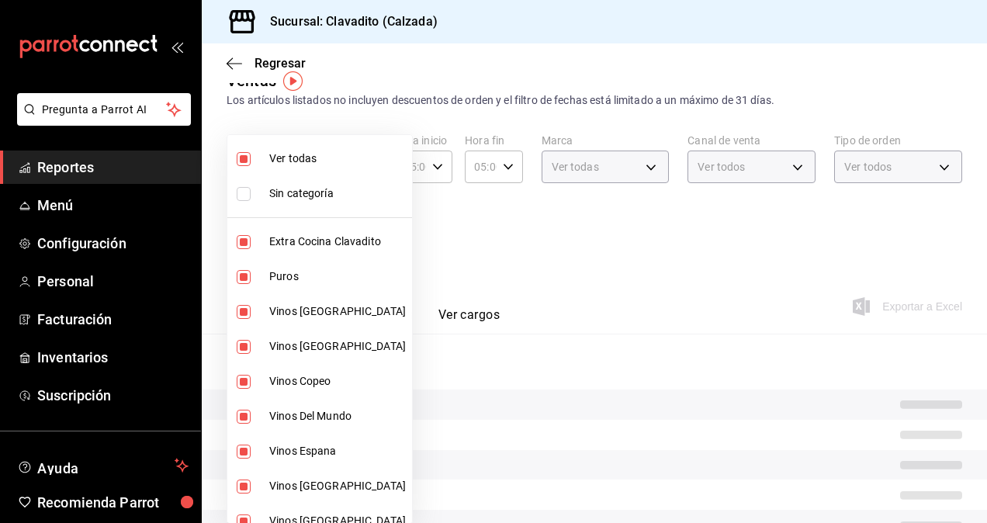
click at [546, 284] on div at bounding box center [493, 261] width 987 height 523
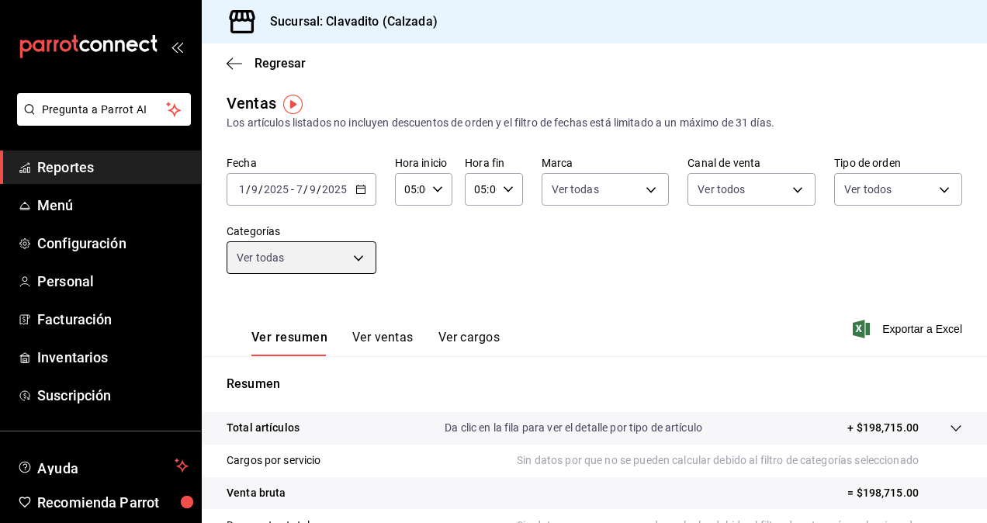
scroll to position [3, 0]
click at [348, 259] on body "Pregunta a Parrot AI Reportes Menú Configuración Personal Facturación Inventari…" at bounding box center [493, 261] width 987 height 523
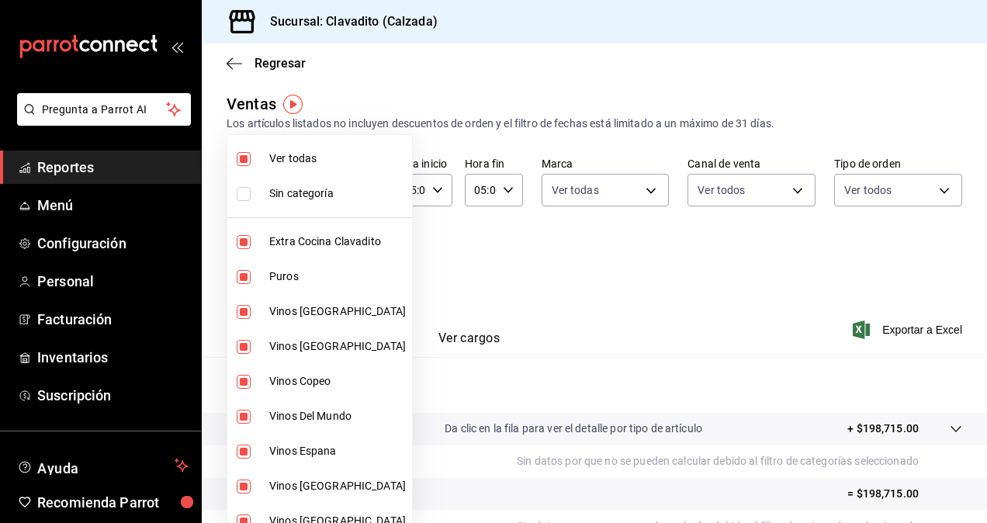
click at [250, 189] on label at bounding box center [247, 194] width 20 height 14
click at [250, 189] on input "checkbox" at bounding box center [244, 194] width 14 height 14
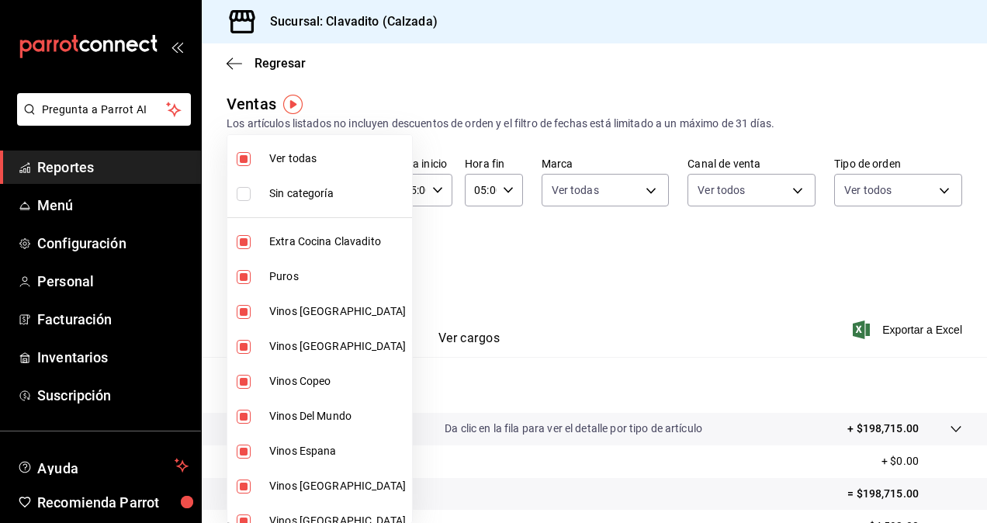
click at [247, 193] on input "checkbox" at bounding box center [244, 194] width 14 height 14
click at [567, 279] on div at bounding box center [493, 261] width 987 height 523
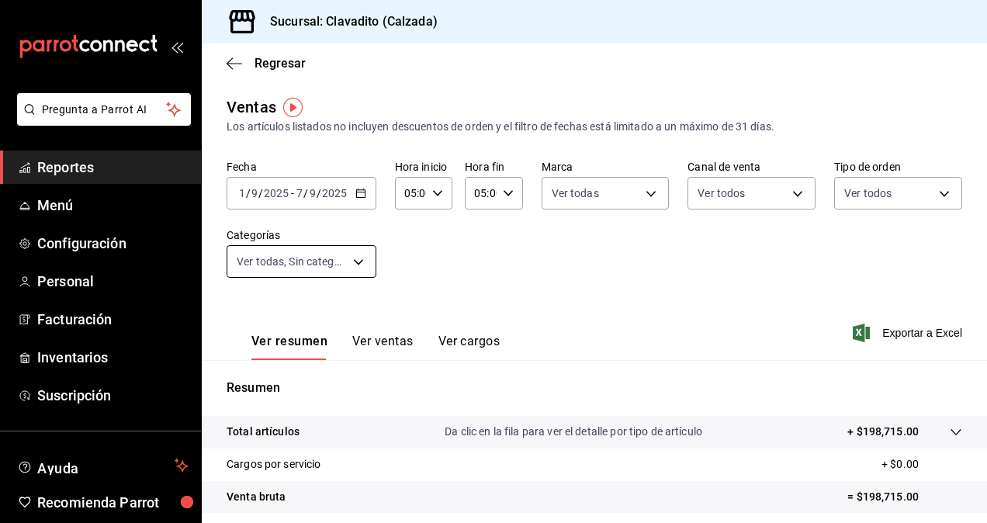
click at [356, 258] on body "Pregunta a Parrot AI Reportes Menú Configuración Personal Facturación Inventari…" at bounding box center [493, 261] width 987 height 523
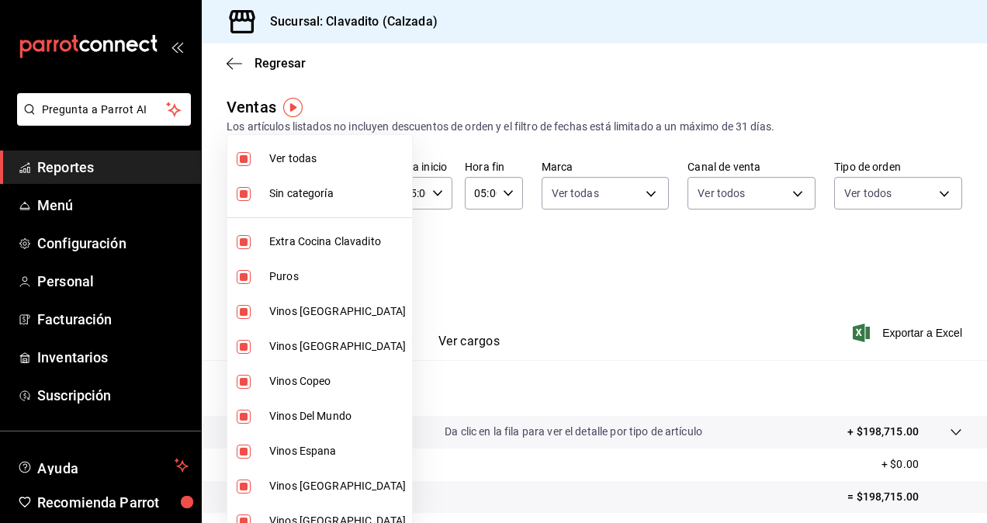
click at [262, 157] on li "Ver todas" at bounding box center [319, 158] width 185 height 35
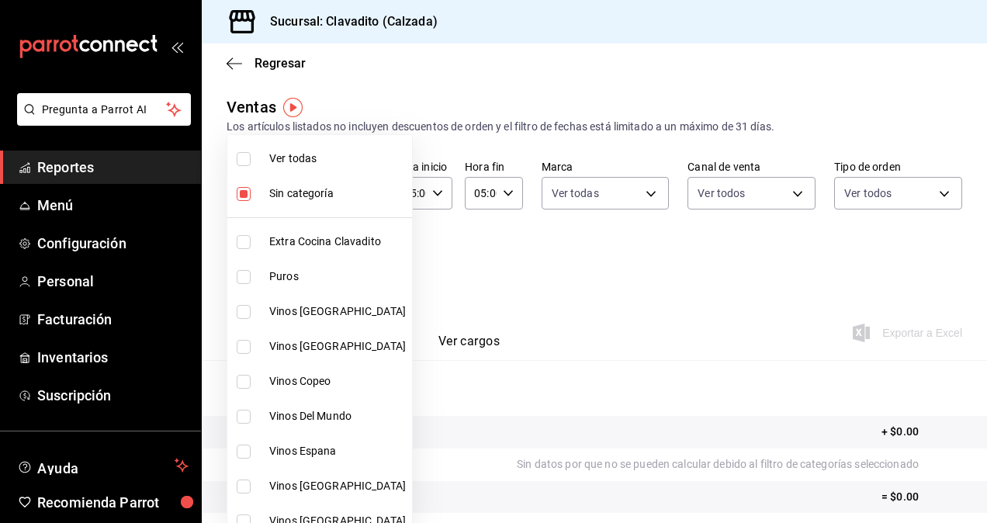
click at [634, 267] on div at bounding box center [493, 261] width 987 height 523
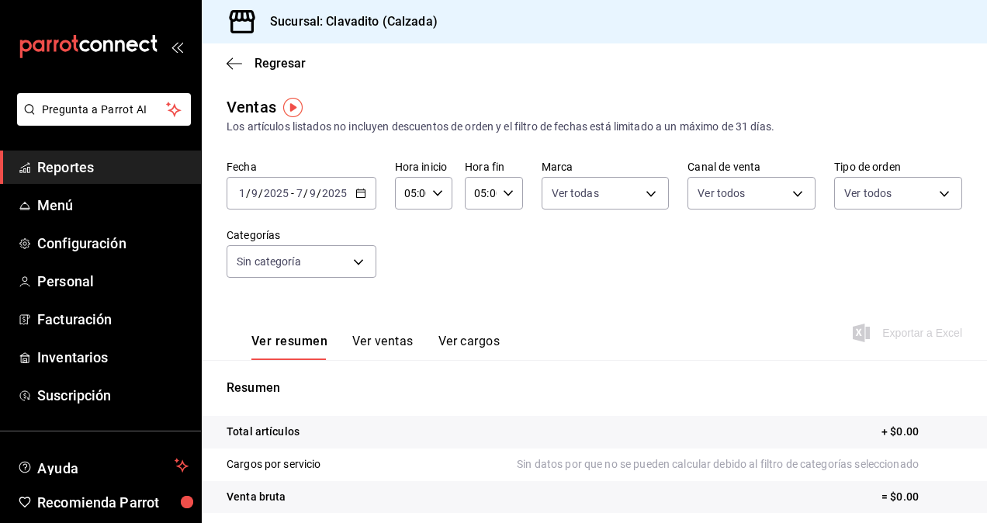
click at [515, 290] on div "Fecha [DATE] [DATE] - [DATE] [DATE] Hora inicio 05:00 Hora inicio Hora fin 05:0…" at bounding box center [595, 228] width 736 height 137
click at [354, 263] on body "Pregunta a Parrot AI Reportes Menú Configuración Personal Facturación Inventari…" at bounding box center [493, 261] width 987 height 523
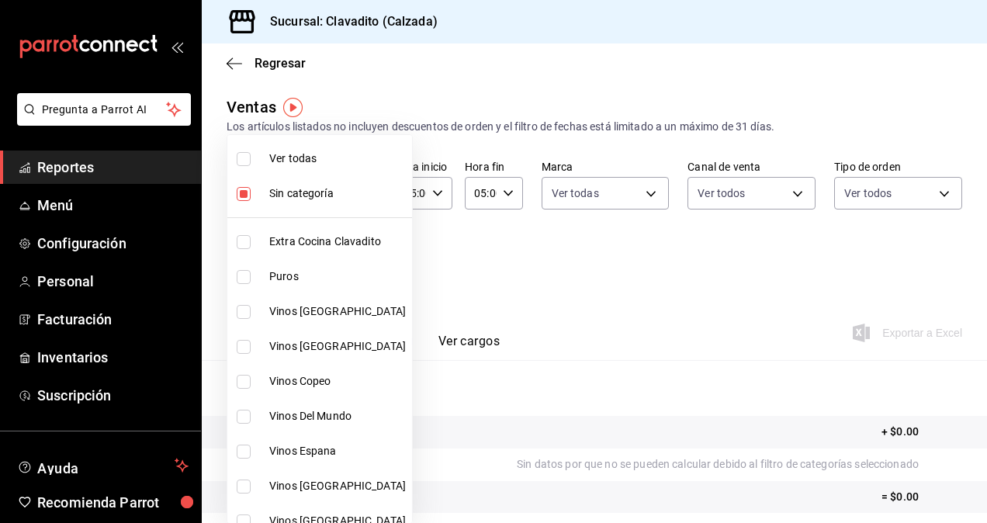
click at [309, 155] on span "Ver todas" at bounding box center [337, 159] width 137 height 16
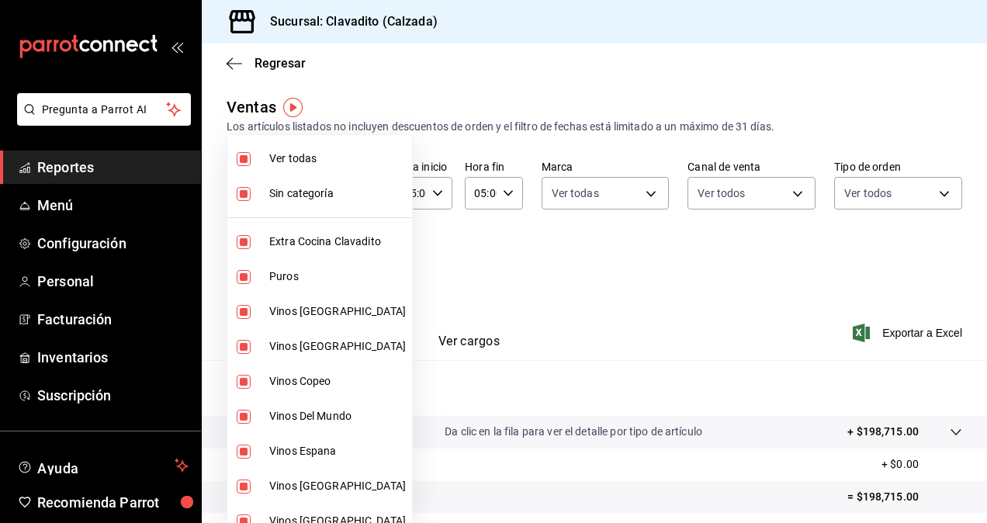
click at [613, 297] on div at bounding box center [493, 261] width 987 height 523
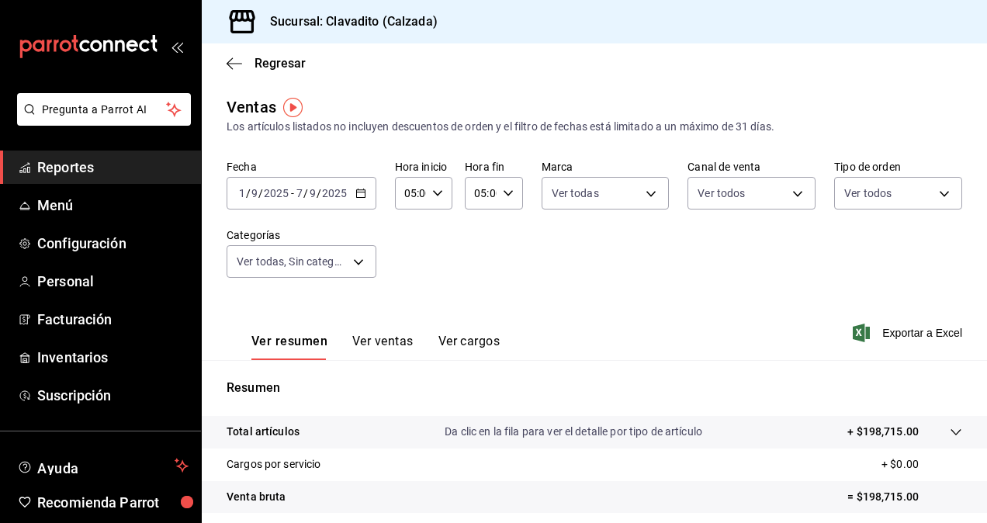
click at [545, 118] on div "Ventas Los artículos listados no incluyen descuentos de orden y el filtro de fe…" at bounding box center [595, 115] width 736 height 40
